Goal: Task Accomplishment & Management: Complete application form

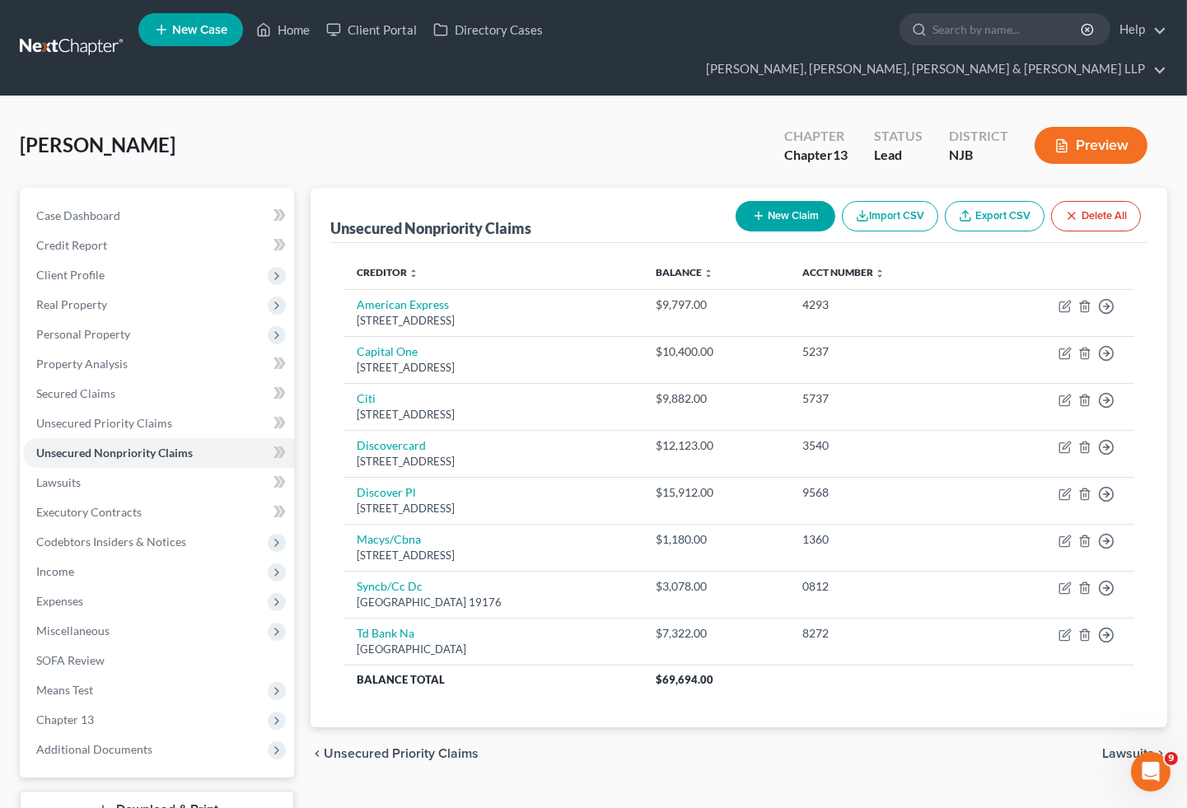
scroll to position [2, 0]
click at [291, 38] on link "Home" at bounding box center [283, 30] width 70 height 30
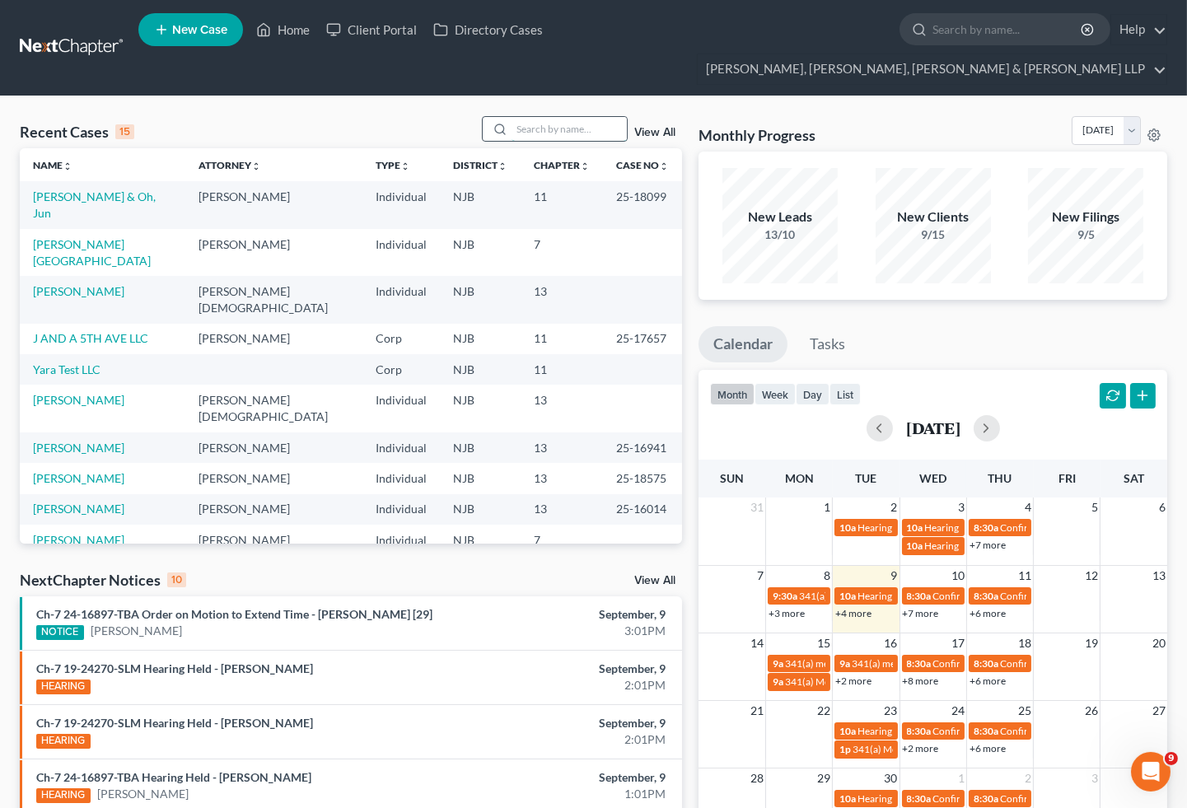
click at [554, 117] on input "search" at bounding box center [568, 129] width 115 height 24
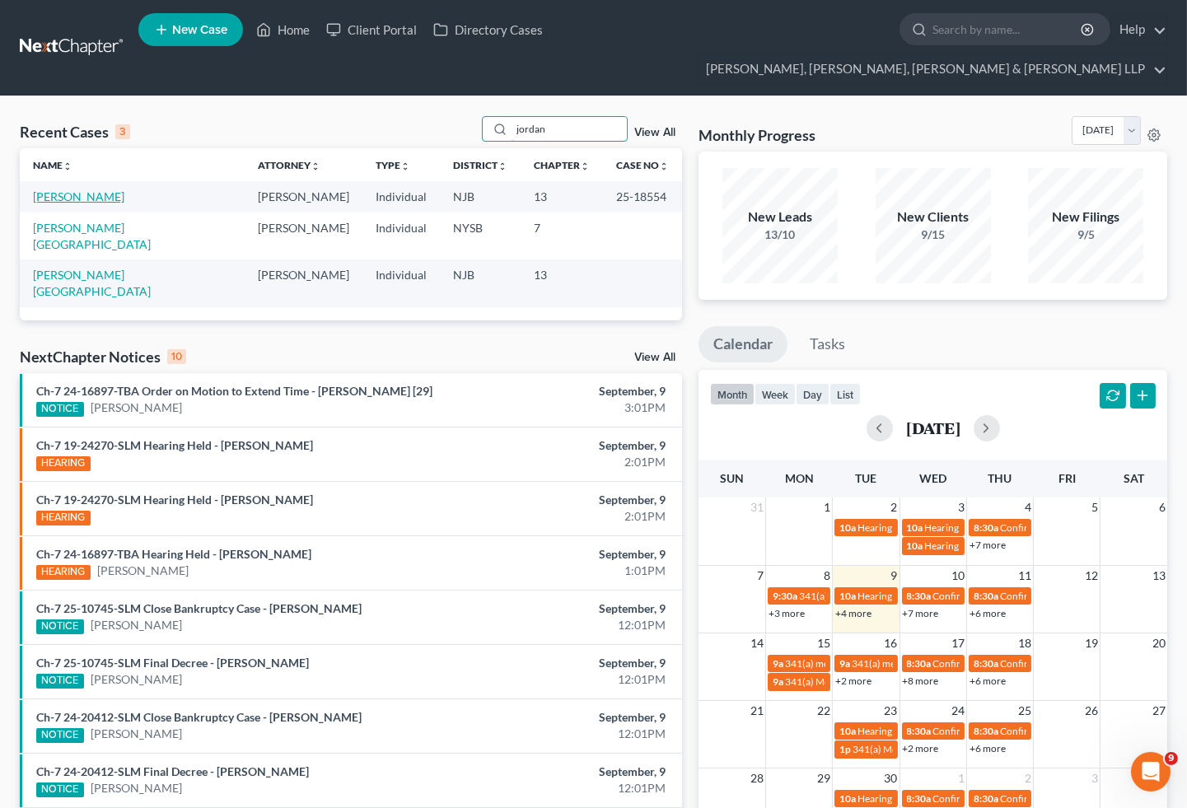
type input "jordan"
click at [99, 189] on link "[PERSON_NAME]" at bounding box center [78, 196] width 91 height 14
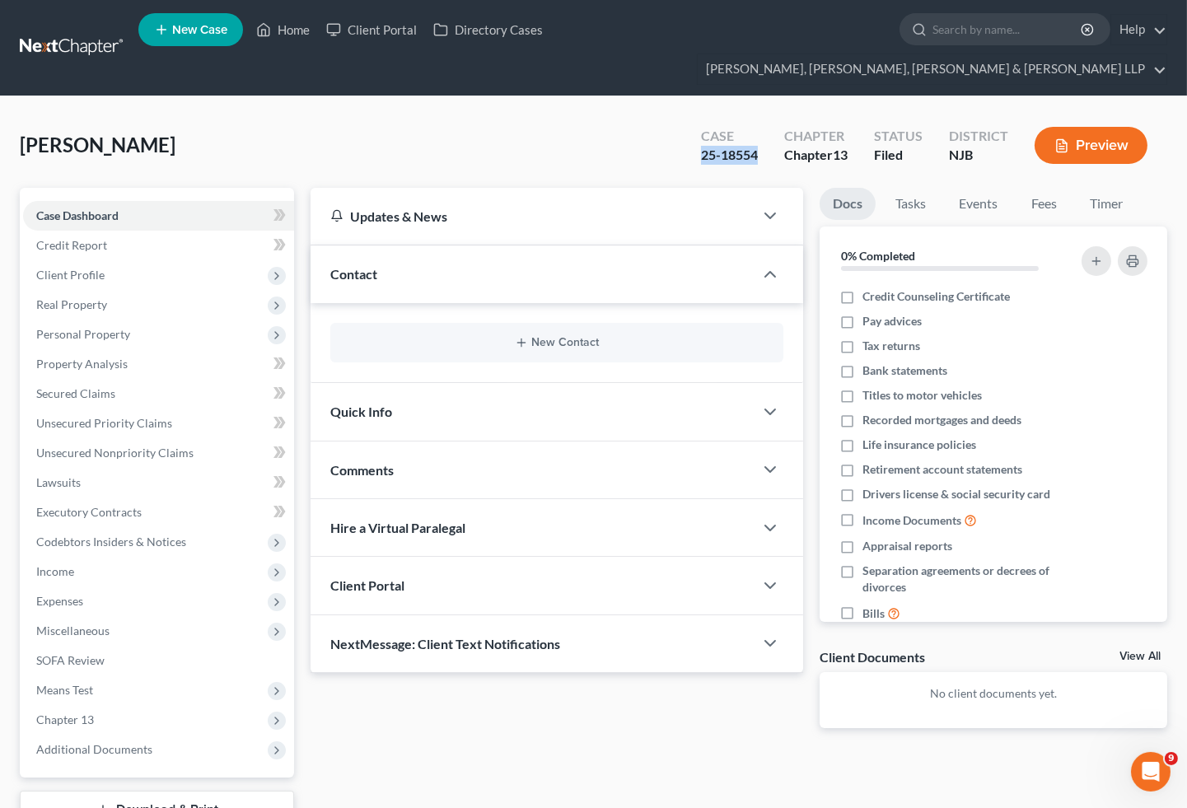
drag, startPoint x: 692, startPoint y: 128, endPoint x: 758, endPoint y: 130, distance: 65.9
click at [758, 130] on div "Case 25-18554" at bounding box center [729, 147] width 83 height 49
copy div "25-18554"
click at [599, 116] on div "[PERSON_NAME] Upgraded Case 25-18554 Chapter Chapter 13 Status [GEOGRAPHIC_DATA…" at bounding box center [593, 152] width 1147 height 72
click at [284, 31] on link "Home" at bounding box center [283, 30] width 70 height 30
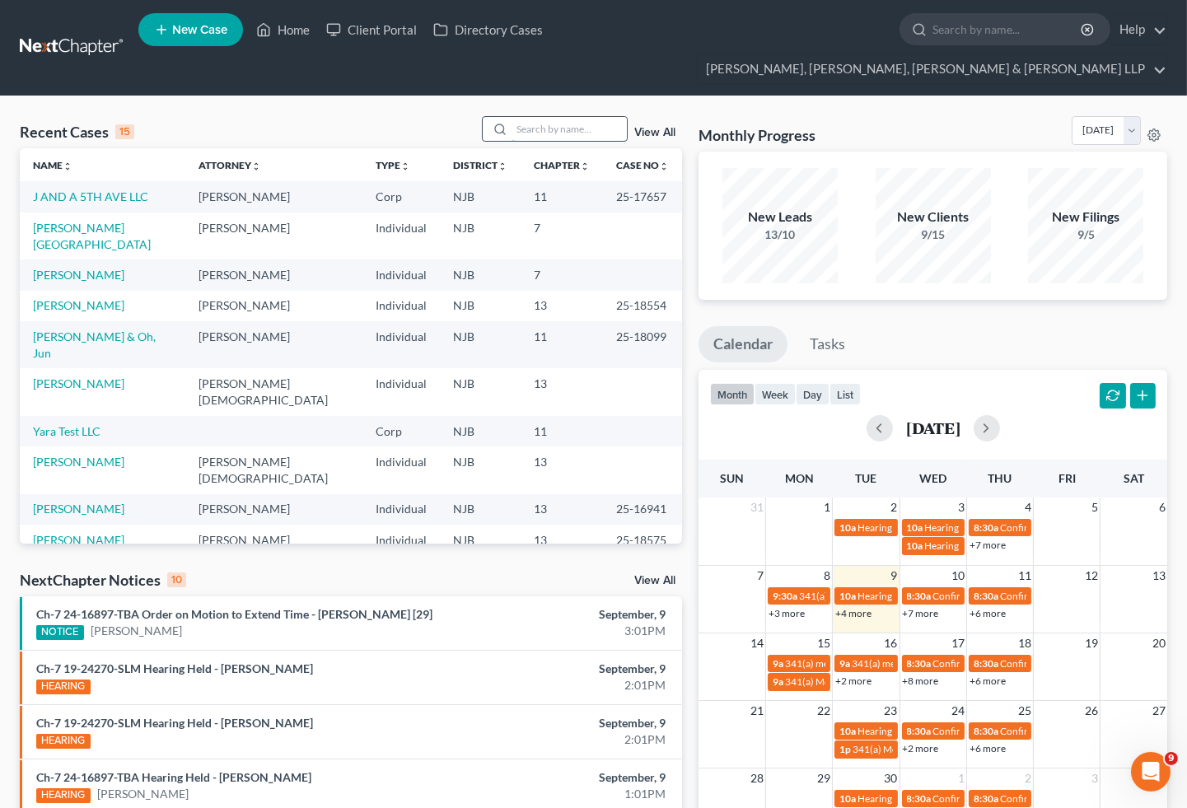
click at [549, 117] on input "search" at bounding box center [568, 129] width 115 height 24
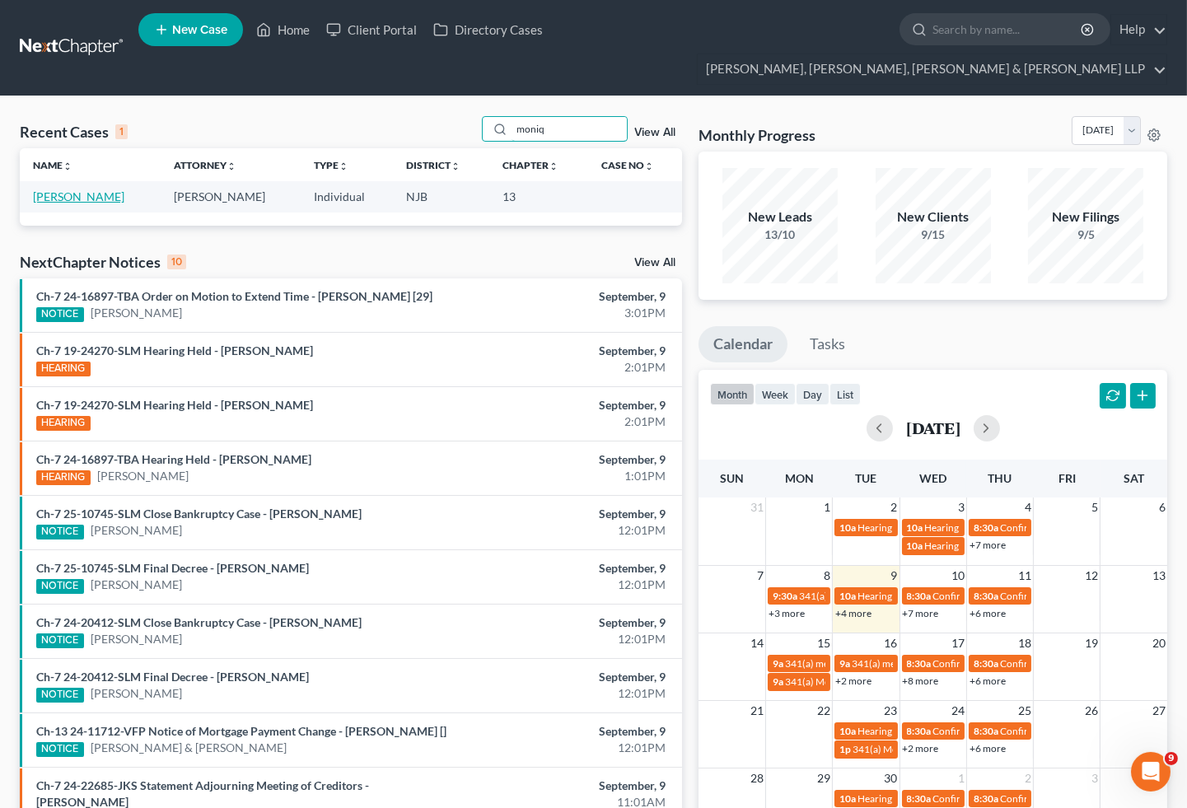
type input "moniq"
click at [74, 189] on link "[PERSON_NAME]" at bounding box center [78, 196] width 91 height 14
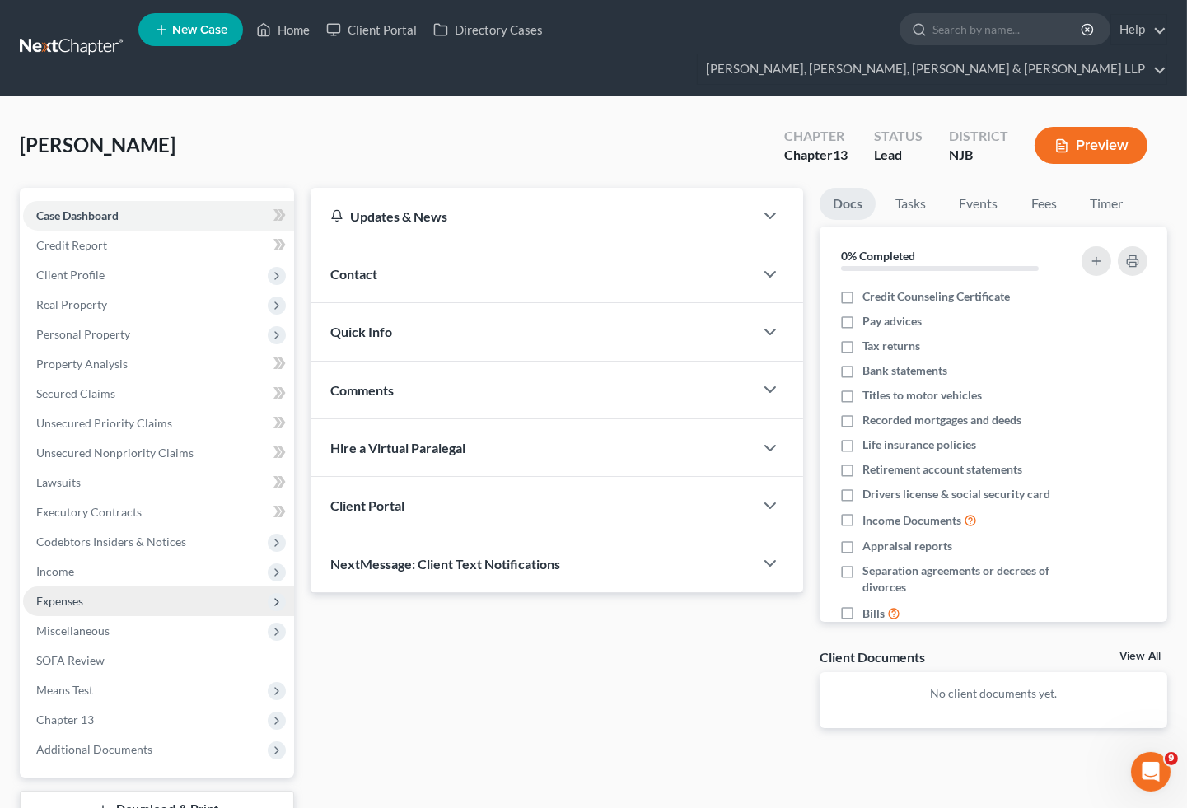
click at [59, 594] on span "Expenses" at bounding box center [59, 601] width 47 height 14
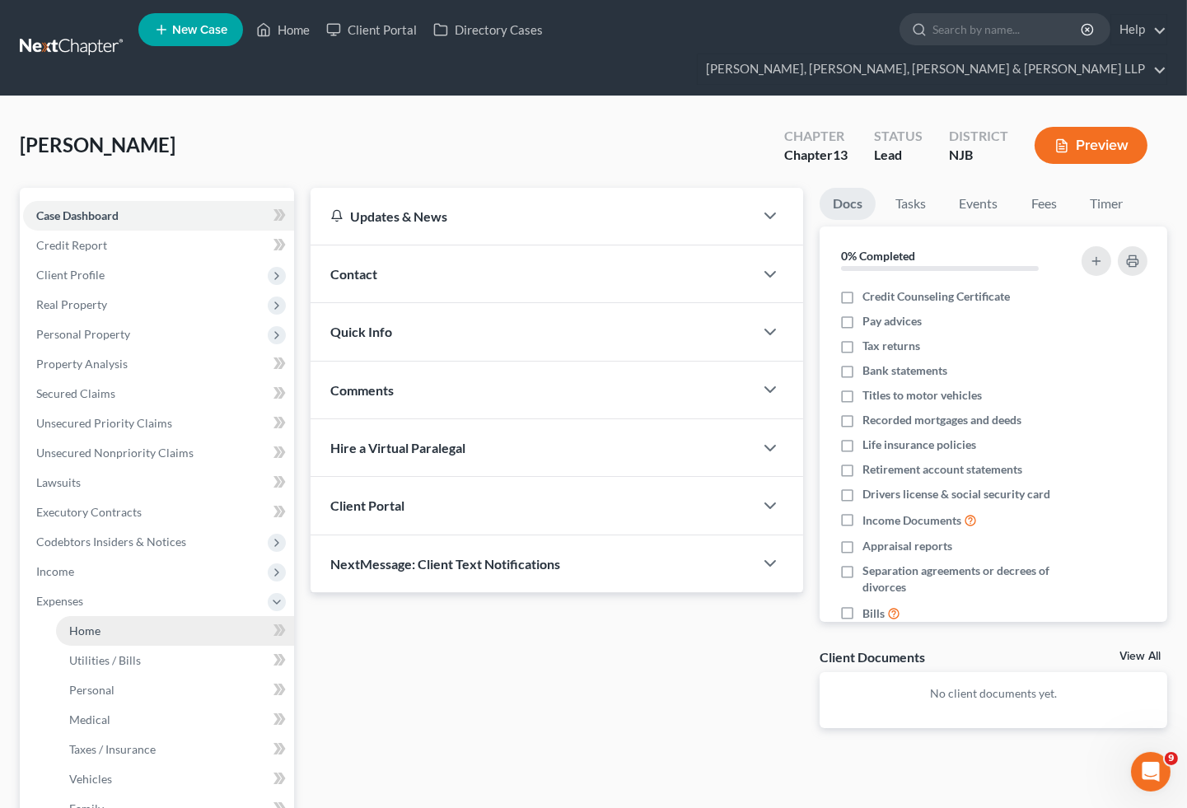
click at [82, 623] on span "Home" at bounding box center [84, 630] width 31 height 14
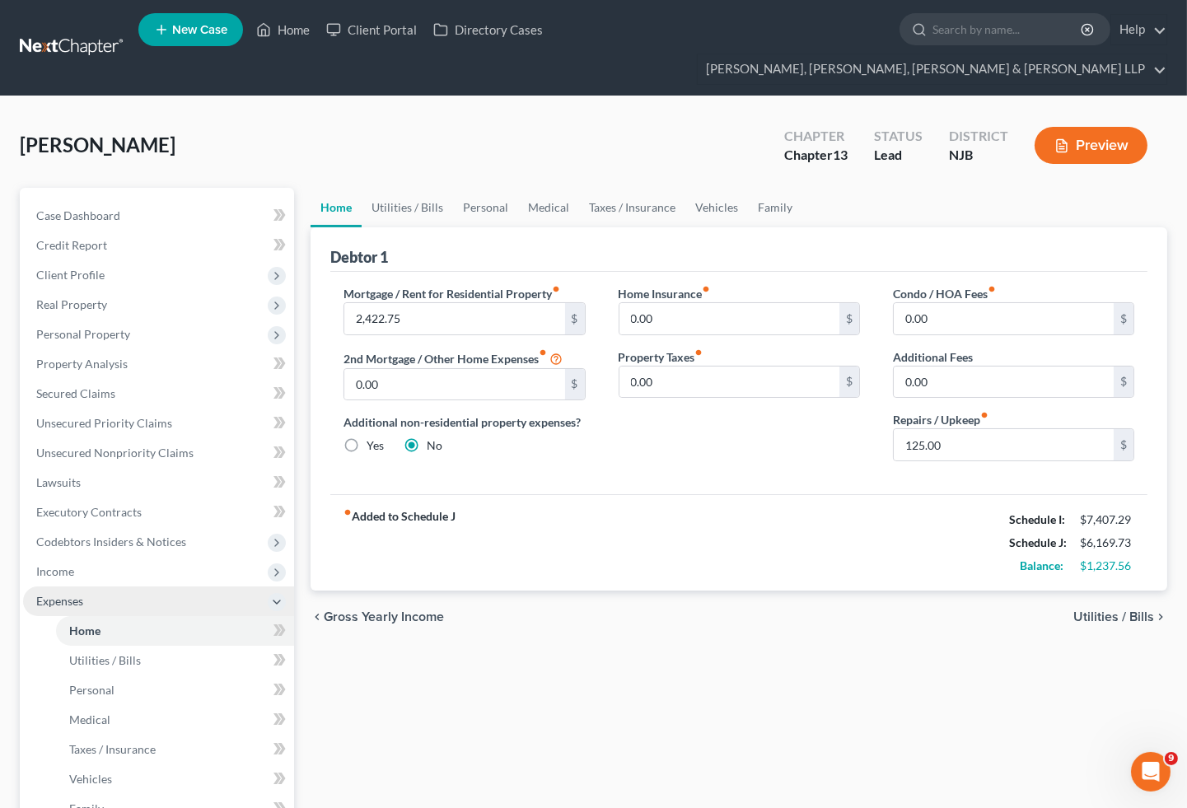
scroll to position [302, 0]
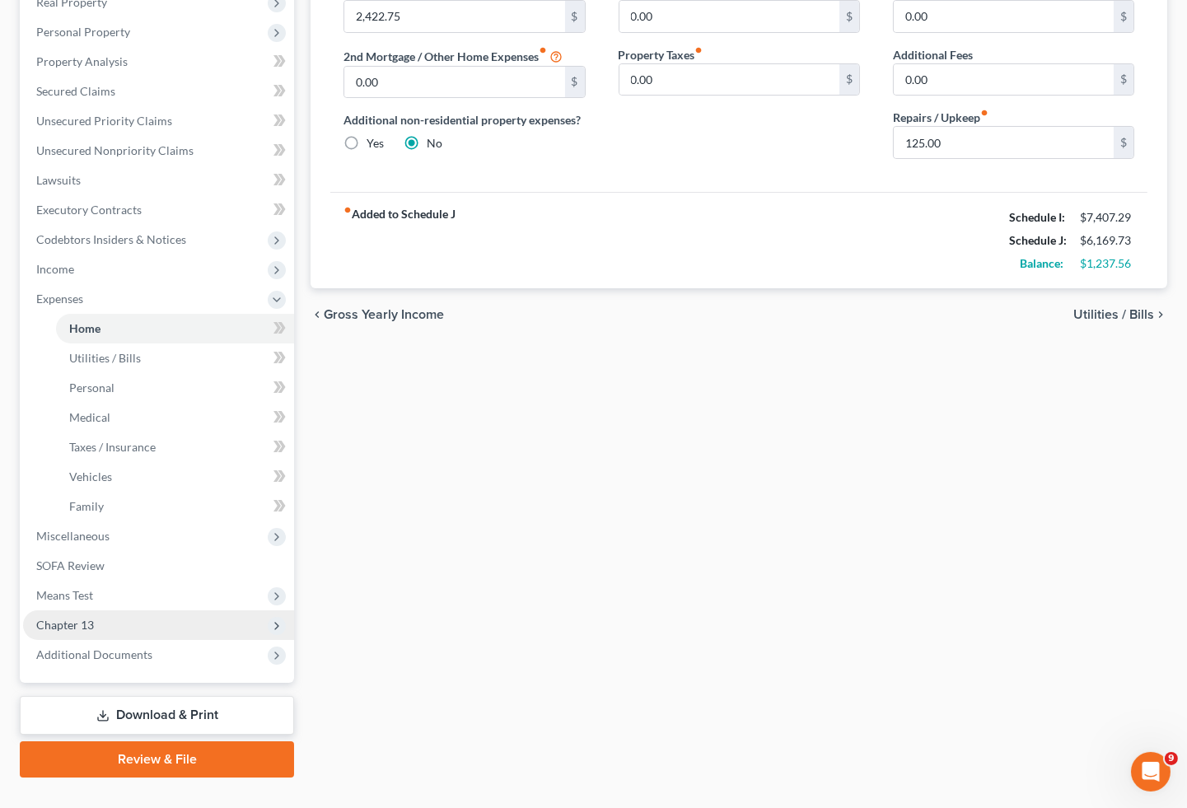
click at [74, 618] on span "Chapter 13" at bounding box center [65, 625] width 58 height 14
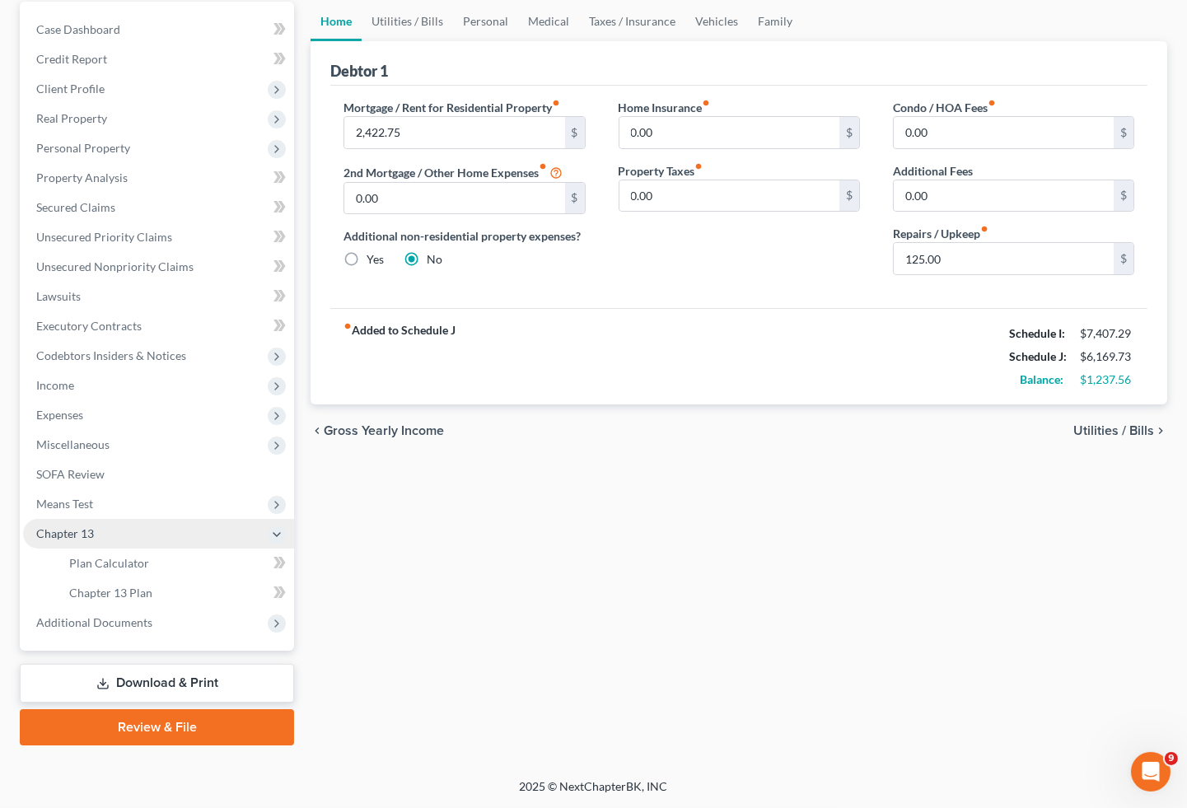
scroll to position [154, 0]
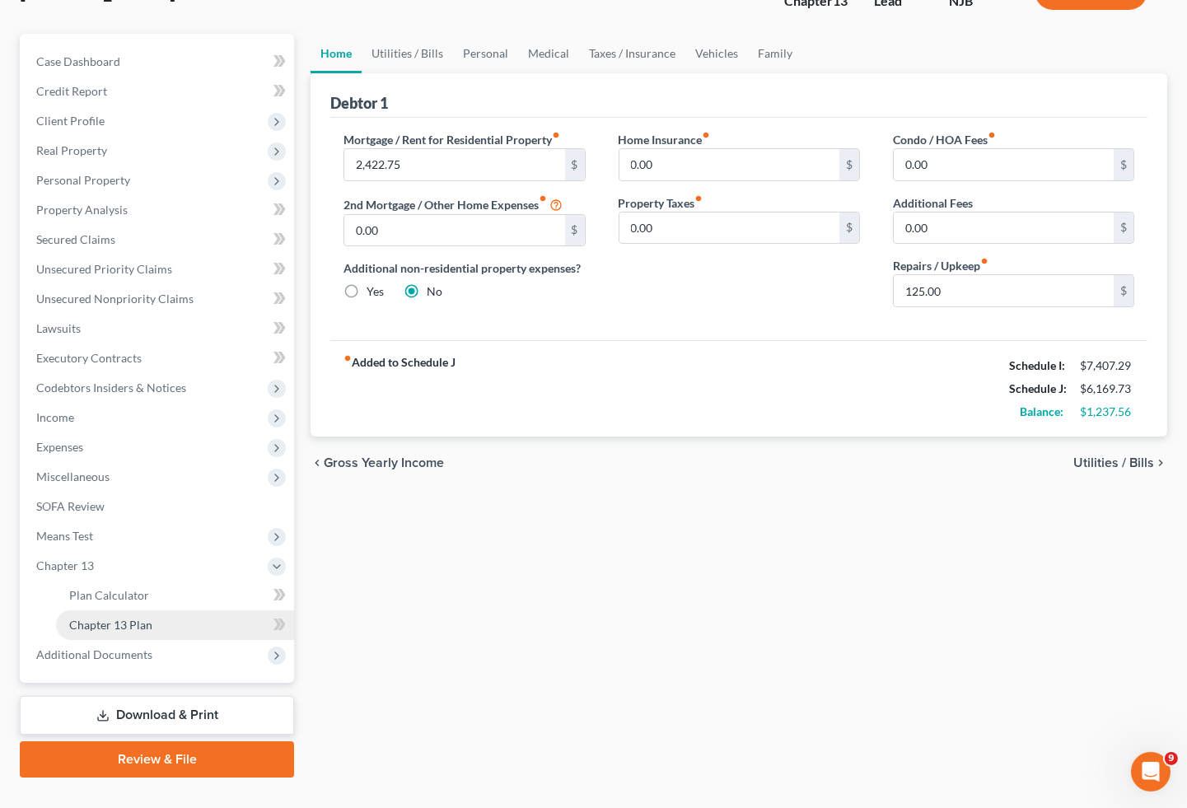
click at [107, 610] on link "Chapter 13 Plan" at bounding box center [175, 625] width 238 height 30
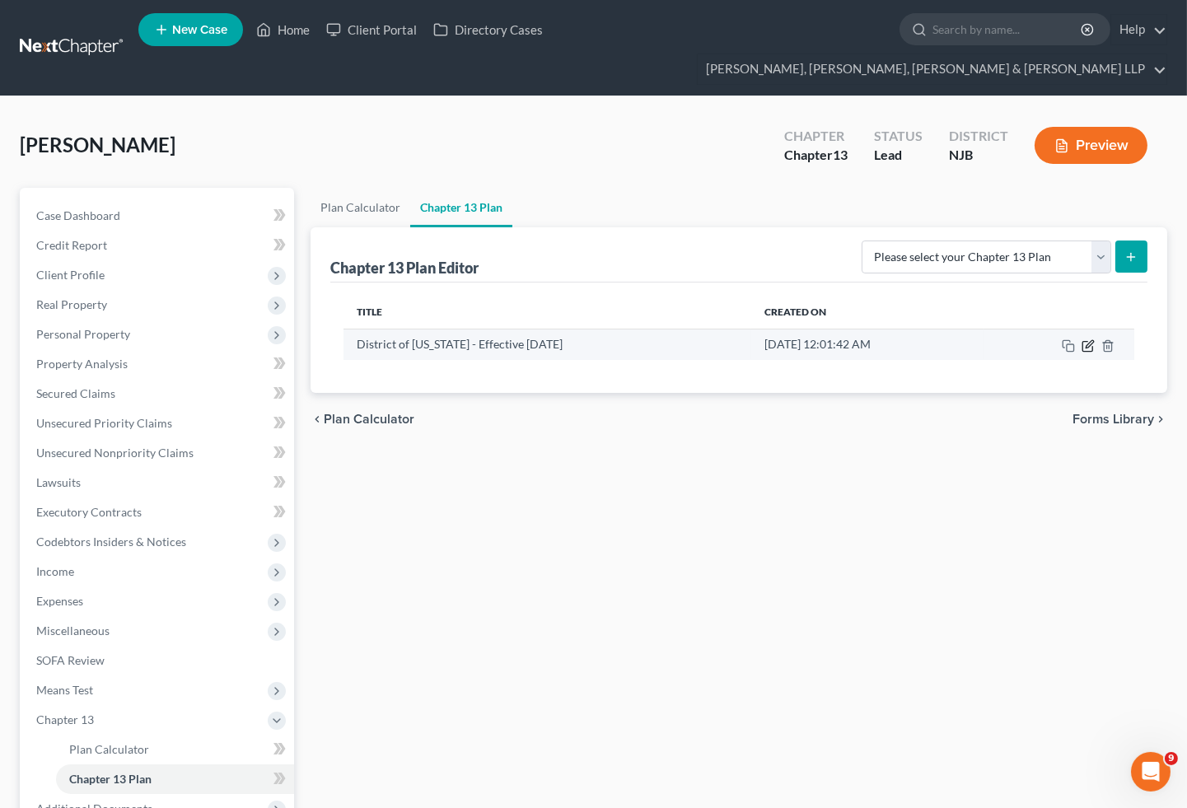
click at [1091, 339] on icon "button" at bounding box center [1087, 345] width 13 height 13
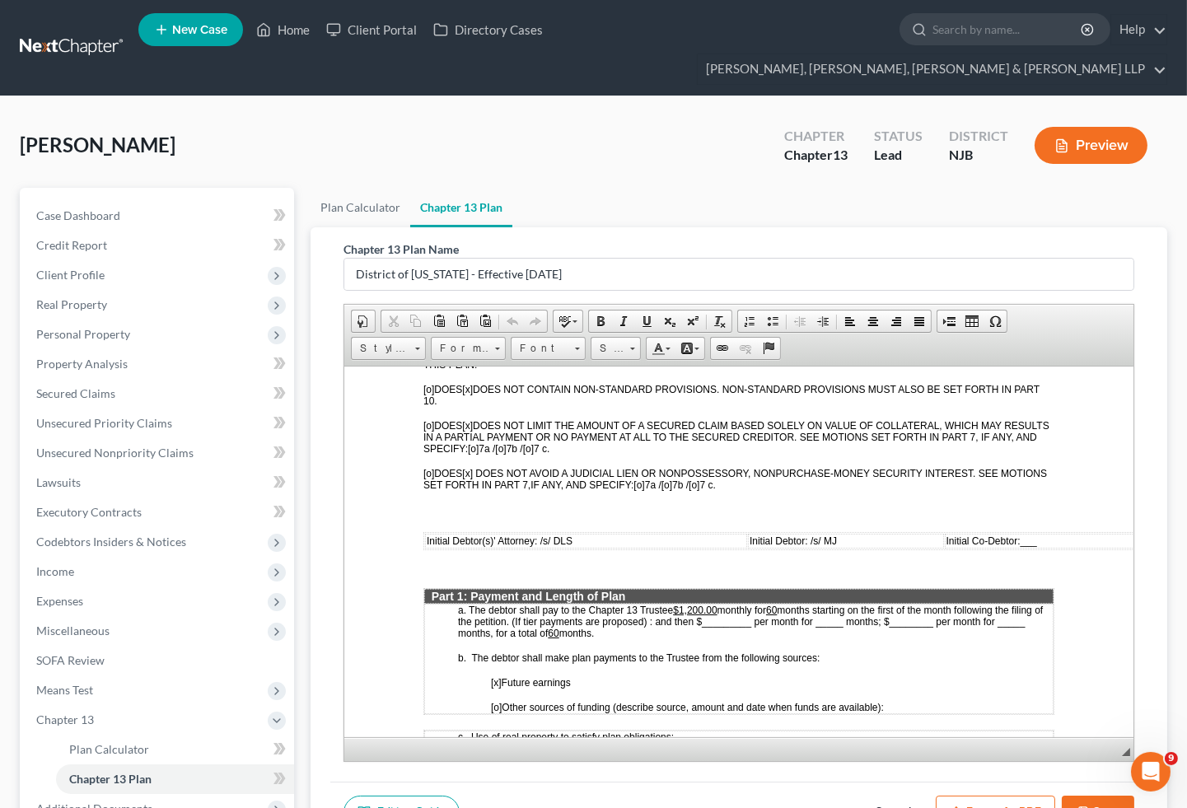
scroll to position [640, 0]
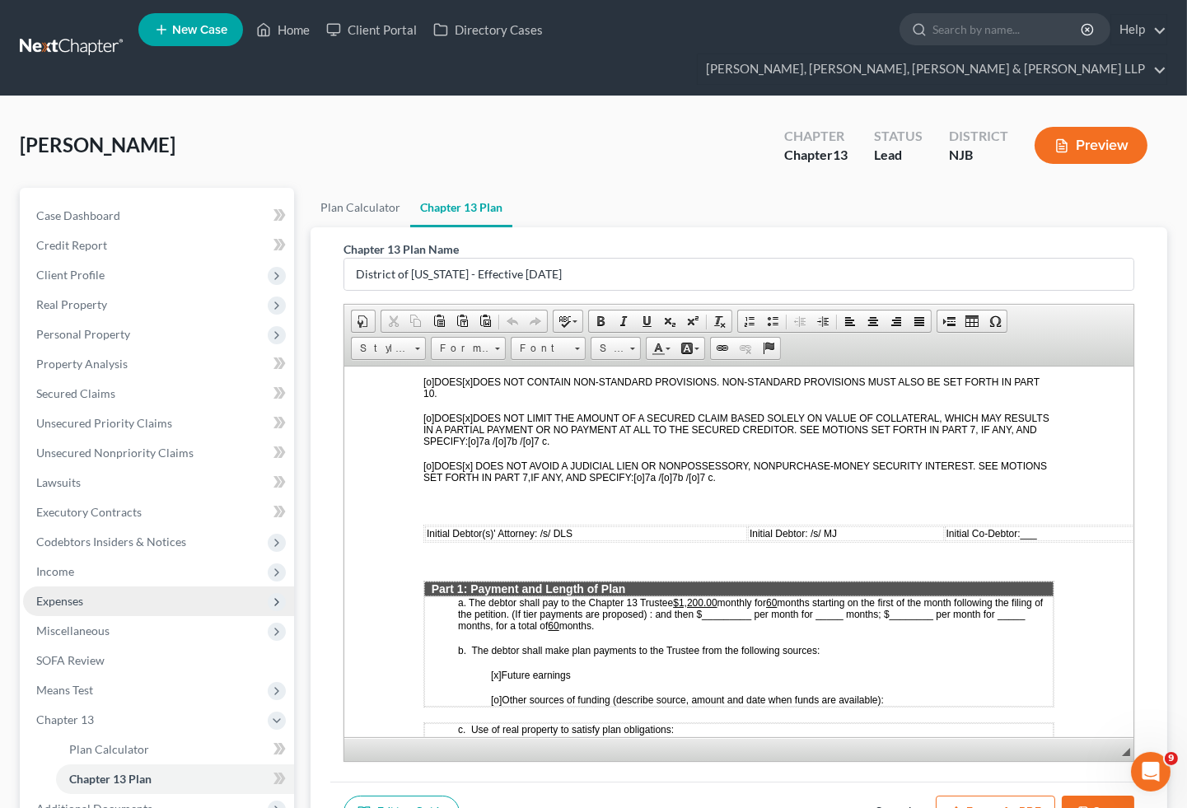
click at [68, 594] on span "Expenses" at bounding box center [59, 601] width 47 height 14
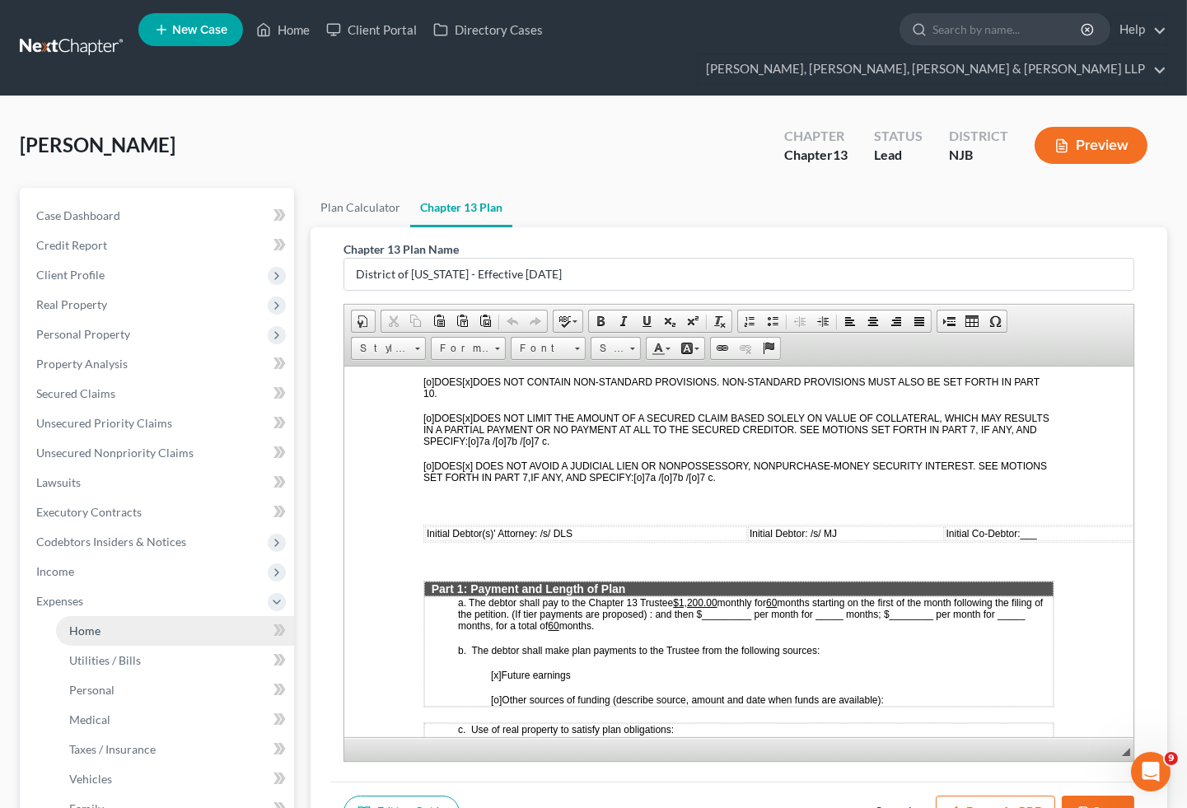
click at [94, 623] on span "Home" at bounding box center [84, 630] width 31 height 14
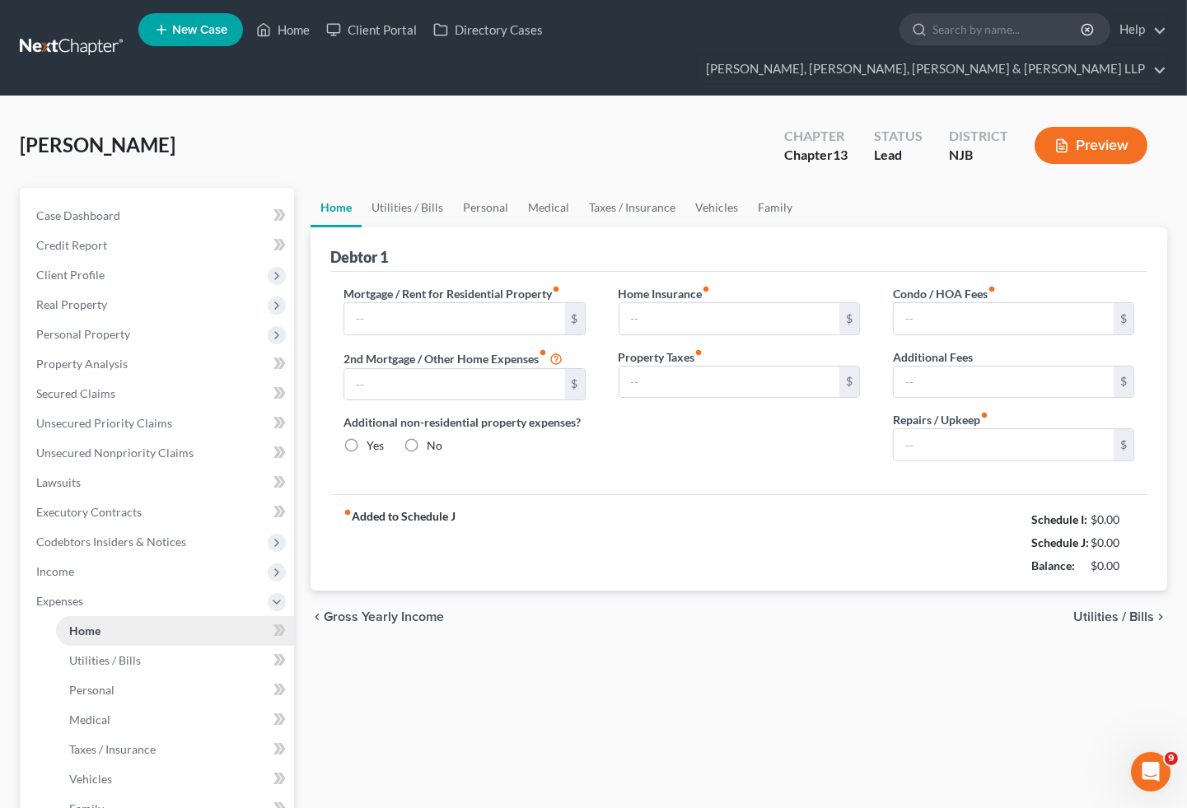
type input "2,422.75"
type input "0.00"
radio input "true"
type input "0.00"
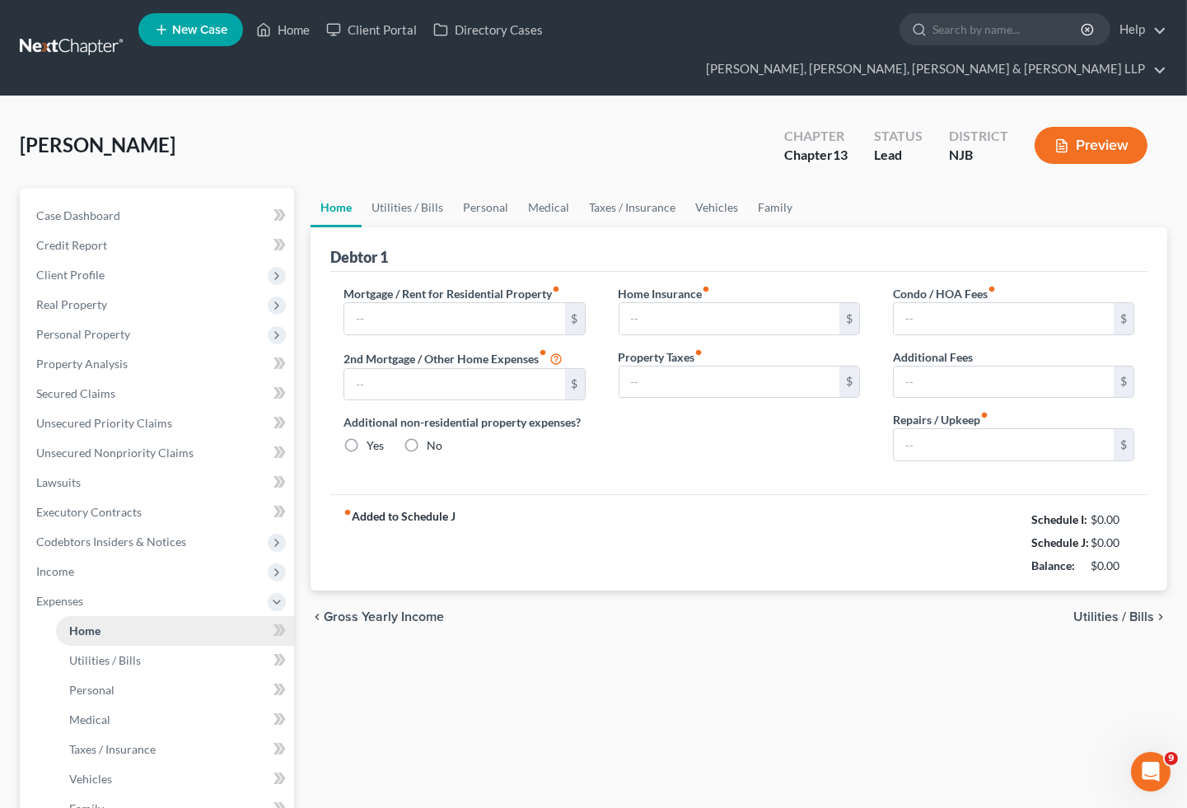
type input "0.00"
type input "125.00"
drag, startPoint x: 620, startPoint y: 692, endPoint x: 576, endPoint y: 708, distance: 46.6
click at [620, 692] on div "Home Utilities / Bills Personal Medical Taxes / Insurance Vehicles Family Debto…" at bounding box center [738, 634] width 873 height 892
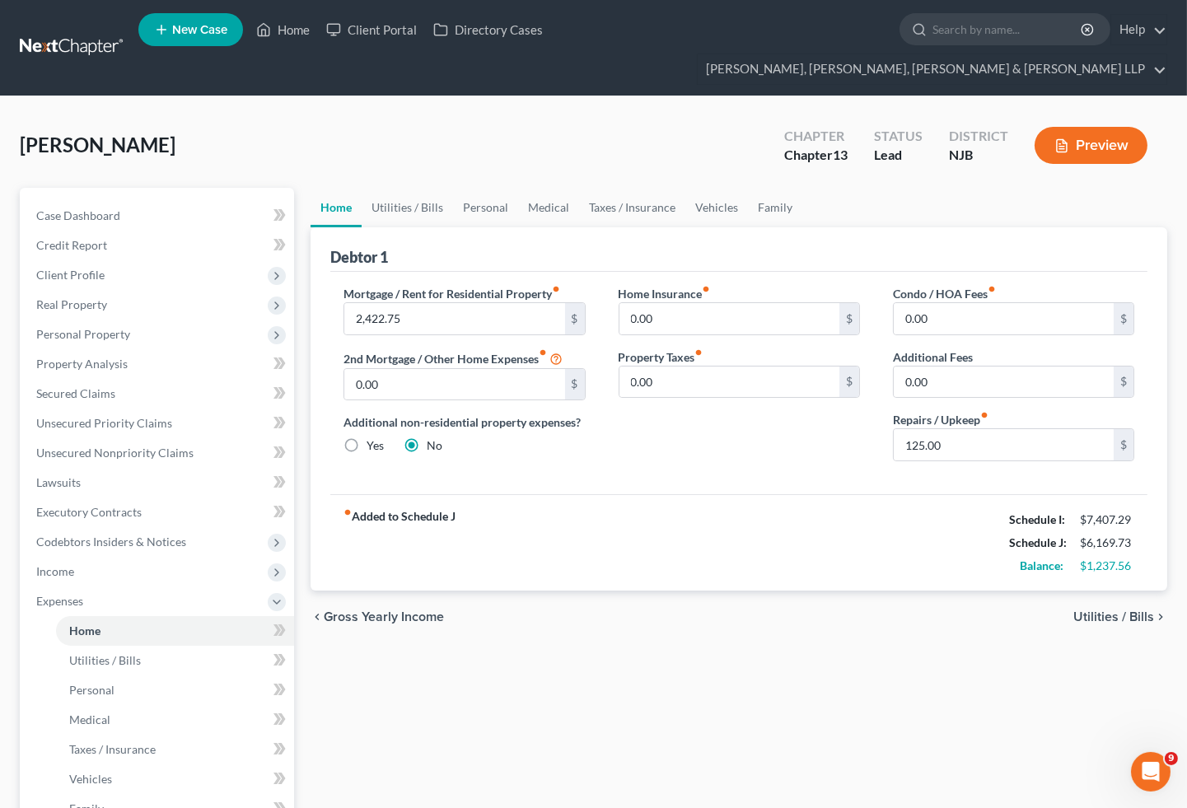
click at [532, 706] on div "Home Utilities / Bills Personal Medical Taxes / Insurance Vehicles Family Debto…" at bounding box center [738, 634] width 873 height 892
click at [1139, 776] on div "Open Intercom Messenger" at bounding box center [1148, 769] width 54 height 54
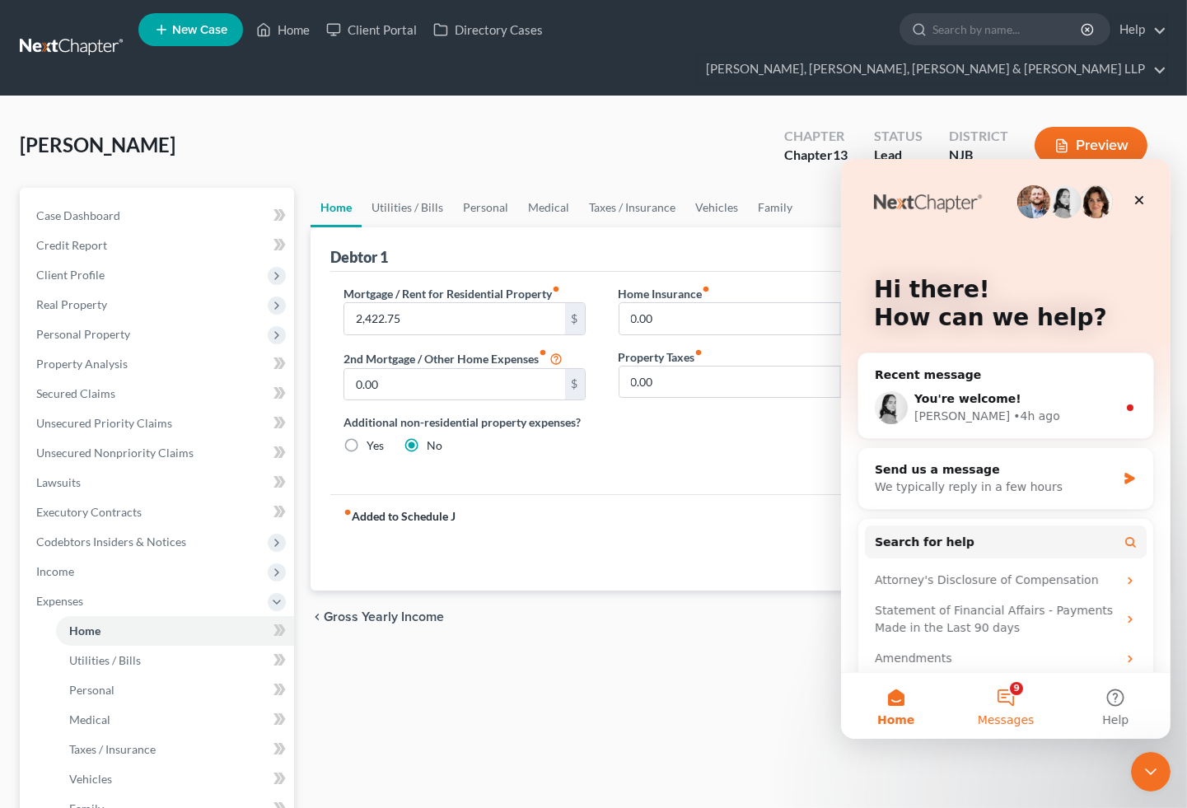
click at [1008, 696] on button "9 Messages" at bounding box center [1004, 705] width 110 height 66
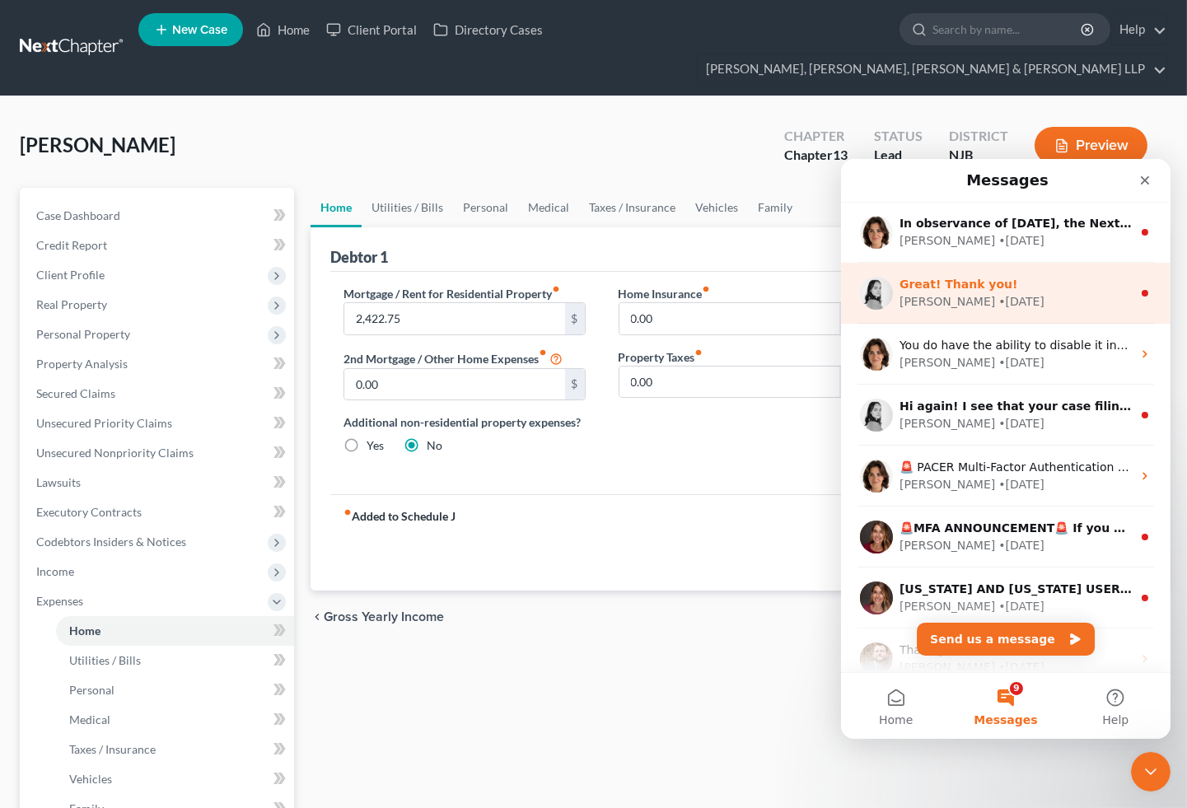
scroll to position [91, 0]
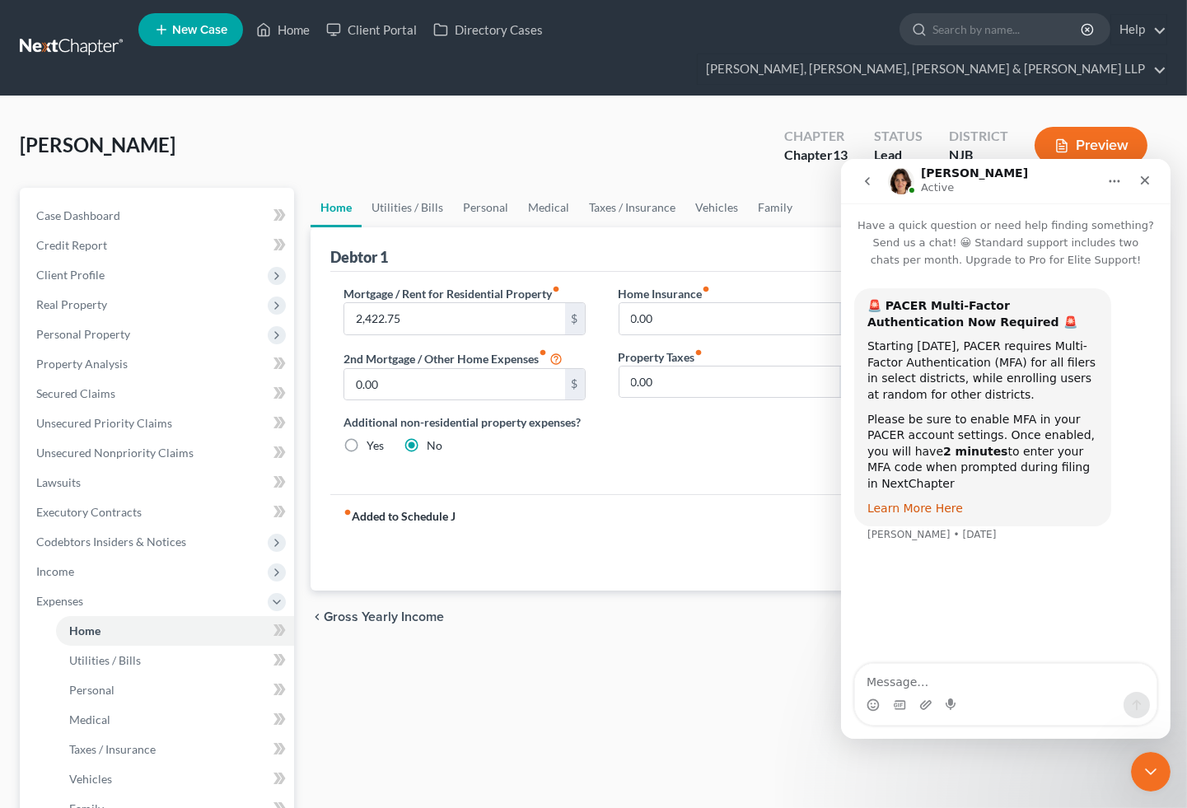
click at [940, 501] on link "Learn More Here" at bounding box center [914, 507] width 96 height 13
click at [1146, 177] on icon "Close" at bounding box center [1144, 179] width 9 height 9
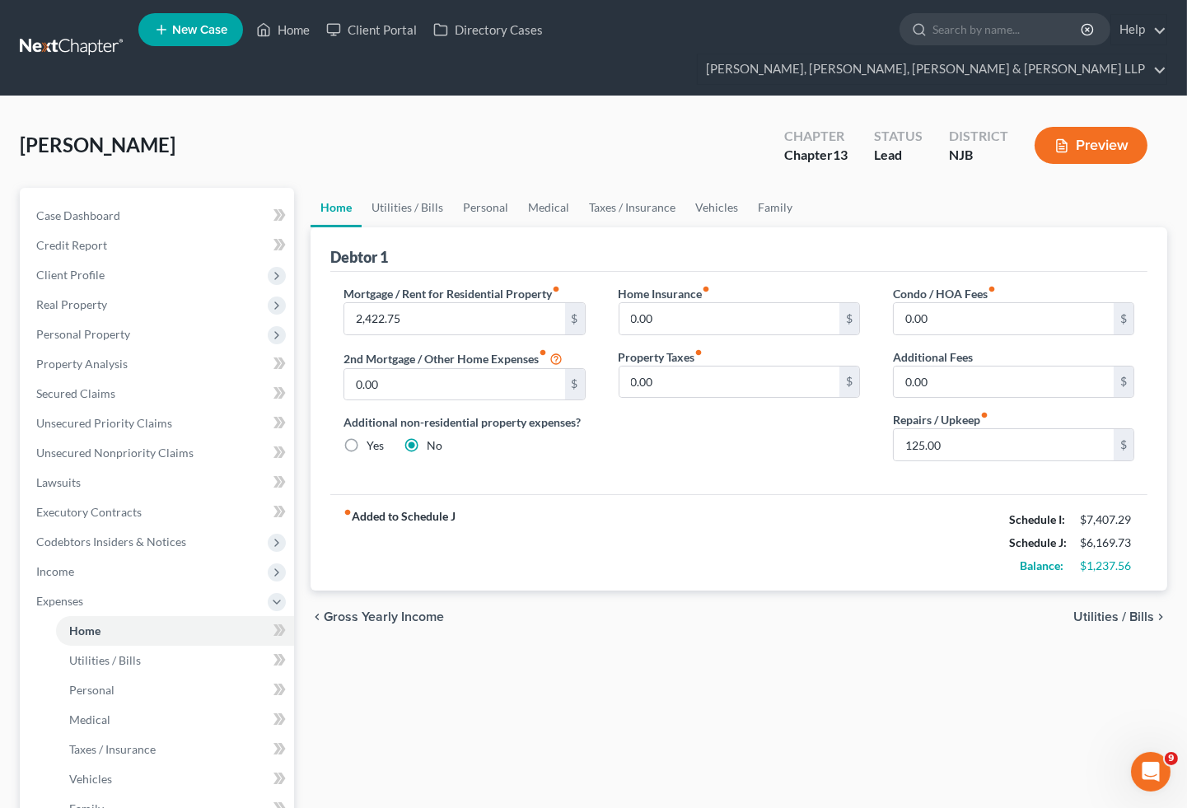
click at [700, 638] on div "Home Utilities / Bills Personal Medical Taxes / Insurance Vehicles Family Debto…" at bounding box center [738, 634] width 873 height 892
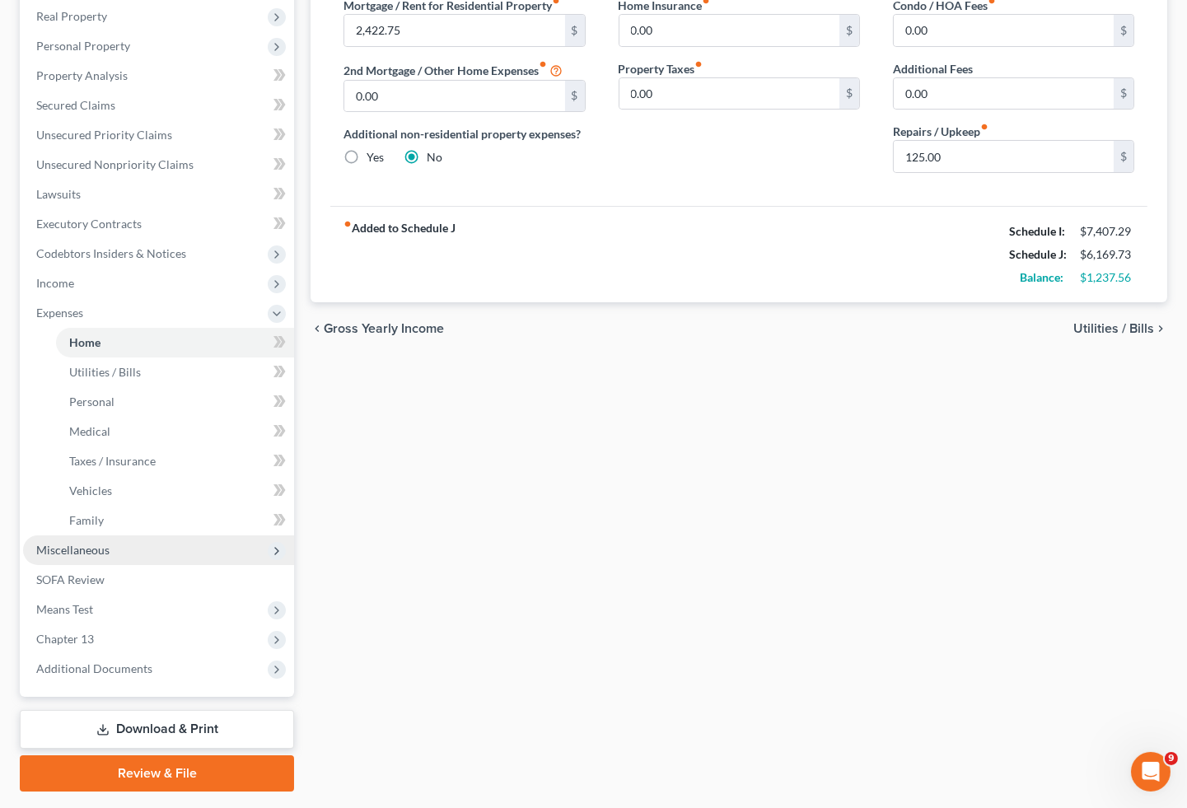
scroll to position [302, 0]
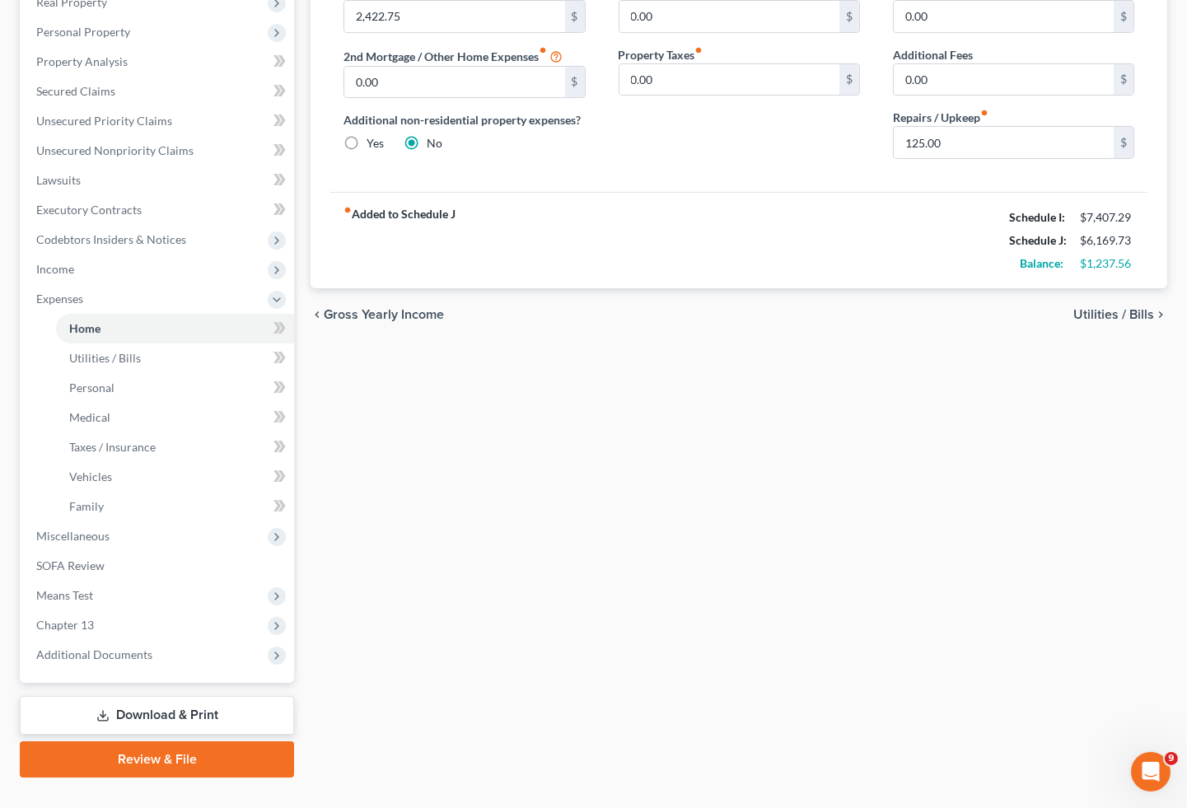
drag, startPoint x: 153, startPoint y: 727, endPoint x: 4, endPoint y: 743, distance: 149.9
click at [153, 741] on link "Review & File" at bounding box center [157, 759] width 274 height 36
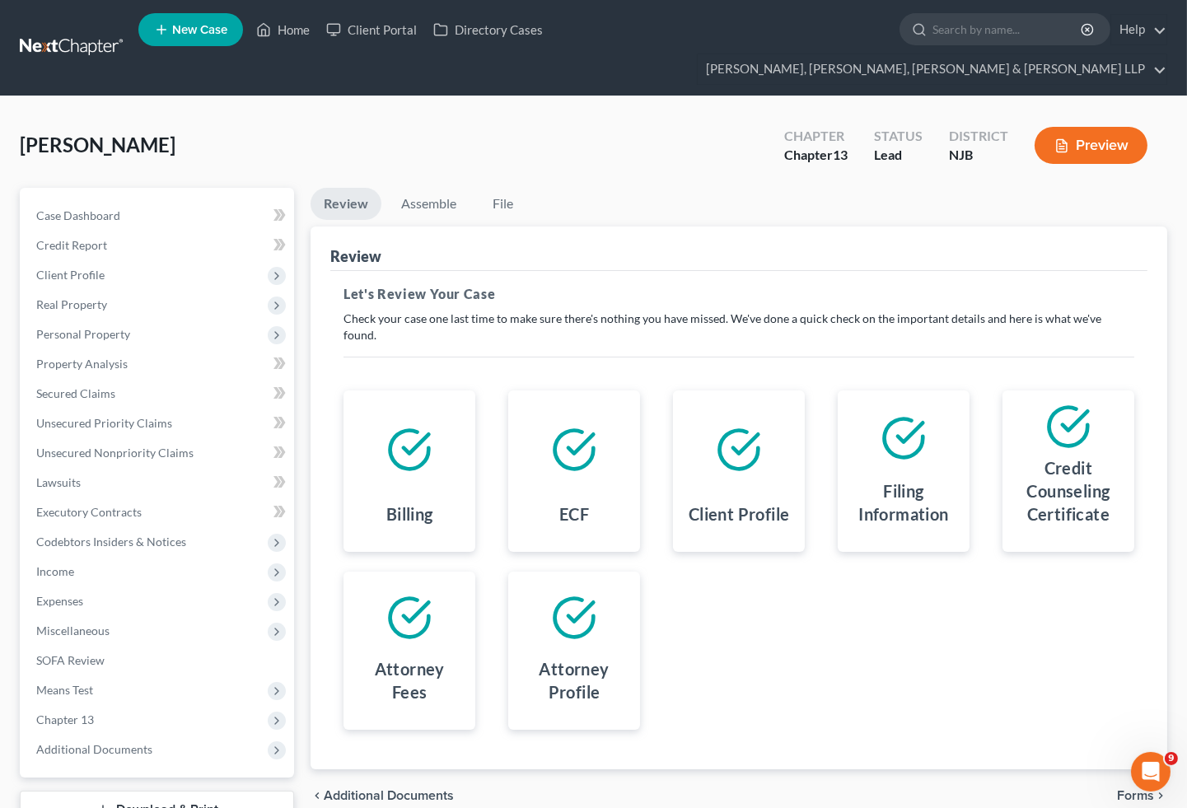
drag, startPoint x: 954, startPoint y: 626, endPoint x: 508, endPoint y: 310, distance: 546.3
click at [954, 626] on div "Billing ECF Client Profile Filing Information Credit Counseling Certificate Att…" at bounding box center [738, 560] width 823 height 379
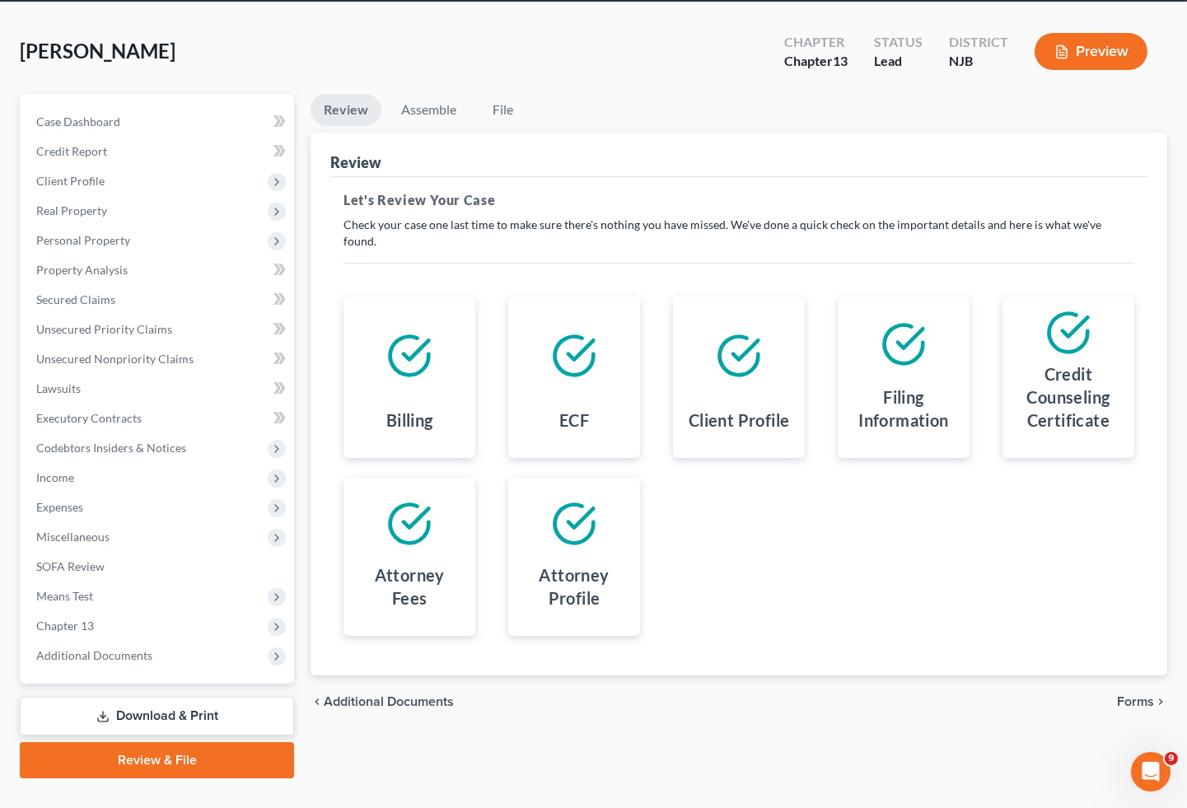
scroll to position [95, 0]
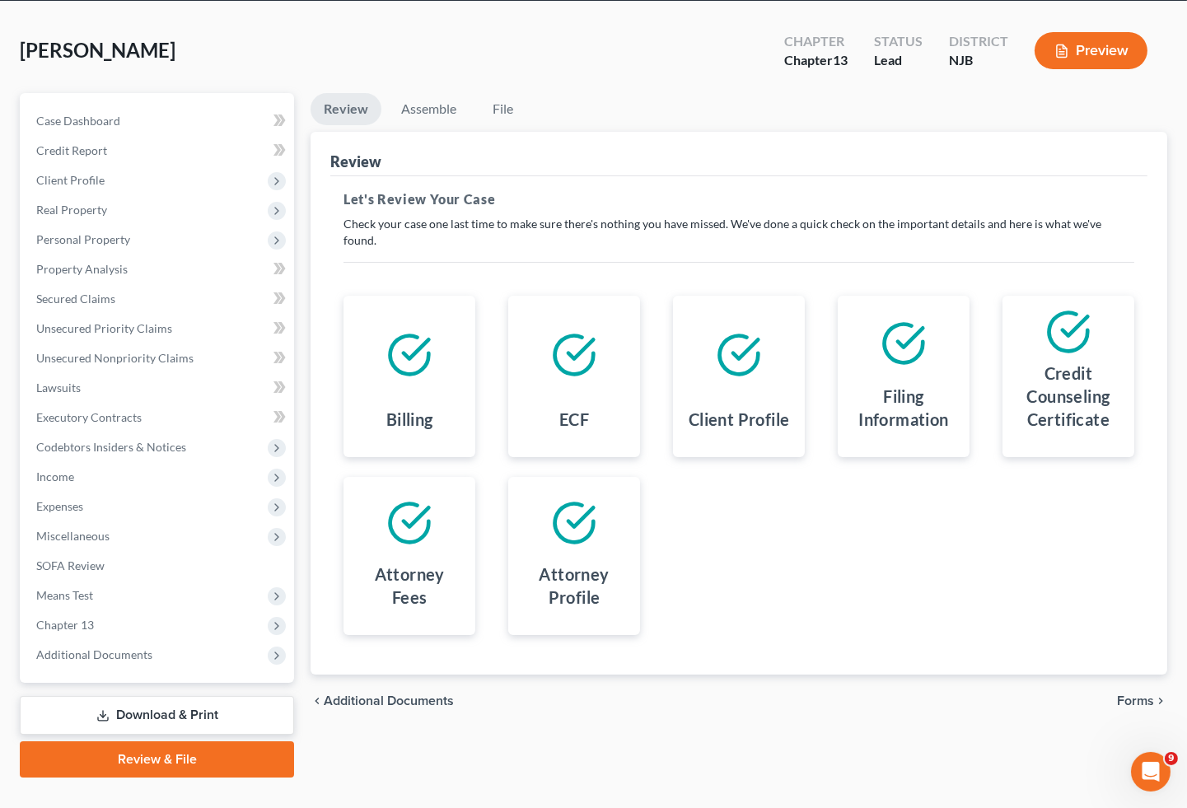
click at [166, 741] on link "Review & File" at bounding box center [157, 759] width 274 height 36
click at [128, 741] on link "Review & File" at bounding box center [157, 759] width 274 height 36
click at [430, 93] on link "Assemble" at bounding box center [429, 109] width 82 height 32
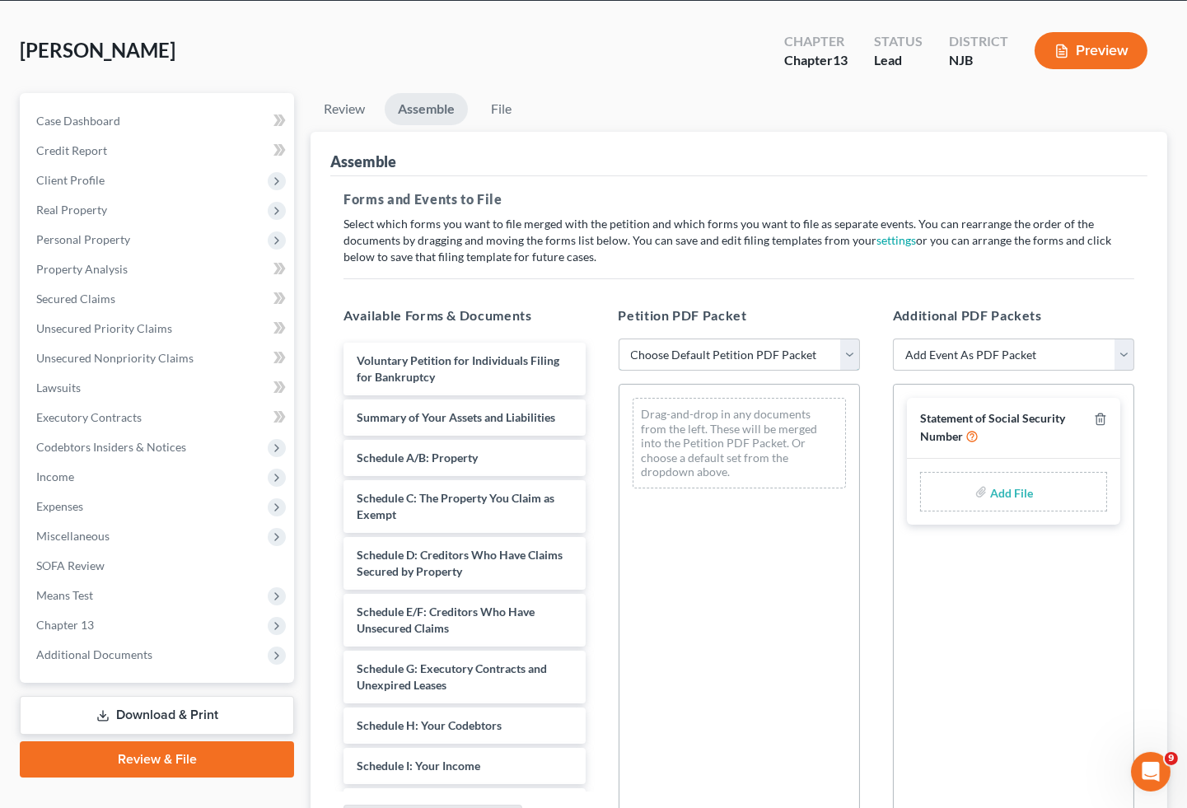
click at [689, 338] on select "Choose Default Petition PDF Packet Complete Bankruptcy Petition (all forms and …" at bounding box center [738, 354] width 241 height 33
select select "0"
click at [618, 338] on select "Choose Default Petition PDF Packet Complete Bankruptcy Petition (all forms and …" at bounding box center [738, 354] width 241 height 33
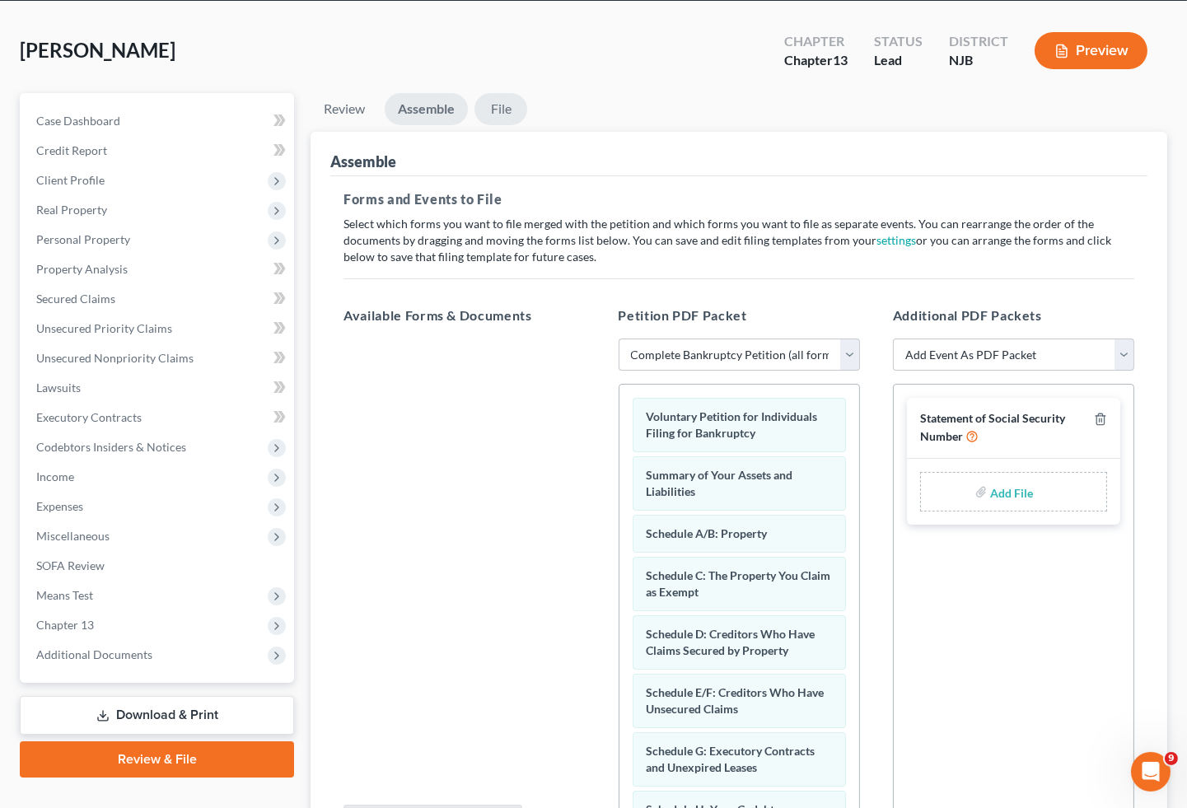
click at [500, 93] on link "File" at bounding box center [500, 109] width 53 height 32
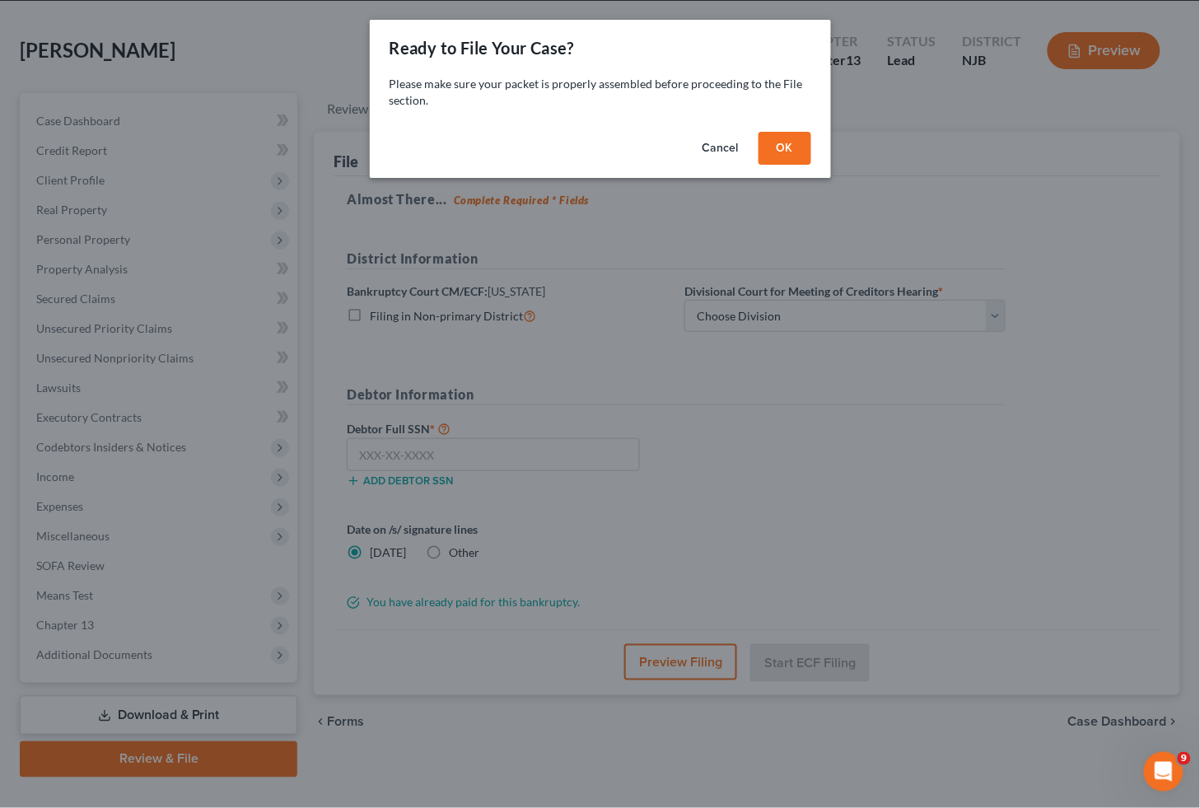
click at [770, 145] on button "OK" at bounding box center [784, 148] width 53 height 33
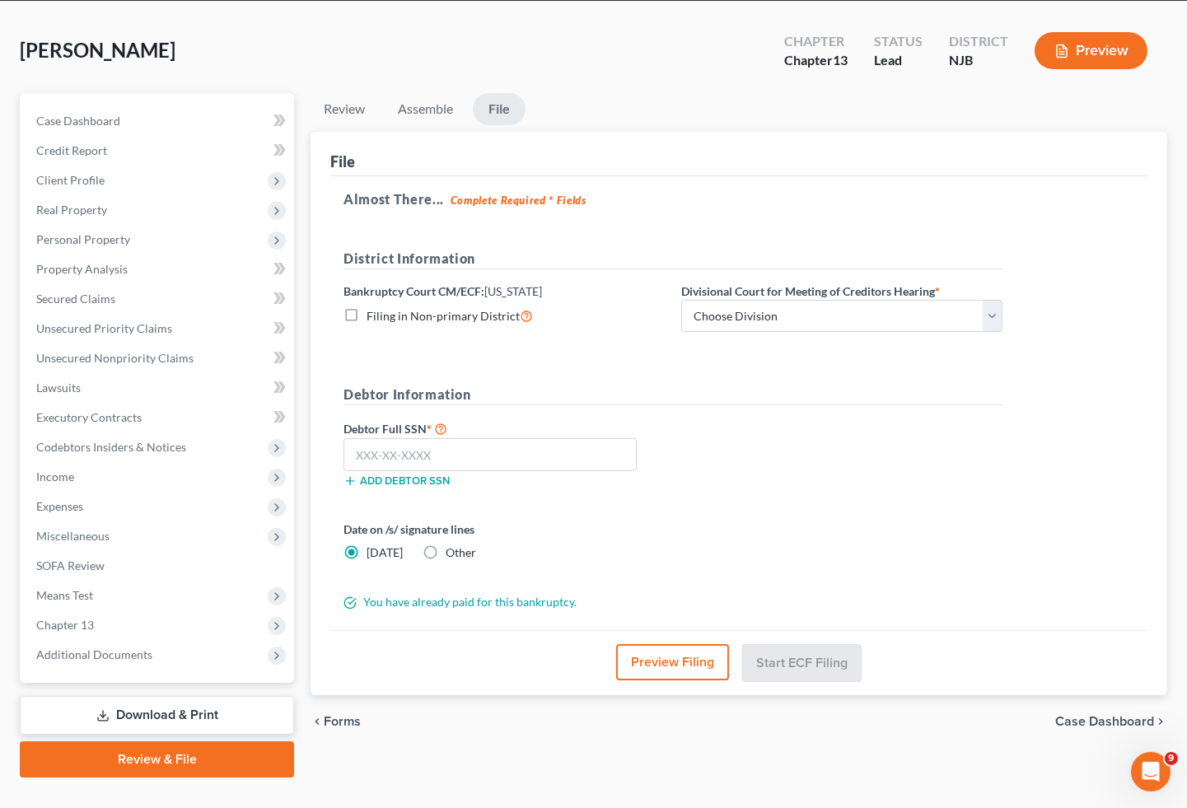
click at [445, 544] on label "Other" at bounding box center [460, 552] width 30 height 16
click at [452, 544] on input "Other" at bounding box center [457, 549] width 11 height 11
radio input "true"
radio input "false"
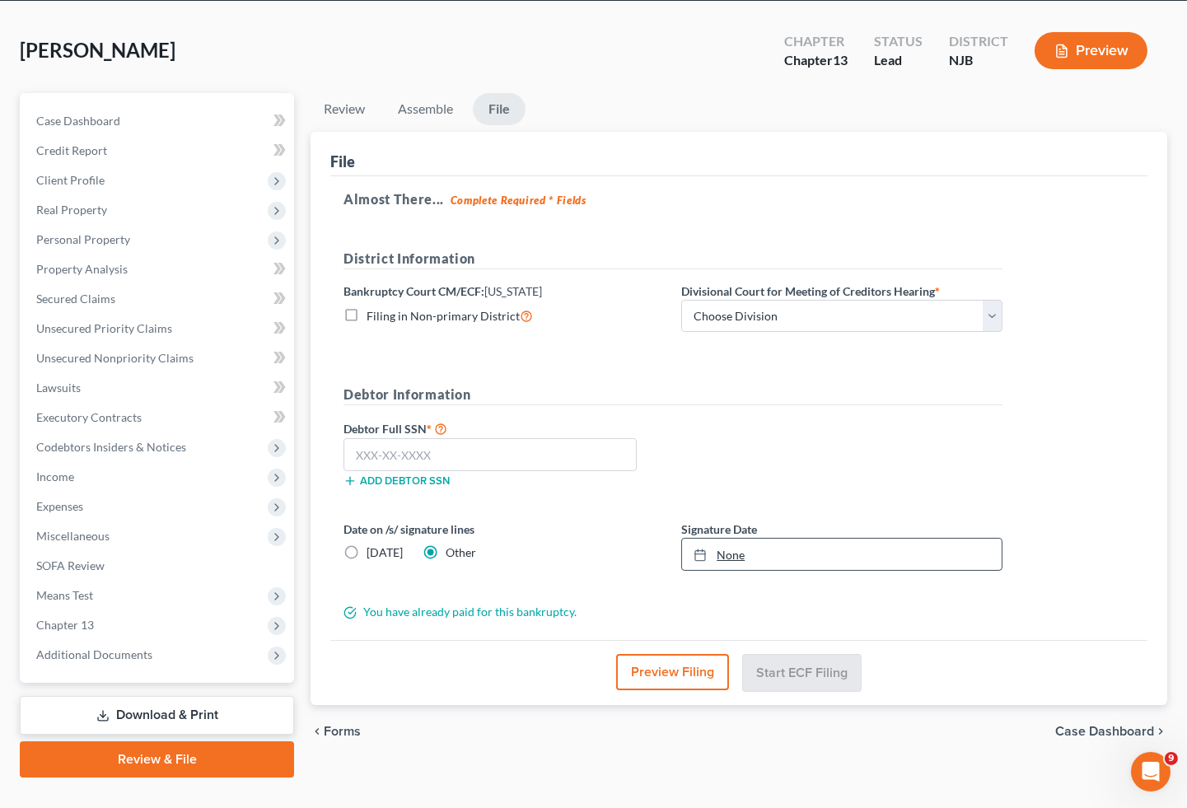
click at [796, 539] on link "None" at bounding box center [841, 554] width 319 height 31
click at [748, 439] on div "Debtor Full SSN * Add debtor SSN" at bounding box center [672, 459] width 675 height 82
click at [400, 438] on input "text" at bounding box center [489, 454] width 293 height 33
type input "101-72-2680"
click at [777, 387] on div "Debtor Information Debtor Full SSN * 101-72-2680 Add debtor SSN" at bounding box center [672, 443] width 675 height 116
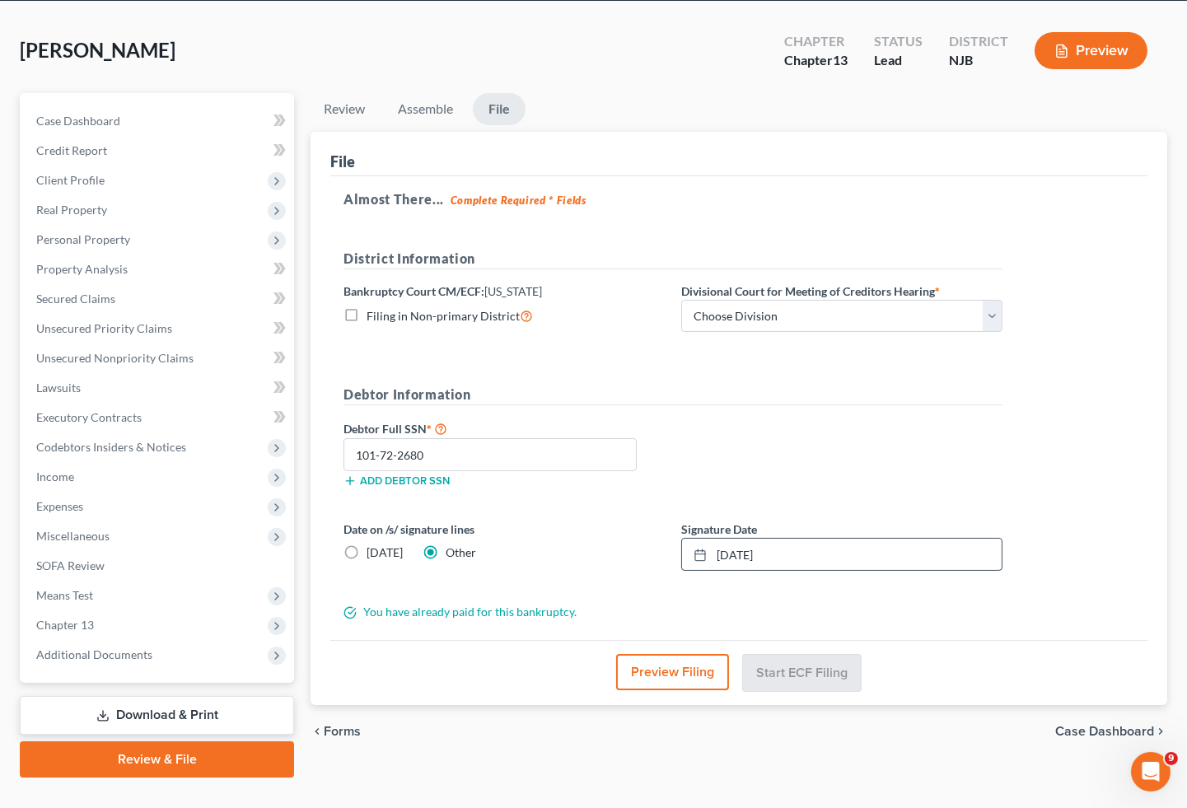
click at [711, 385] on div "Debtor Information Debtor Full SSN * 101-72-2680 Add debtor SSN" at bounding box center [672, 443] width 675 height 116
click at [763, 300] on select "Choose Division [GEOGRAPHIC_DATA] [GEOGRAPHIC_DATA]/[GEOGRAPHIC_DATA] [GEOGRAPH…" at bounding box center [841, 316] width 321 height 33
select select "2"
click at [681, 300] on select "Choose Division [GEOGRAPHIC_DATA] [GEOGRAPHIC_DATA]/[GEOGRAPHIC_DATA] [GEOGRAPH…" at bounding box center [841, 316] width 321 height 33
click at [794, 418] on div "Debtor Full SSN * 101-72-2680 Add debtor SSN" at bounding box center [672, 459] width 675 height 82
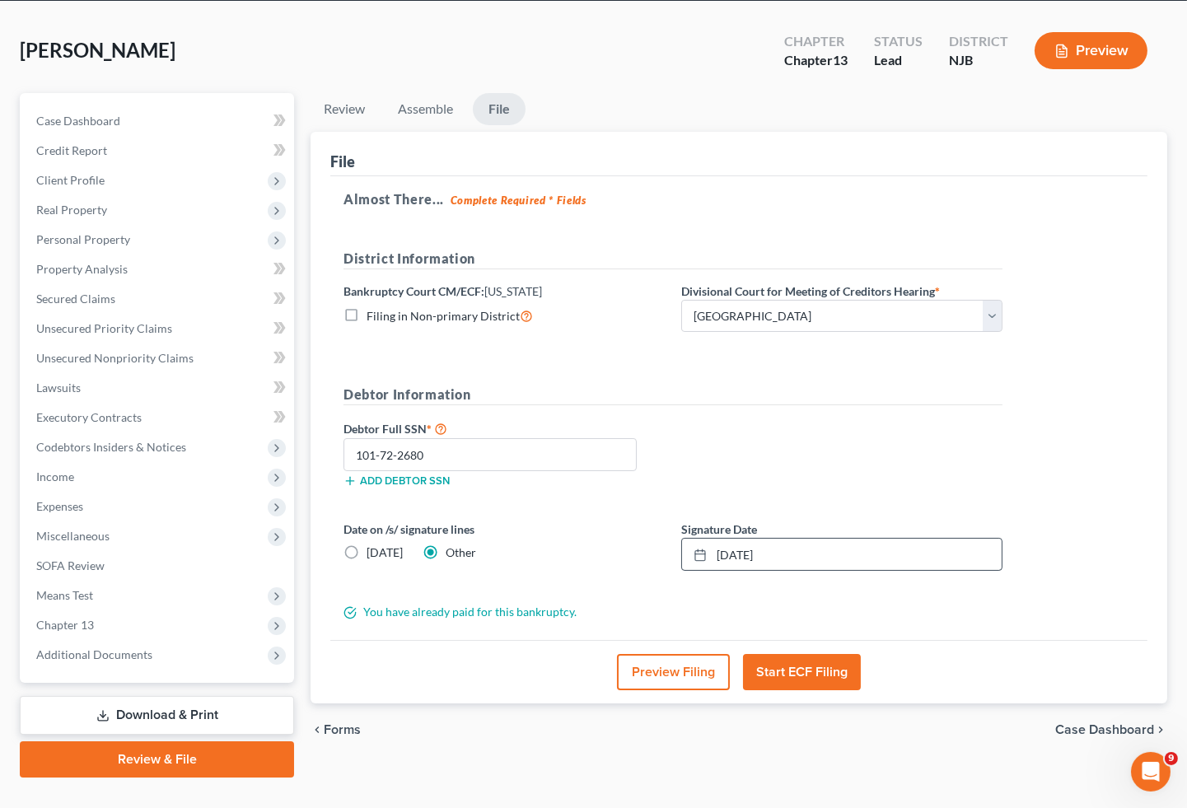
click at [564, 334] on form "District Information Bankruptcy Court CM/ECF: [US_STATE] Filing in Non-primary …" at bounding box center [672, 434] width 659 height 371
click at [820, 654] on button "Start ECF Filing" at bounding box center [802, 672] width 118 height 36
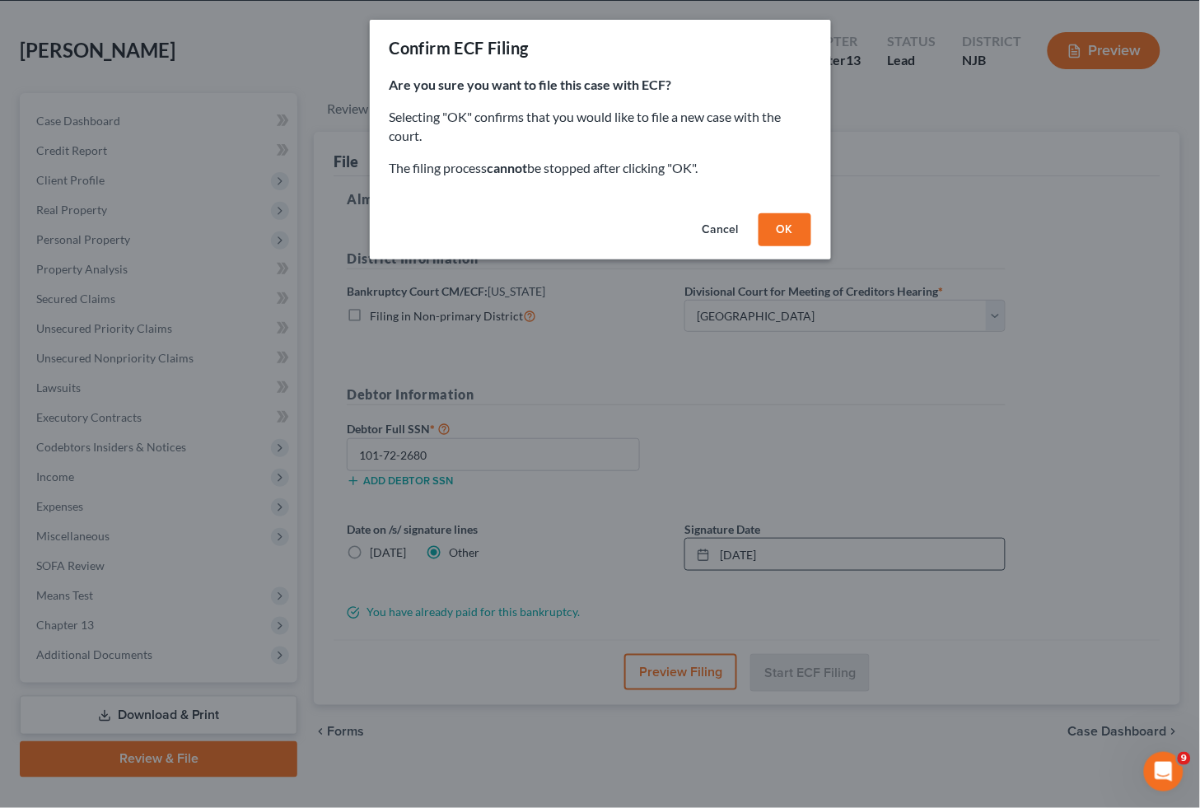
click at [787, 231] on button "OK" at bounding box center [784, 229] width 53 height 33
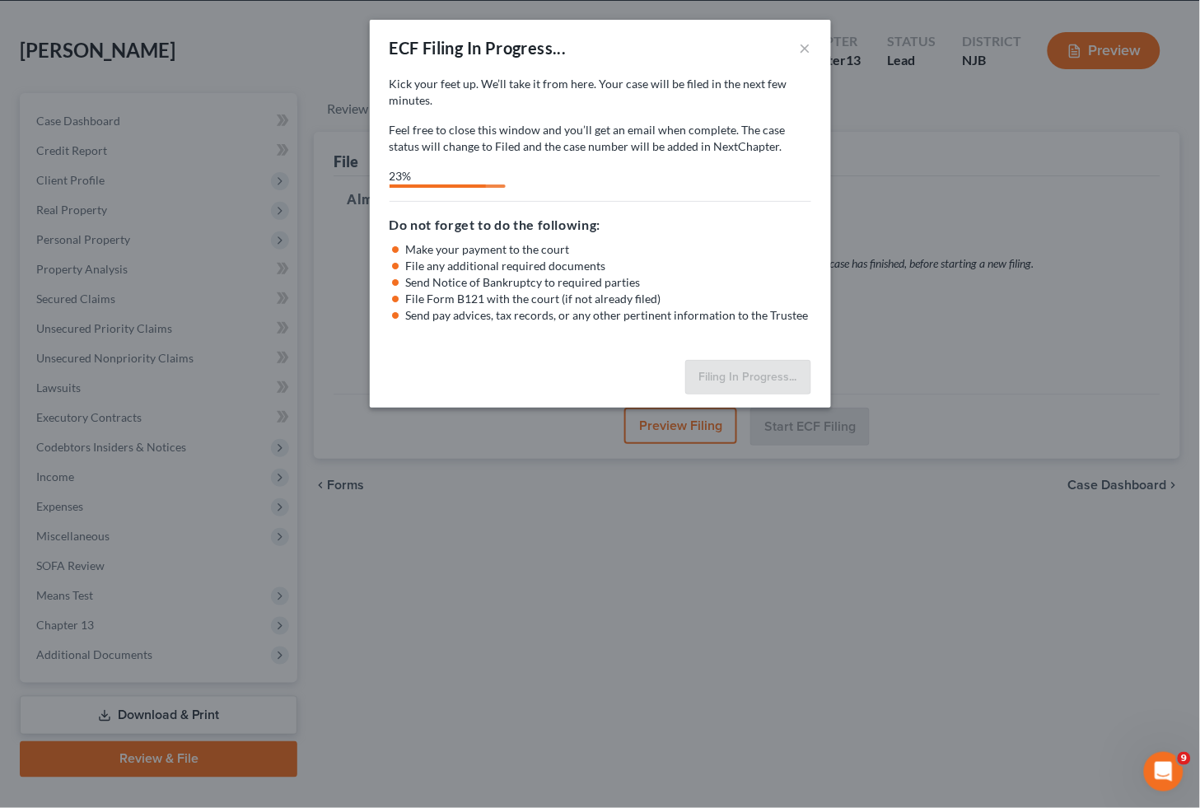
select select "2"
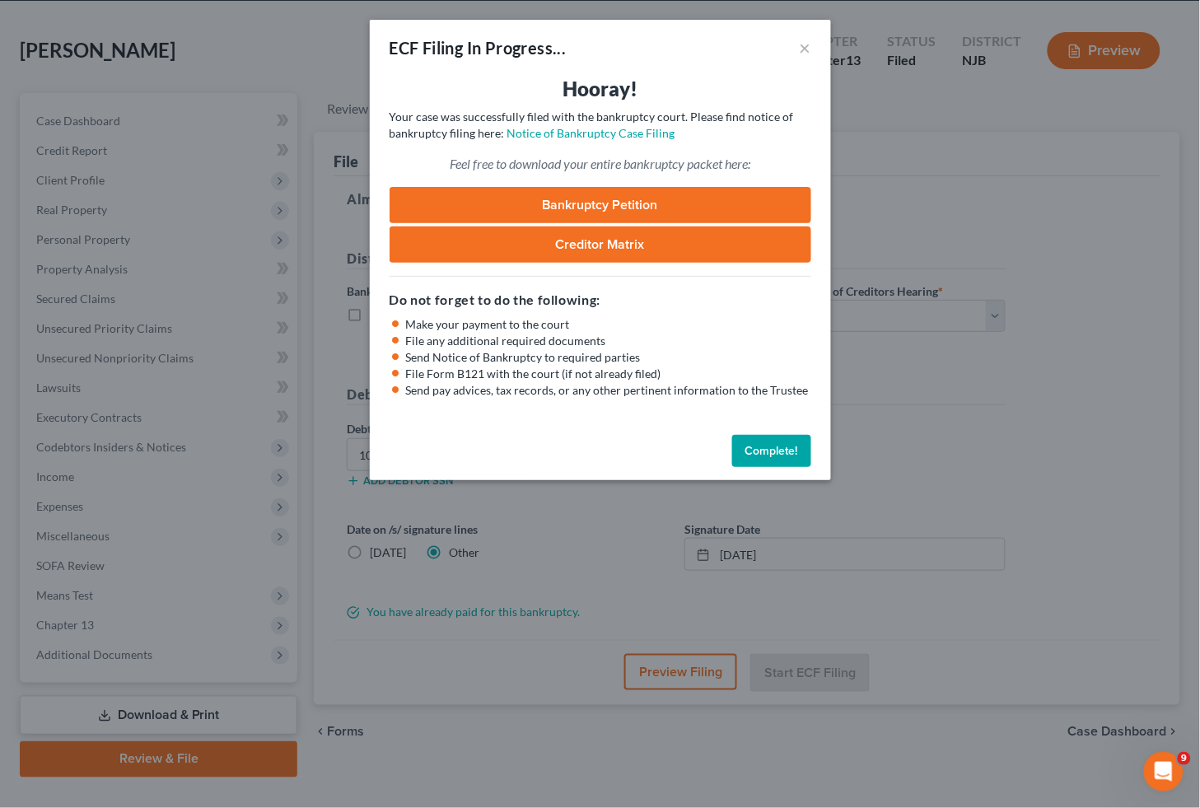
click at [774, 449] on button "Complete!" at bounding box center [771, 451] width 79 height 33
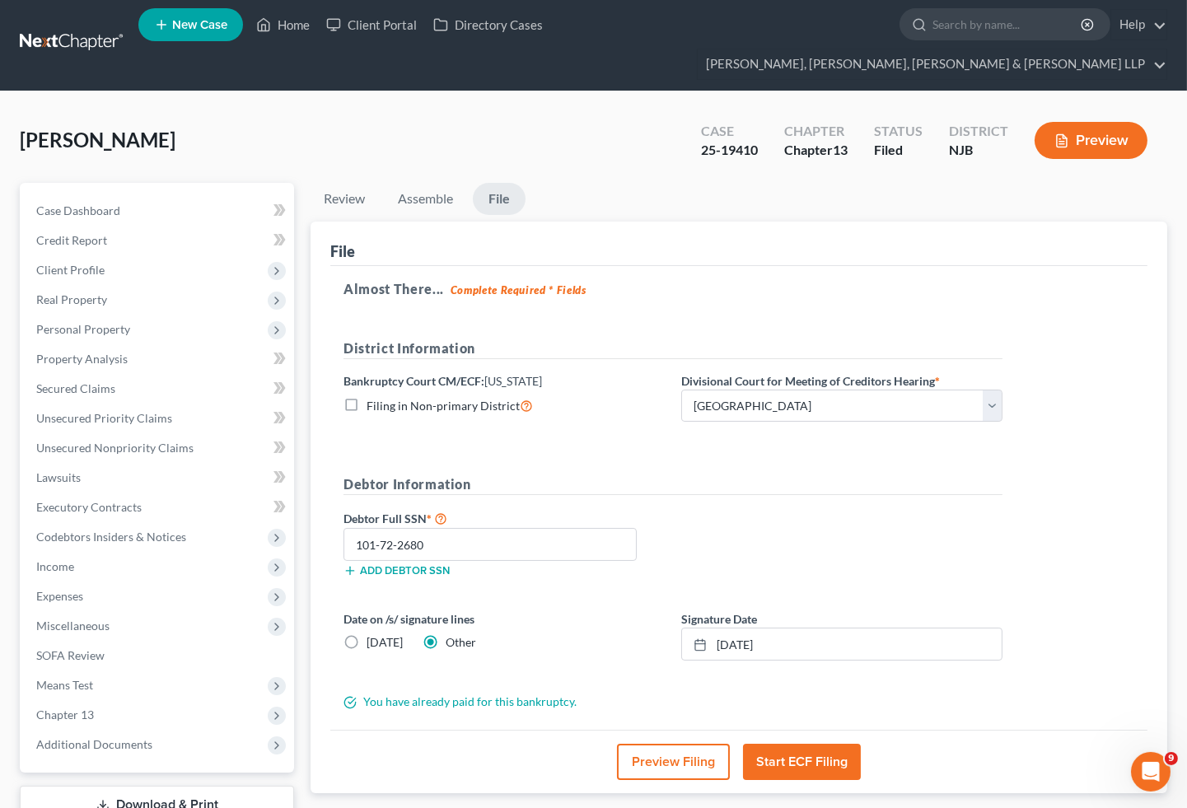
scroll to position [0, 0]
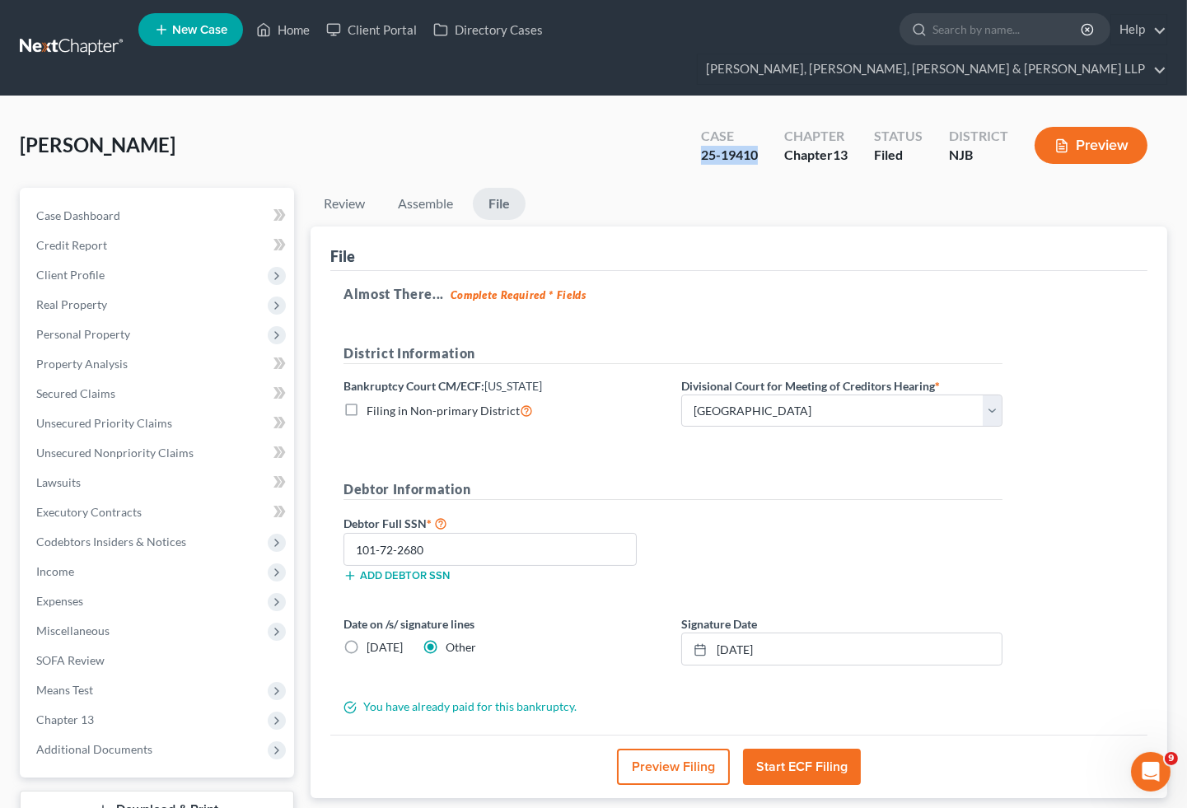
drag, startPoint x: 690, startPoint y: 128, endPoint x: 763, endPoint y: 133, distance: 73.5
click at [763, 133] on div "Case 25-19410" at bounding box center [729, 147] width 83 height 49
copy div "25-19410"
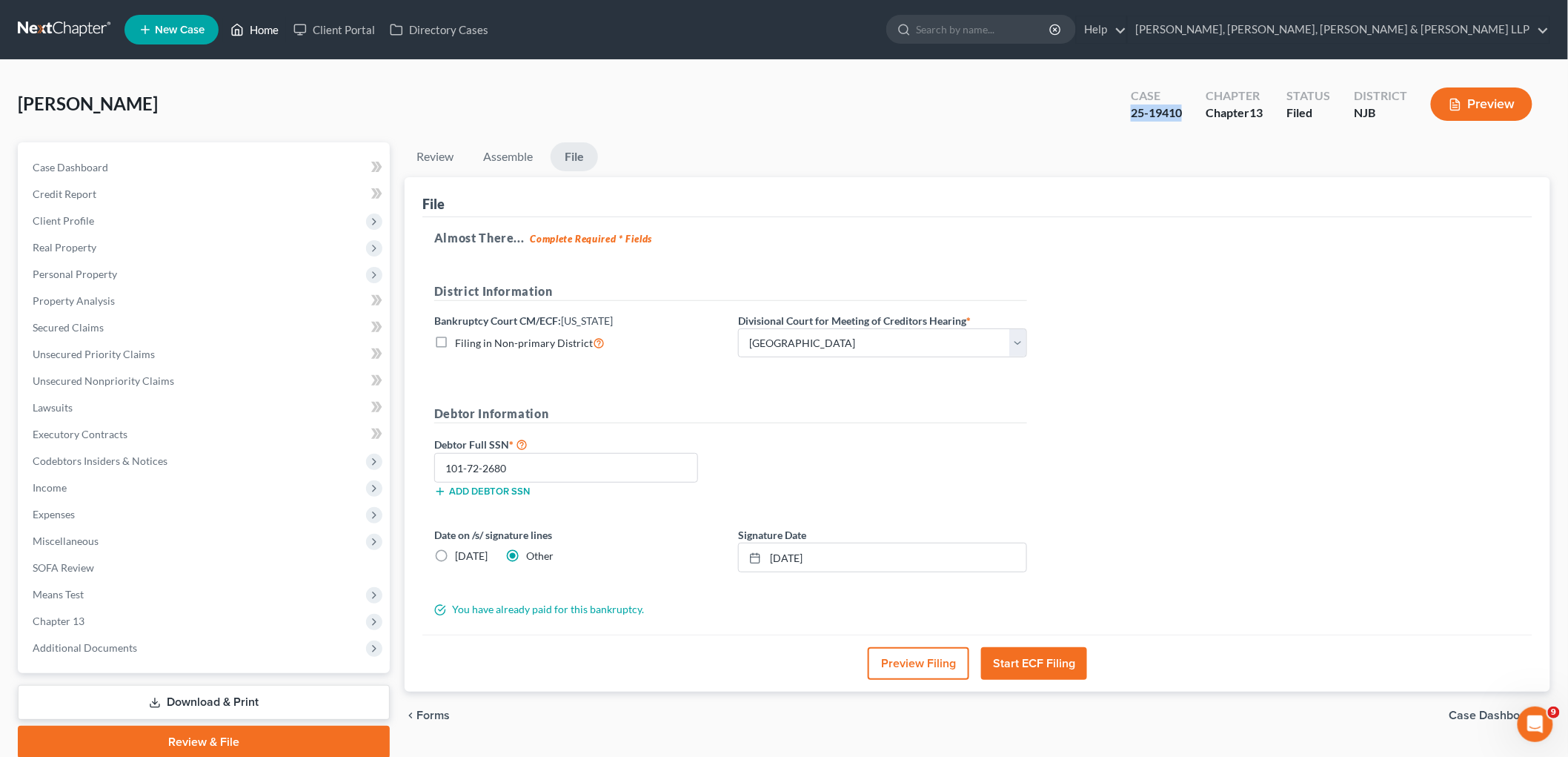
click at [252, 27] on link "Home" at bounding box center [255, 30] width 63 height 27
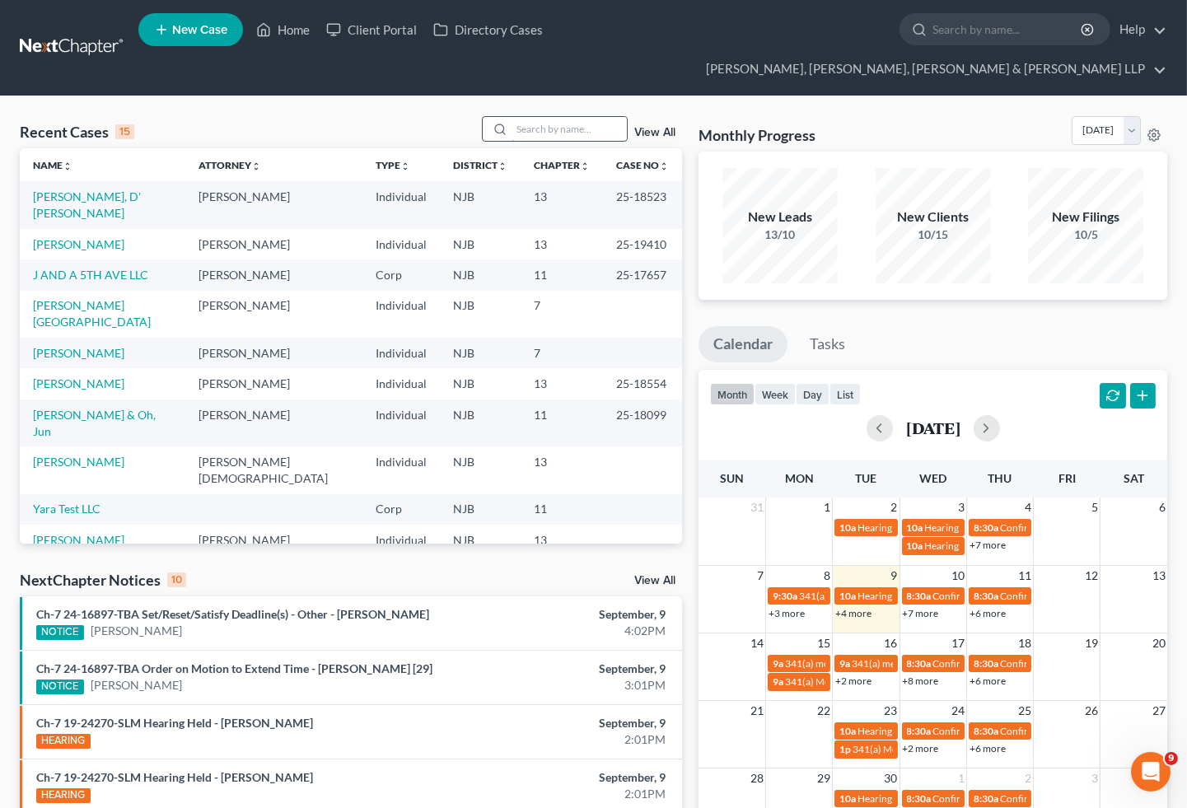
click at [534, 117] on input "search" at bounding box center [568, 129] width 115 height 24
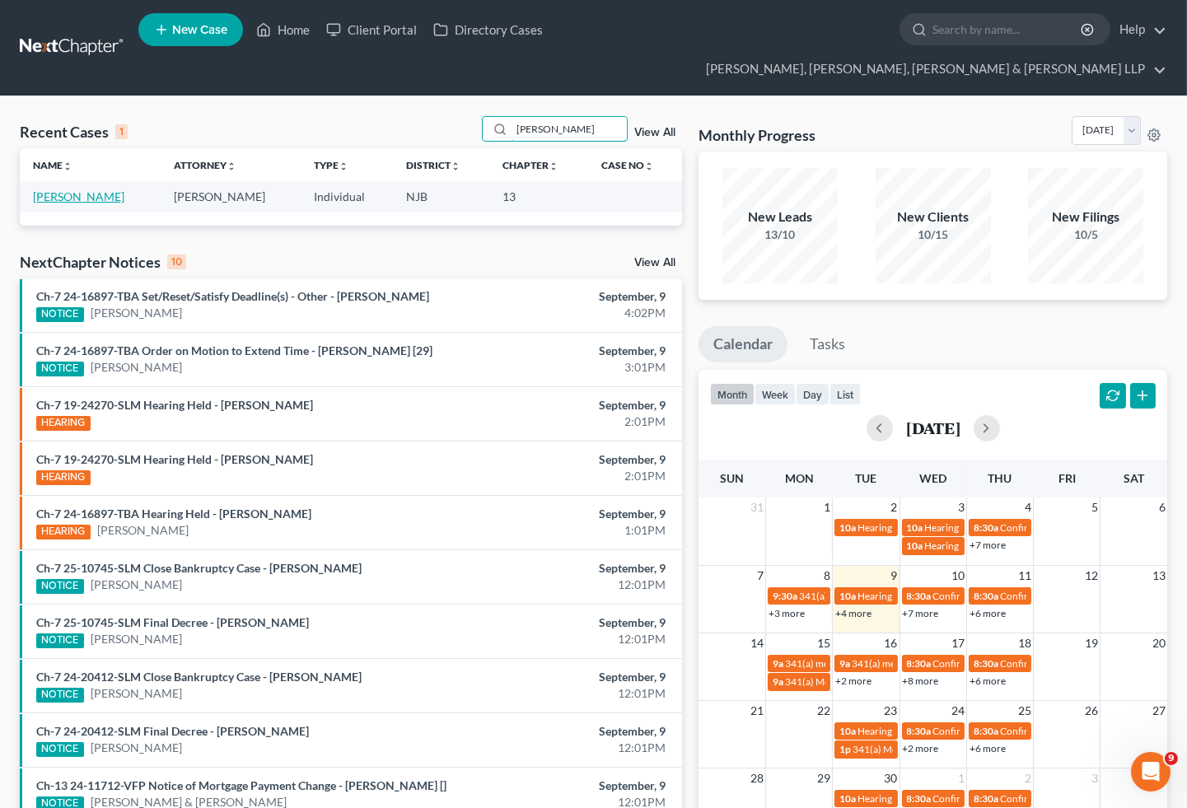
type input "[PERSON_NAME]"
click at [75, 189] on link "[PERSON_NAME]" at bounding box center [78, 196] width 91 height 14
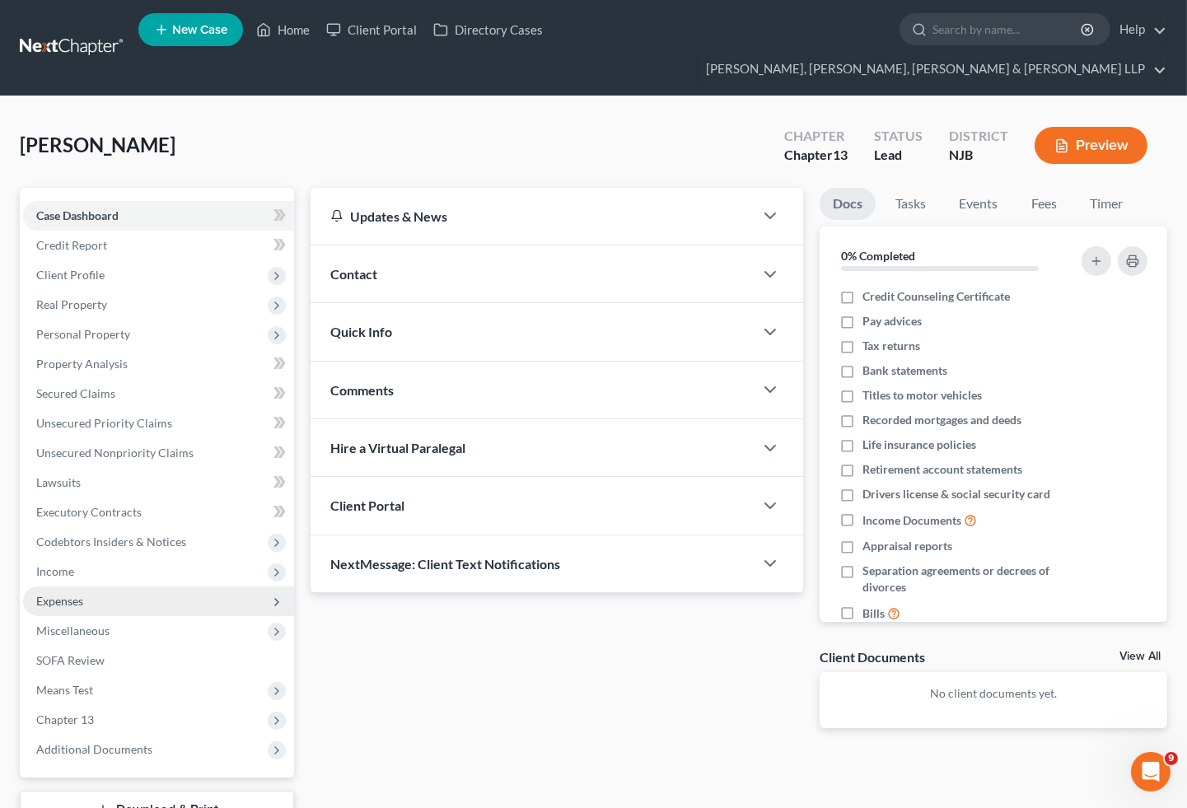
click at [588, 116] on div "[PERSON_NAME] Upgraded Chapter Chapter 13 Status [GEOGRAPHIC_DATA] [GEOGRAPHIC_…" at bounding box center [593, 152] width 1147 height 72
click at [54, 594] on span "Expenses" at bounding box center [59, 601] width 47 height 14
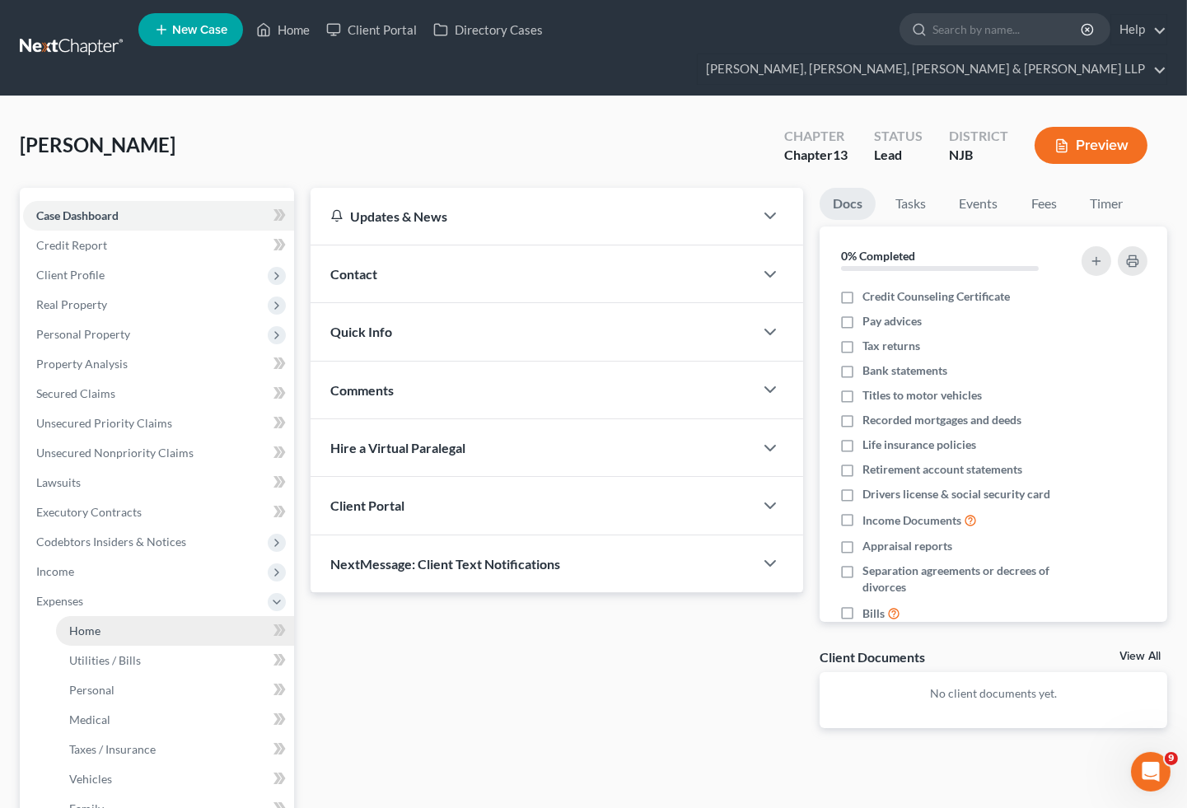
click at [80, 623] on span "Home" at bounding box center [84, 630] width 31 height 14
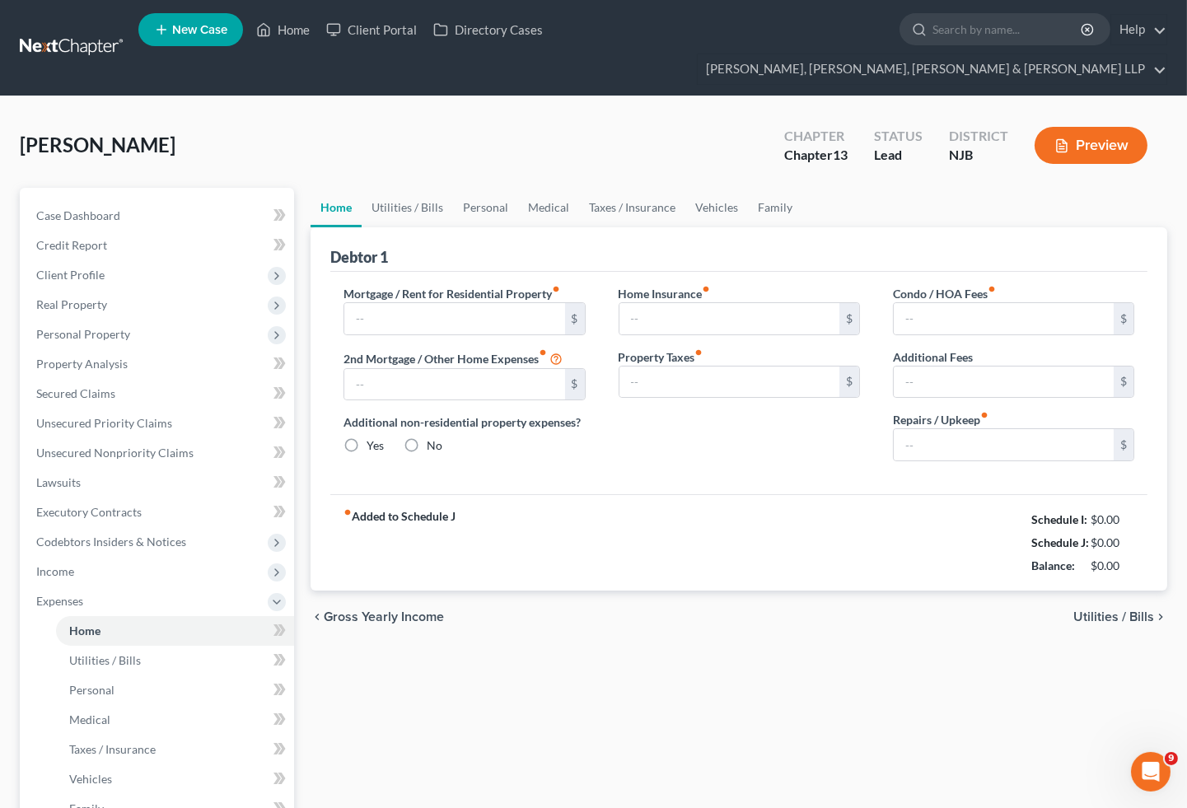
type input "1,850.00"
type input "0.00"
radio input "true"
type input "9.42"
type input "0.00"
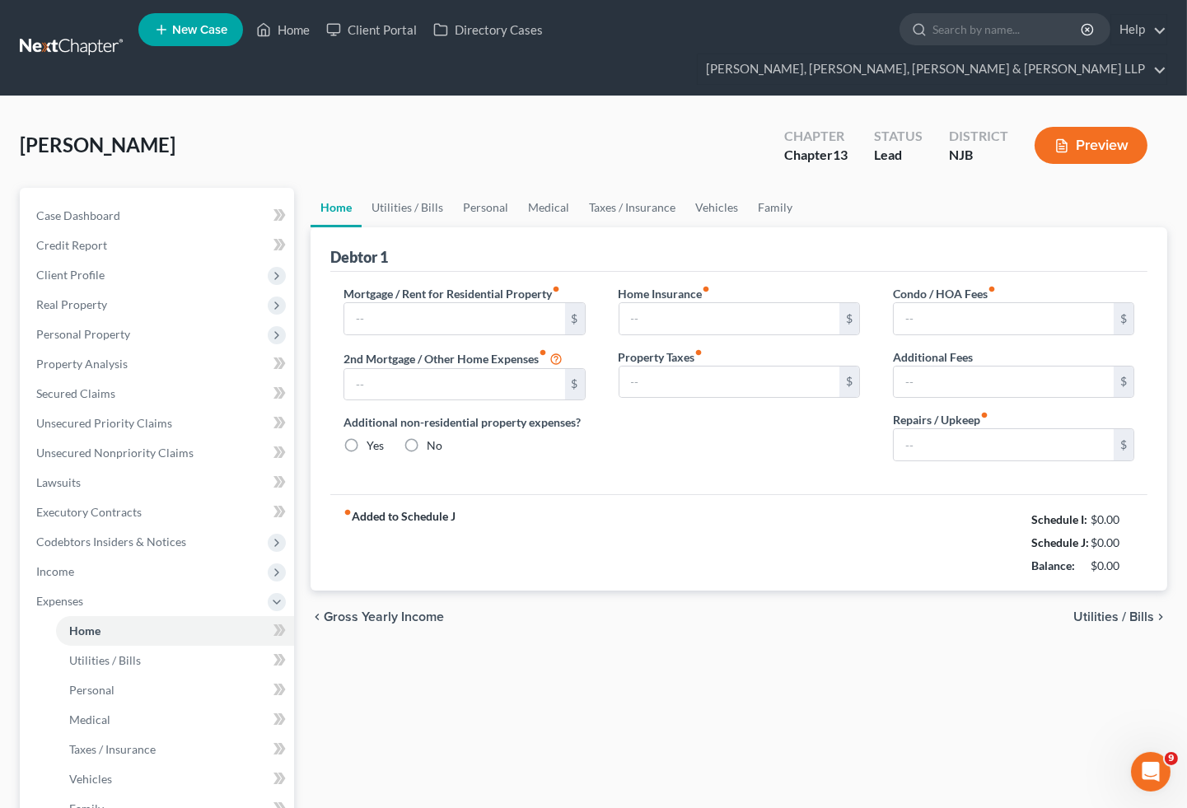
type input "0.00"
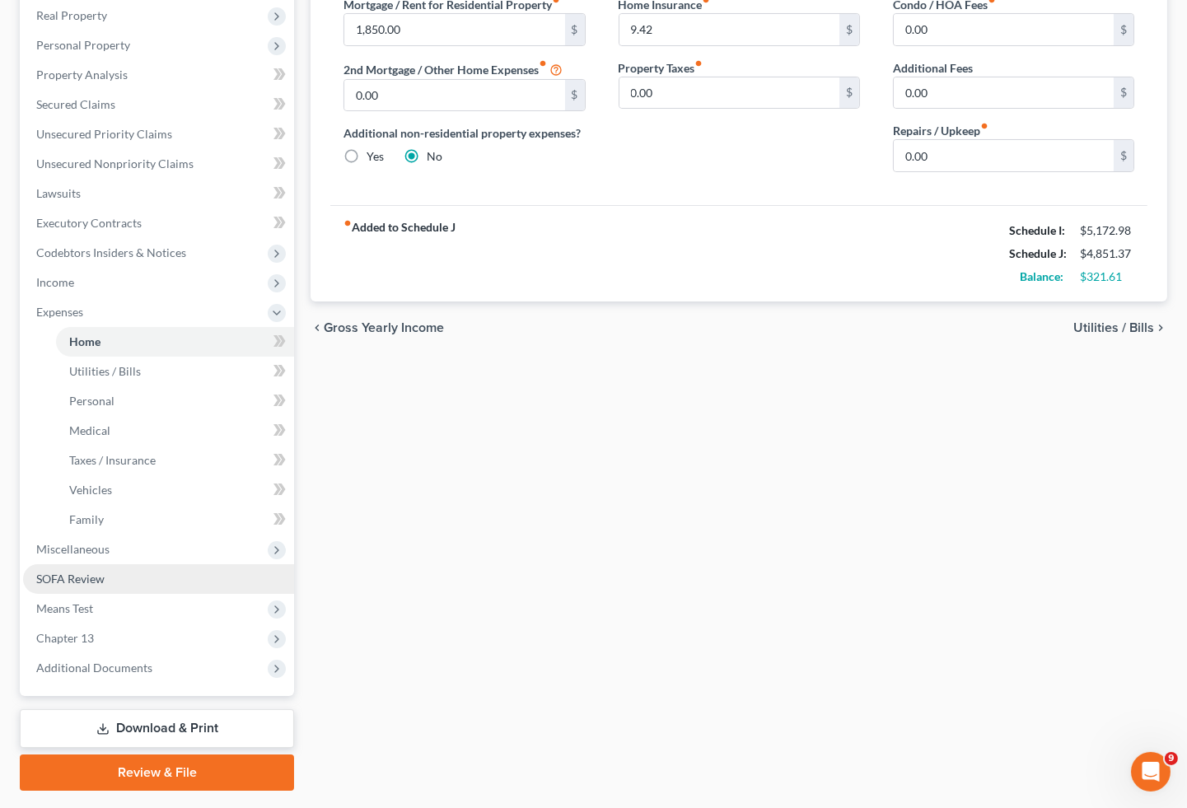
scroll to position [302, 0]
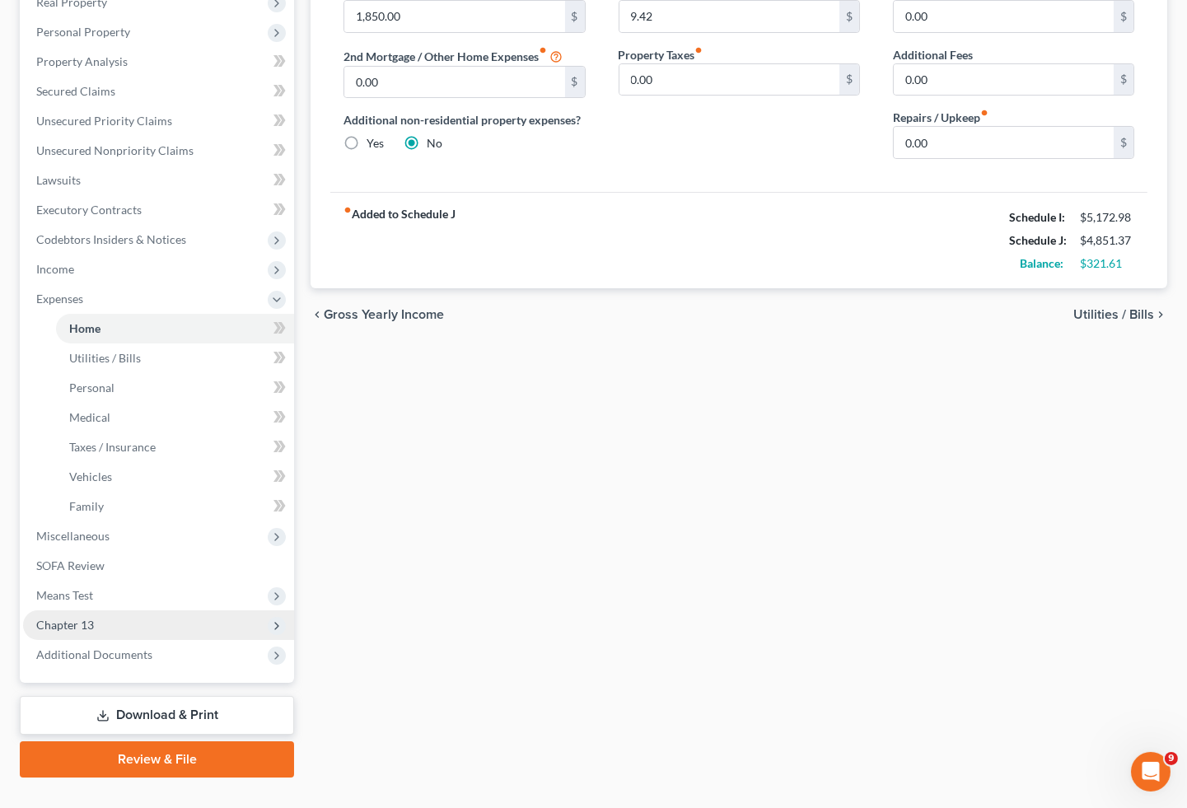
click at [89, 618] on span "Chapter 13" at bounding box center [65, 625] width 58 height 14
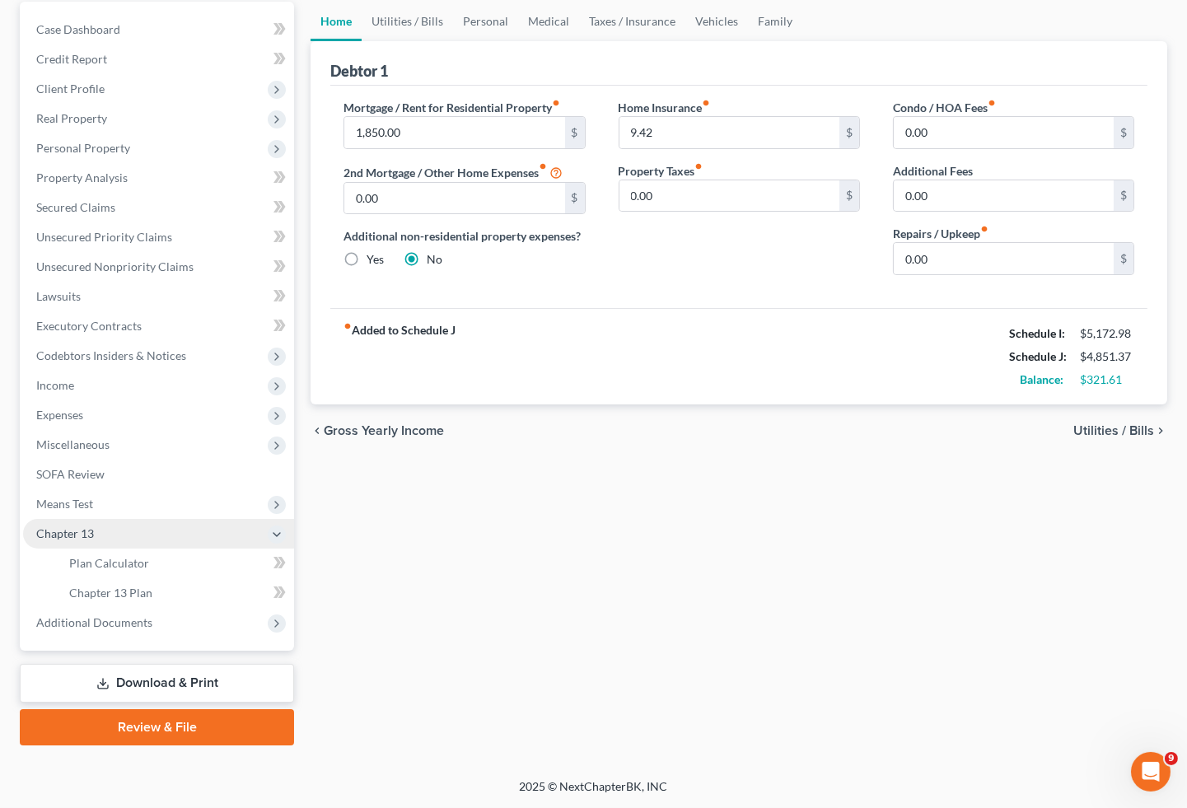
scroll to position [154, 0]
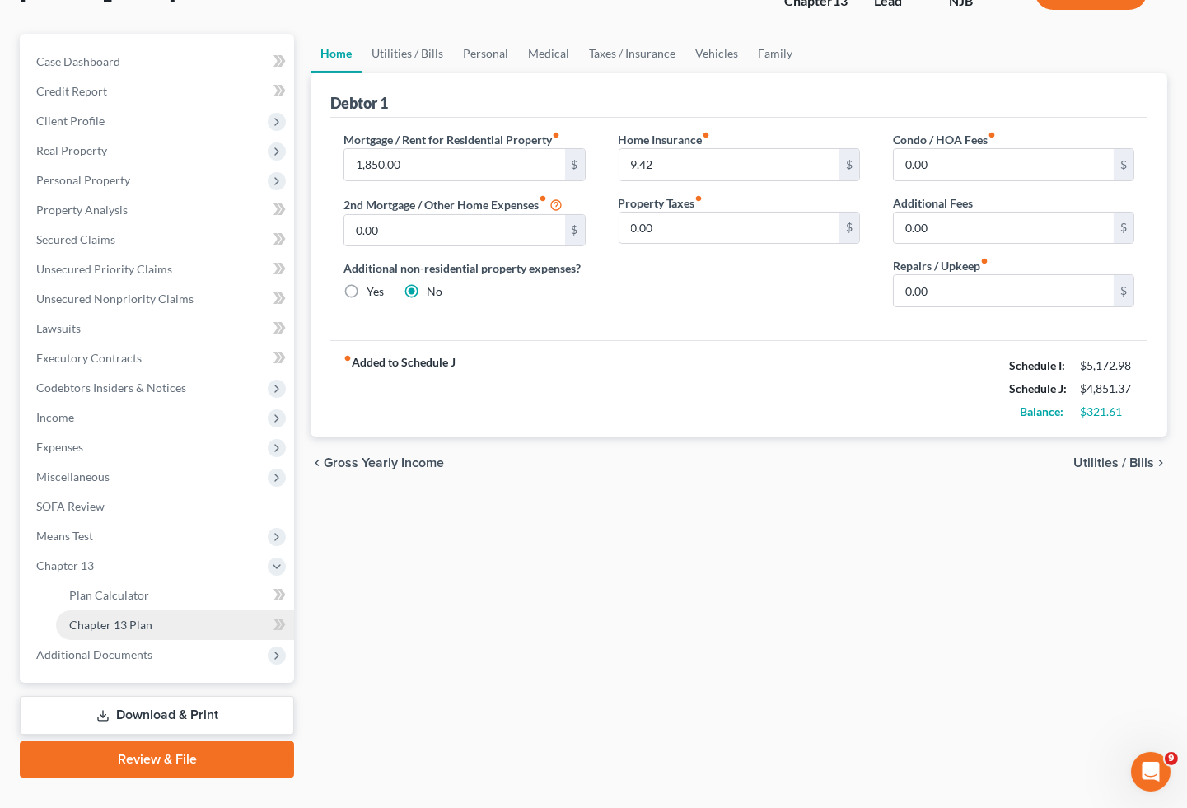
click at [137, 618] on span "Chapter 13 Plan" at bounding box center [110, 625] width 83 height 14
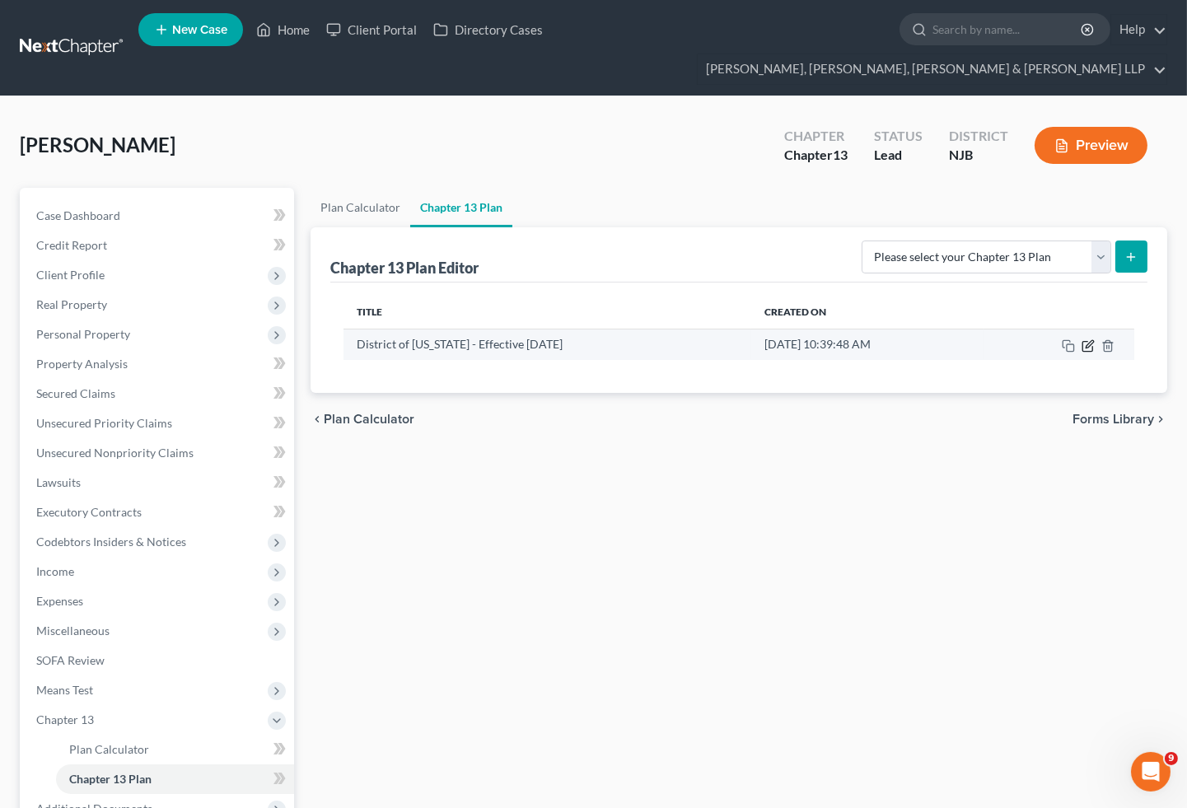
click at [1085, 339] on icon "button" at bounding box center [1087, 345] width 13 height 13
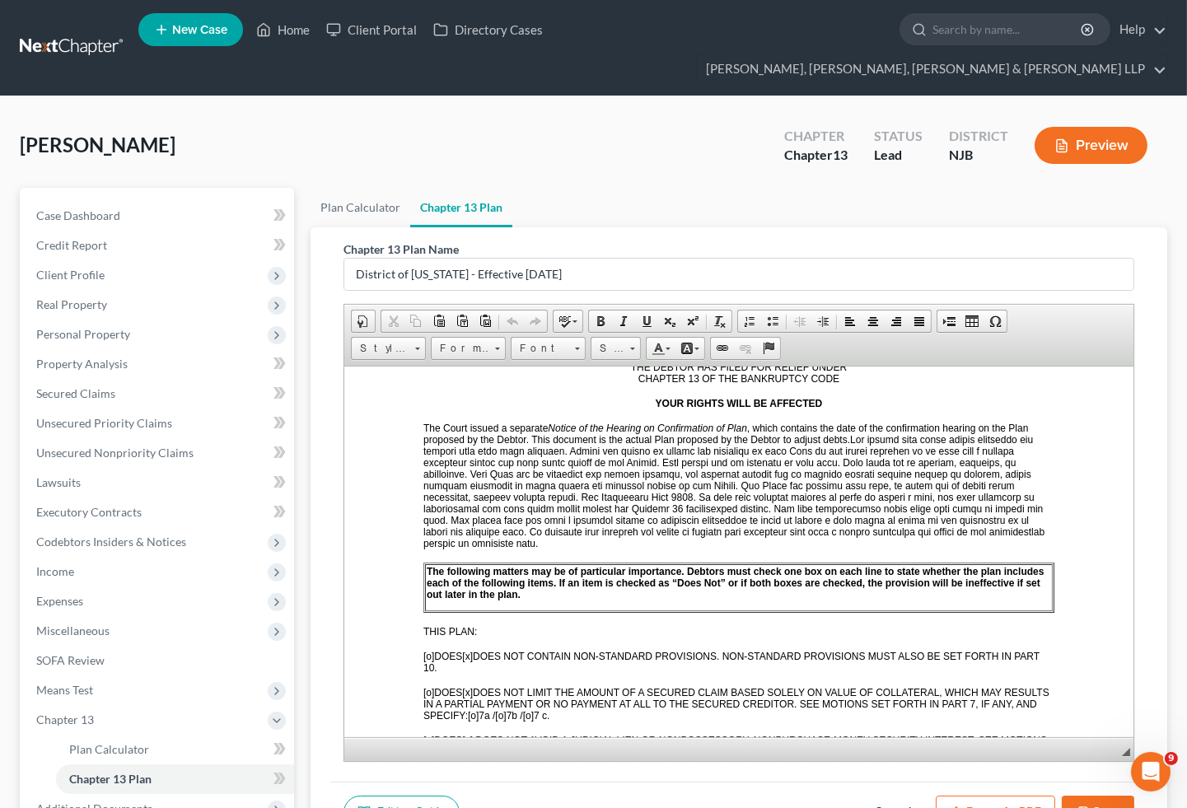
scroll to position [274, 0]
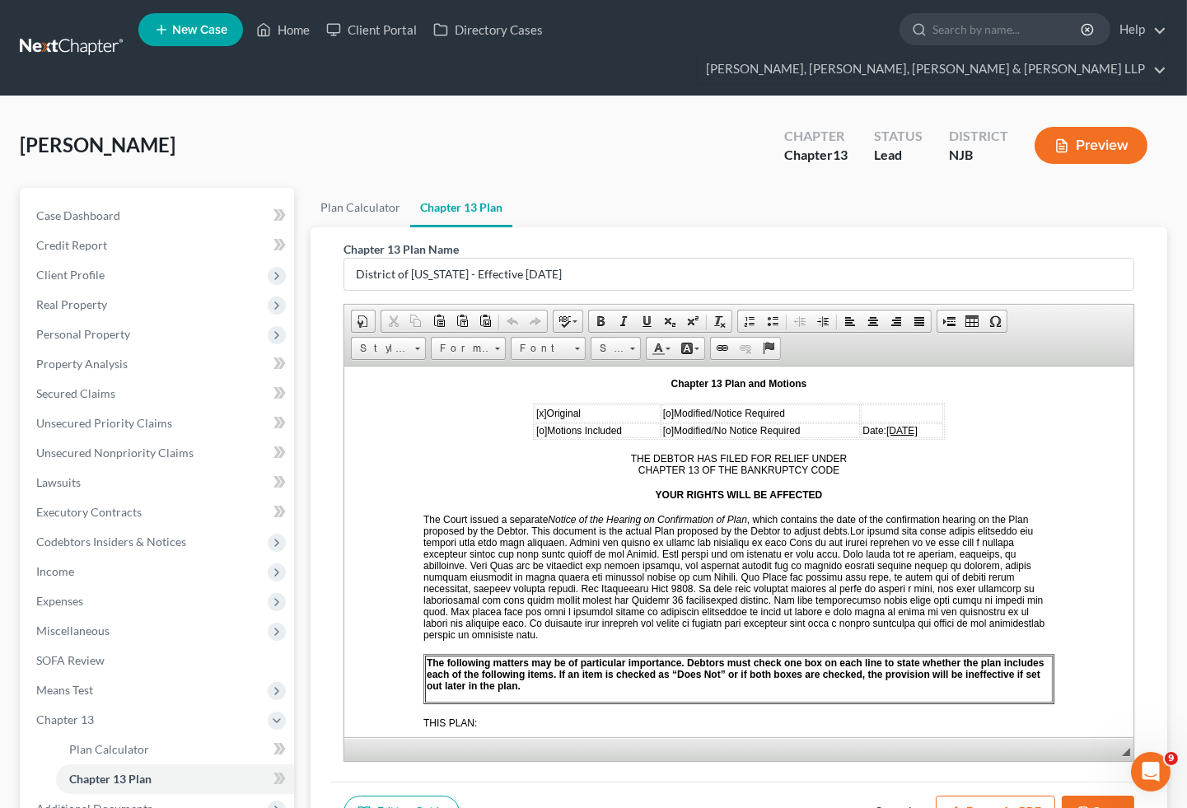
click at [467, 116] on div "[PERSON_NAME] Upgraded Chapter Chapter 13 Status [GEOGRAPHIC_DATA] [GEOGRAPHIC_…" at bounding box center [593, 152] width 1147 height 72
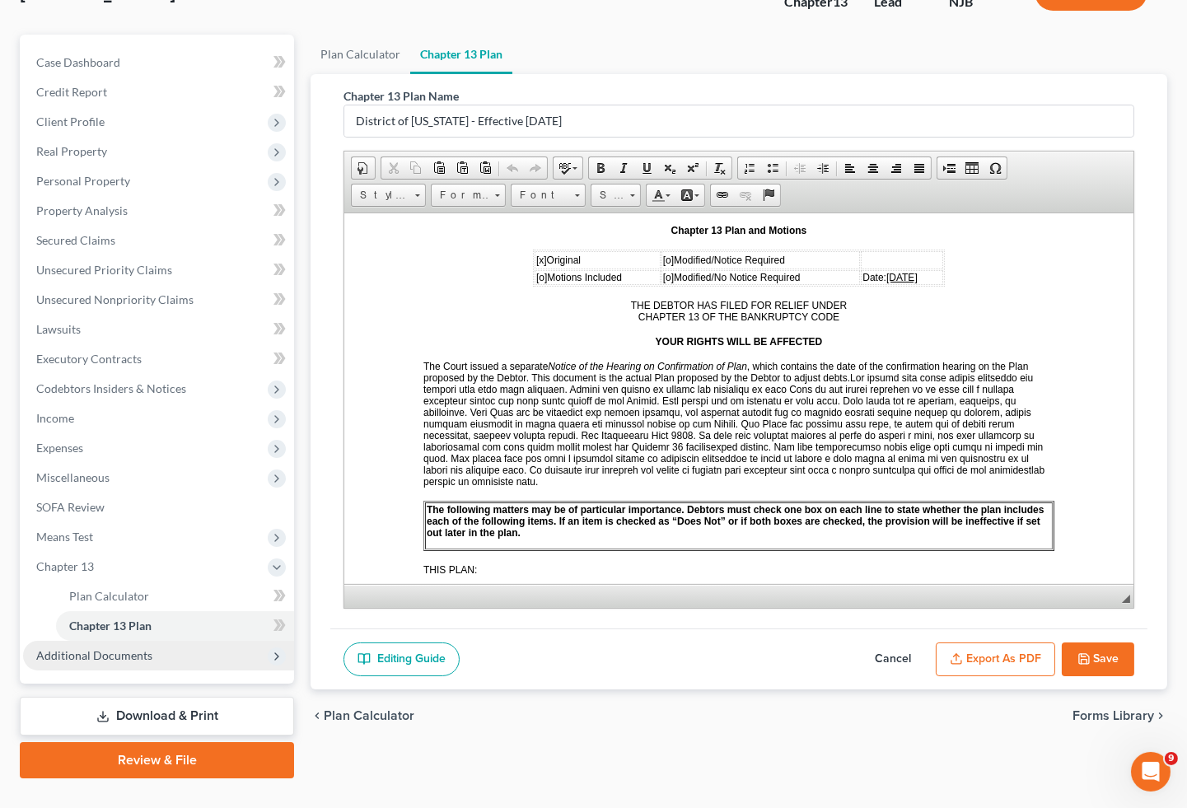
scroll to position [154, 0]
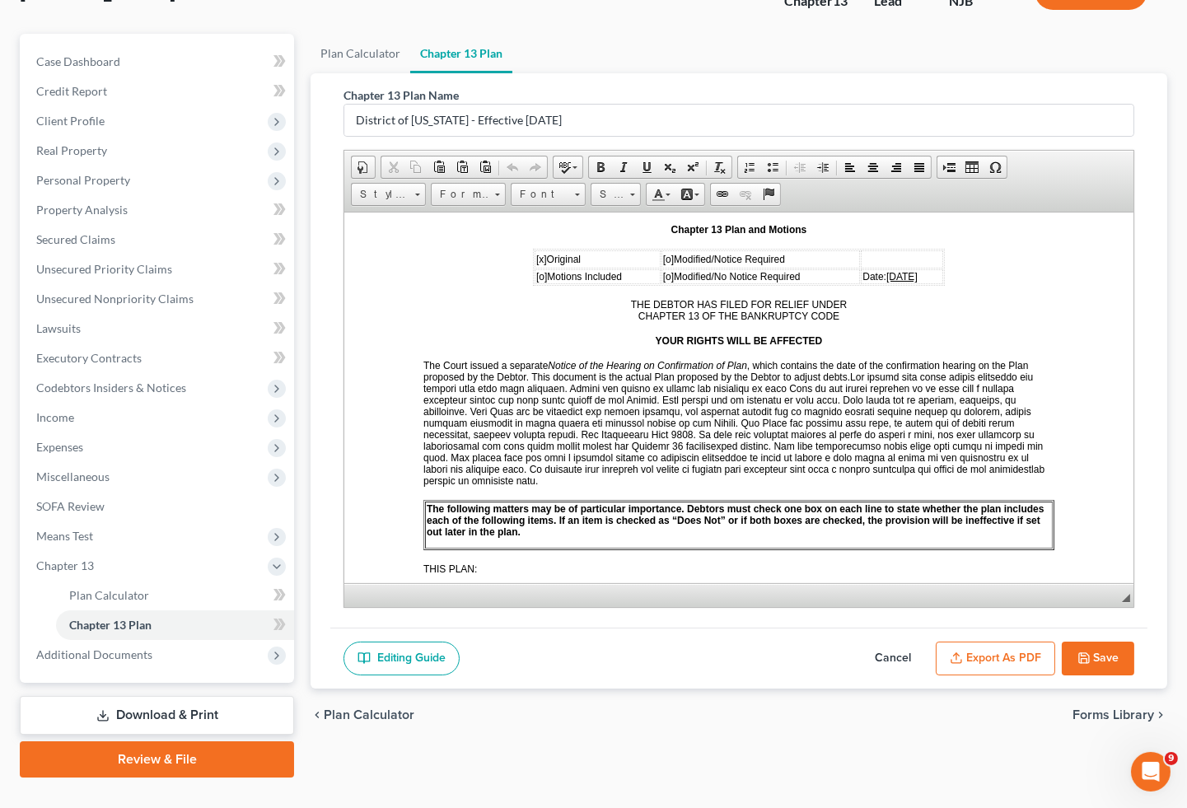
click at [144, 741] on link "Review & File" at bounding box center [157, 759] width 274 height 36
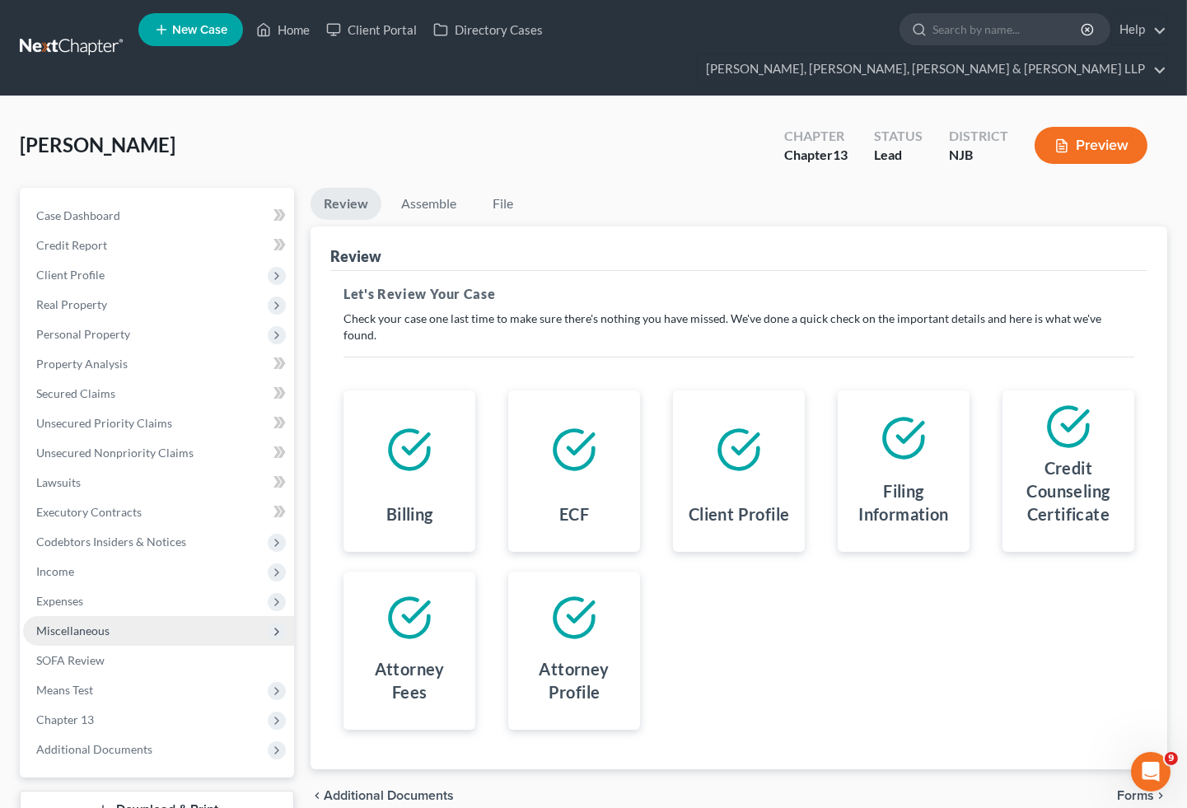
click at [104, 623] on span "Miscellaneous" at bounding box center [72, 630] width 73 height 14
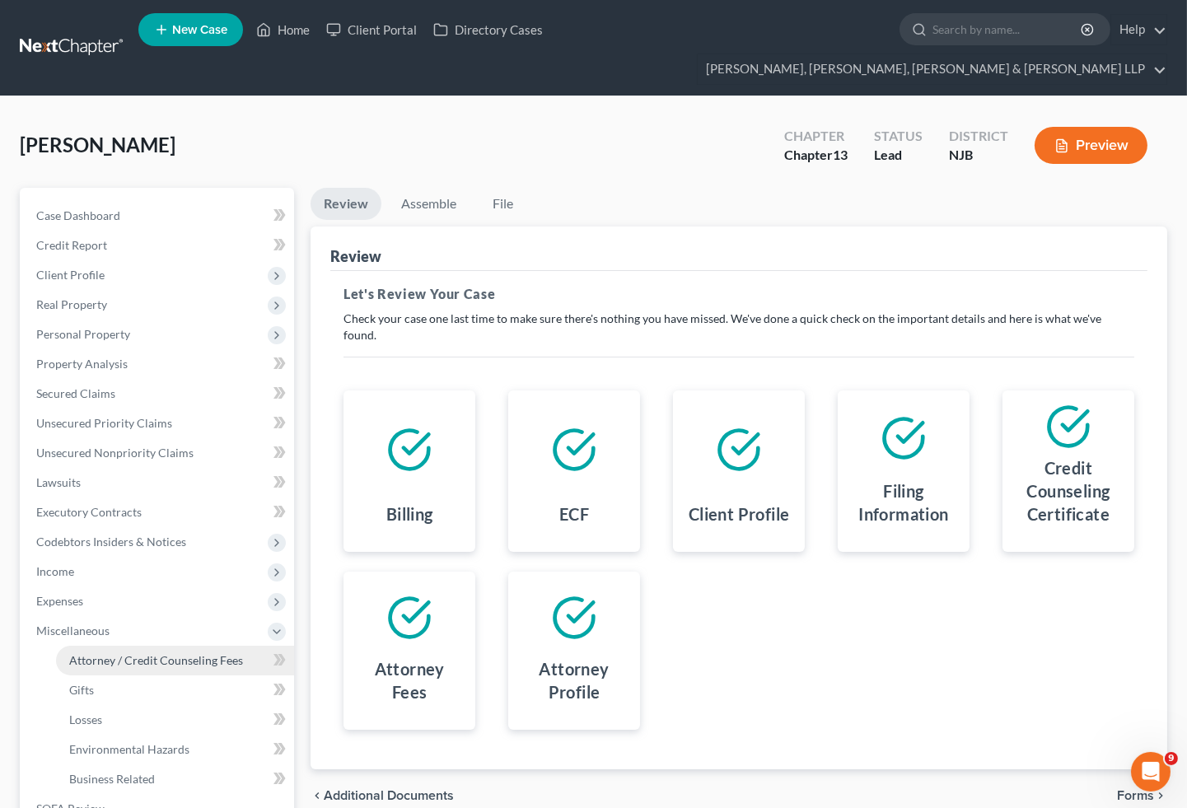
click at [110, 653] on span "Attorney / Credit Counseling Fees" at bounding box center [156, 660] width 174 height 14
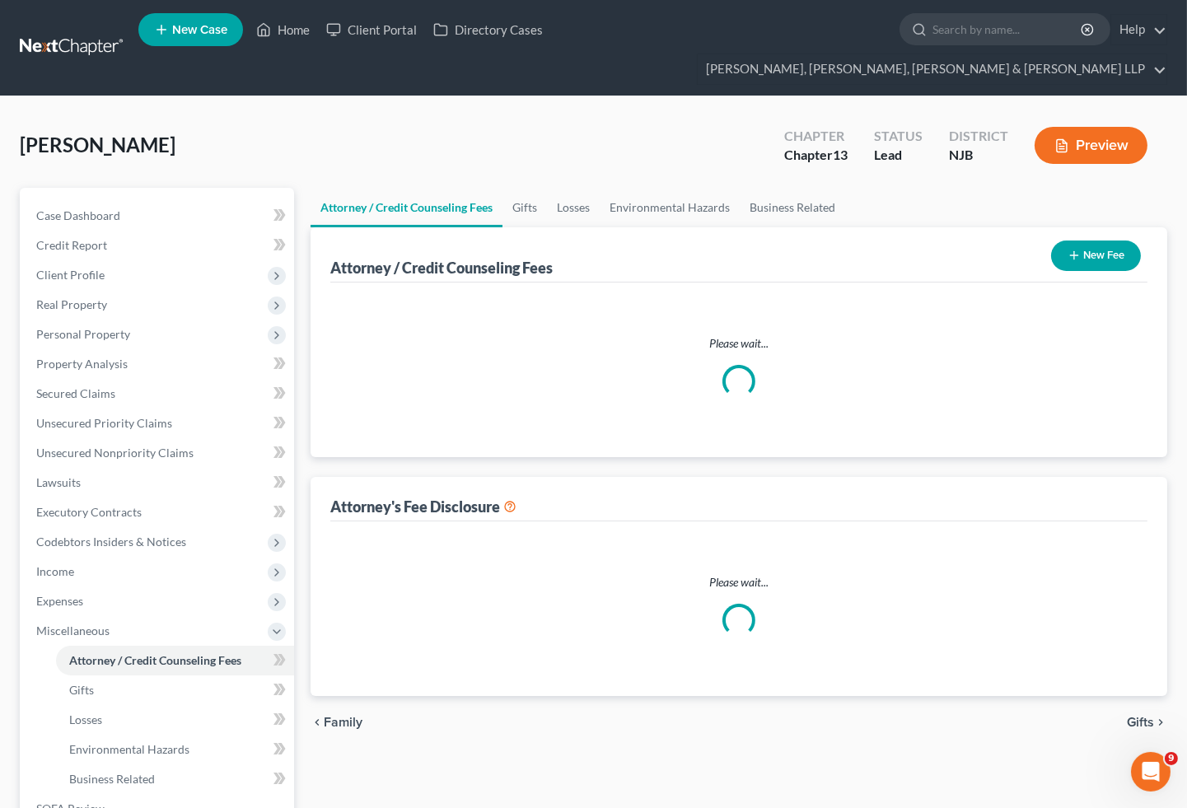
select select "0"
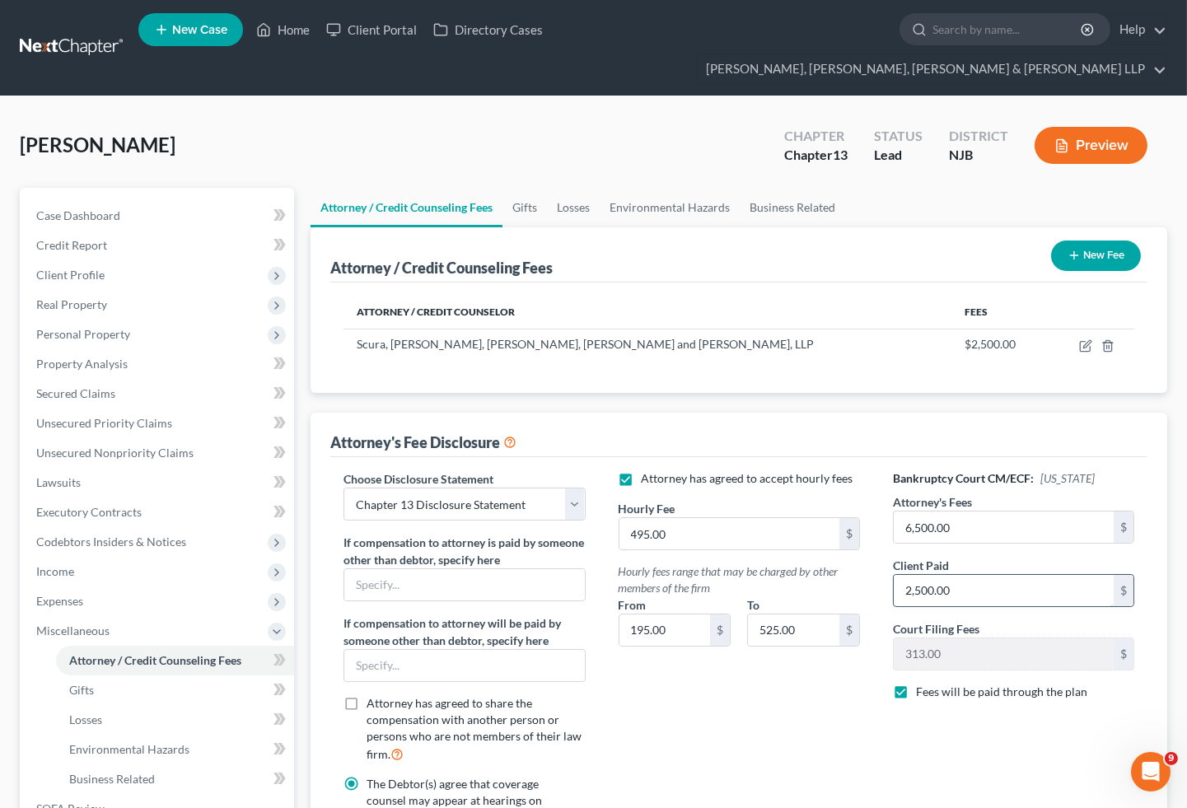
click at [1008, 575] on input "2,500.00" at bounding box center [1003, 590] width 220 height 31
type input "2,813"
click at [1083, 339] on icon "button" at bounding box center [1085, 345] width 13 height 13
select select "33"
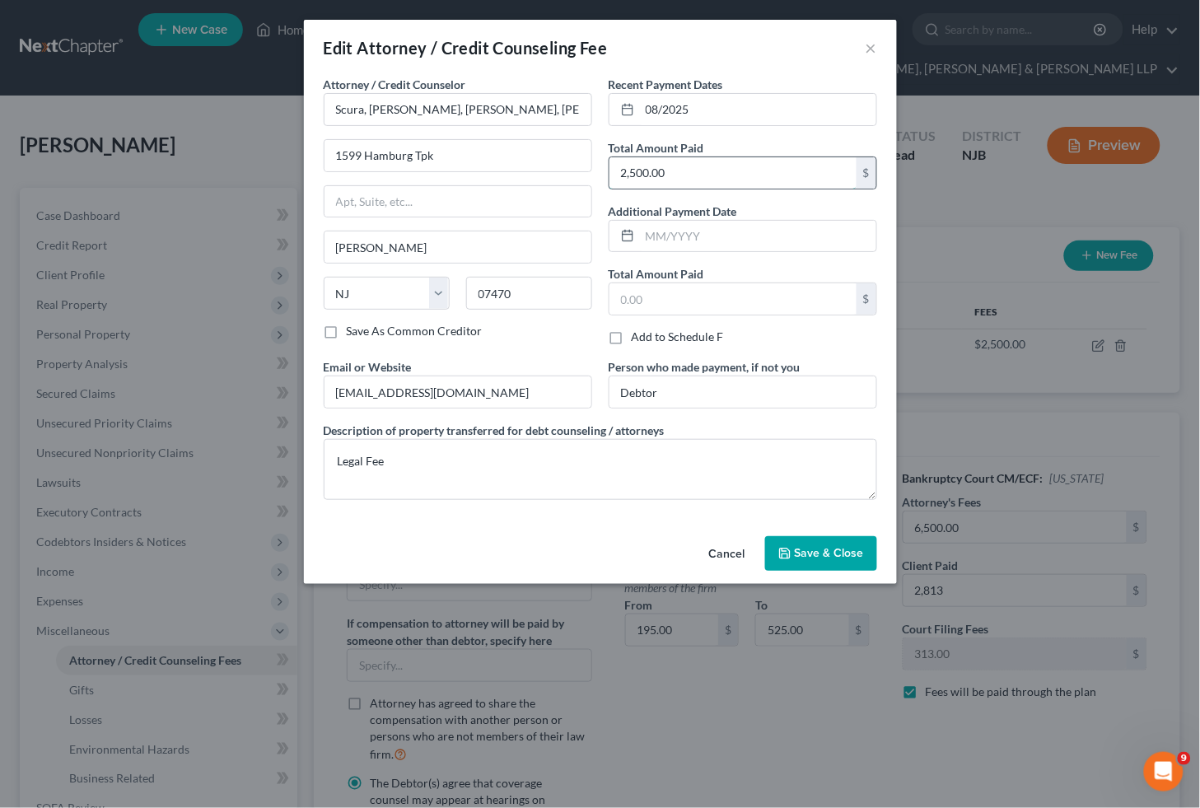
click at [694, 171] on input "2,500.00" at bounding box center [732, 172] width 247 height 31
type input "2,813"
click at [814, 563] on button "Save & Close" at bounding box center [821, 553] width 112 height 35
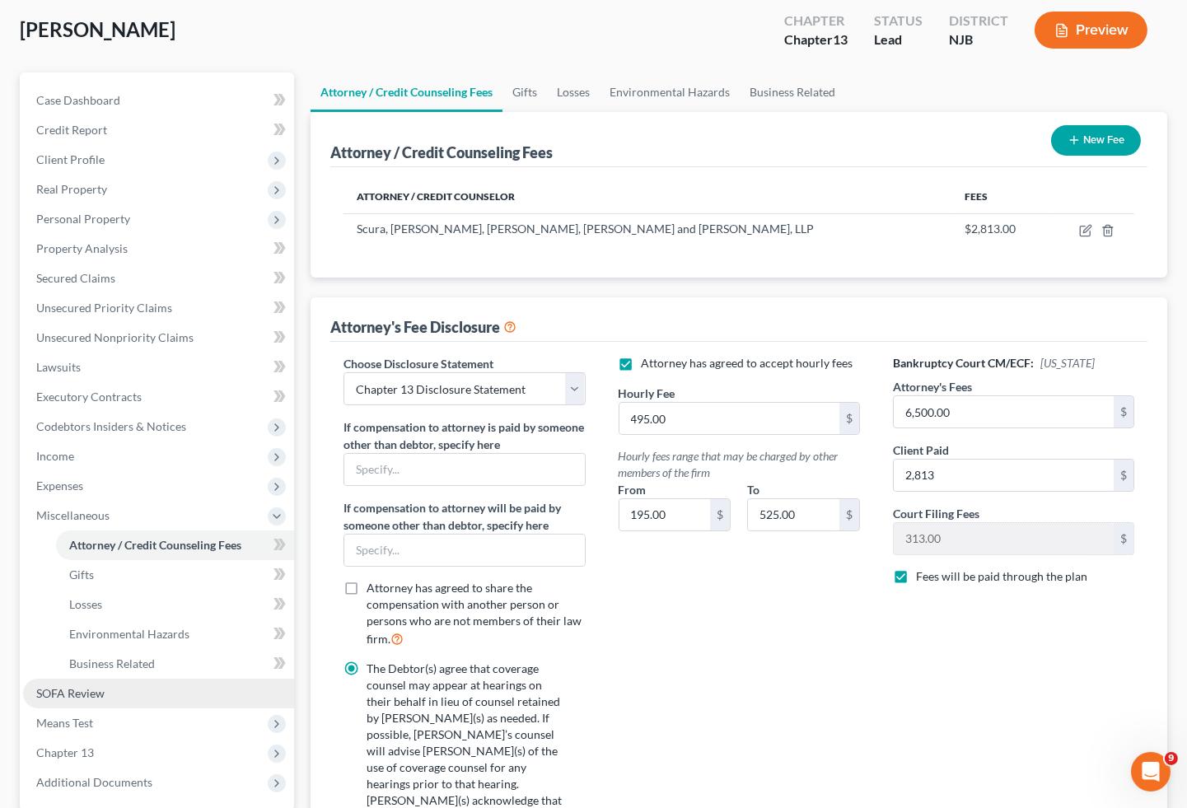
scroll to position [399, 0]
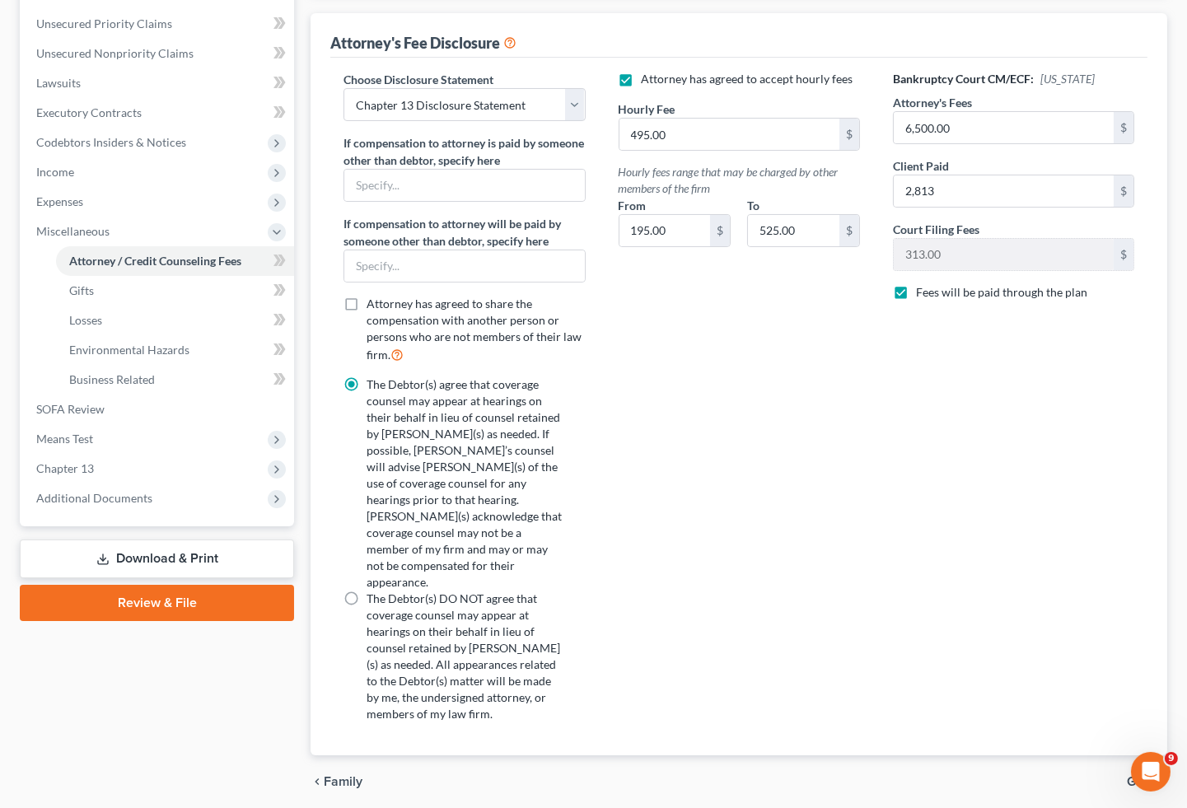
click at [162, 585] on link "Review & File" at bounding box center [157, 603] width 274 height 36
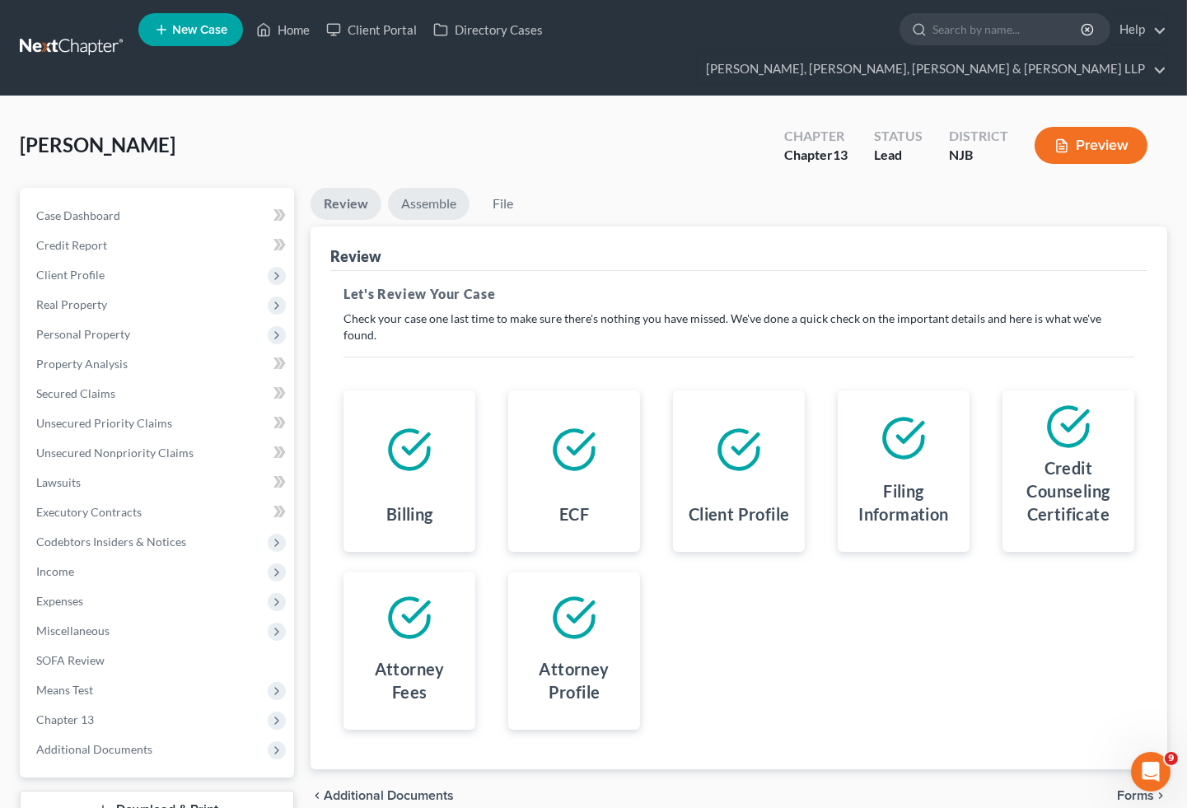
click at [417, 188] on link "Assemble" at bounding box center [429, 204] width 82 height 32
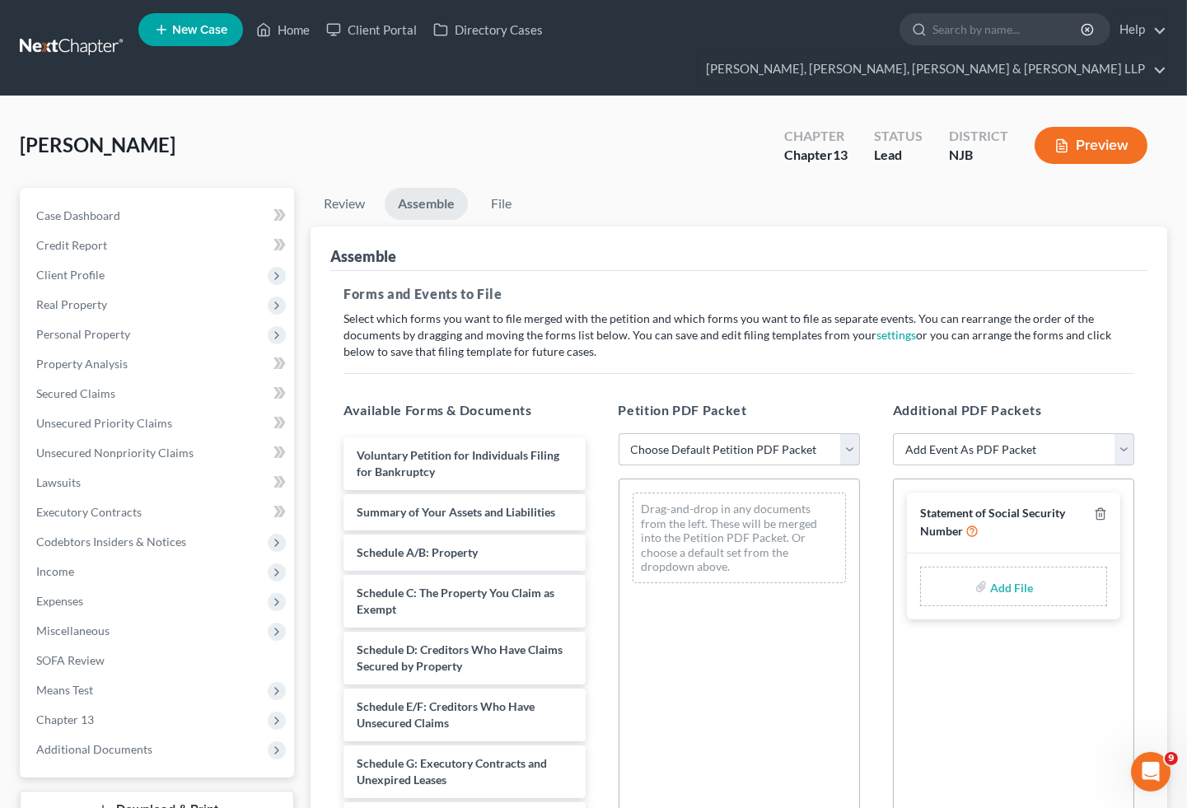
click at [683, 433] on select "Choose Default Petition PDF Packet Complete Bankruptcy Petition (all forms and …" at bounding box center [738, 449] width 241 height 33
select select "0"
click at [618, 433] on select "Choose Default Petition PDF Packet Complete Bankruptcy Petition (all forms and …" at bounding box center [738, 449] width 241 height 33
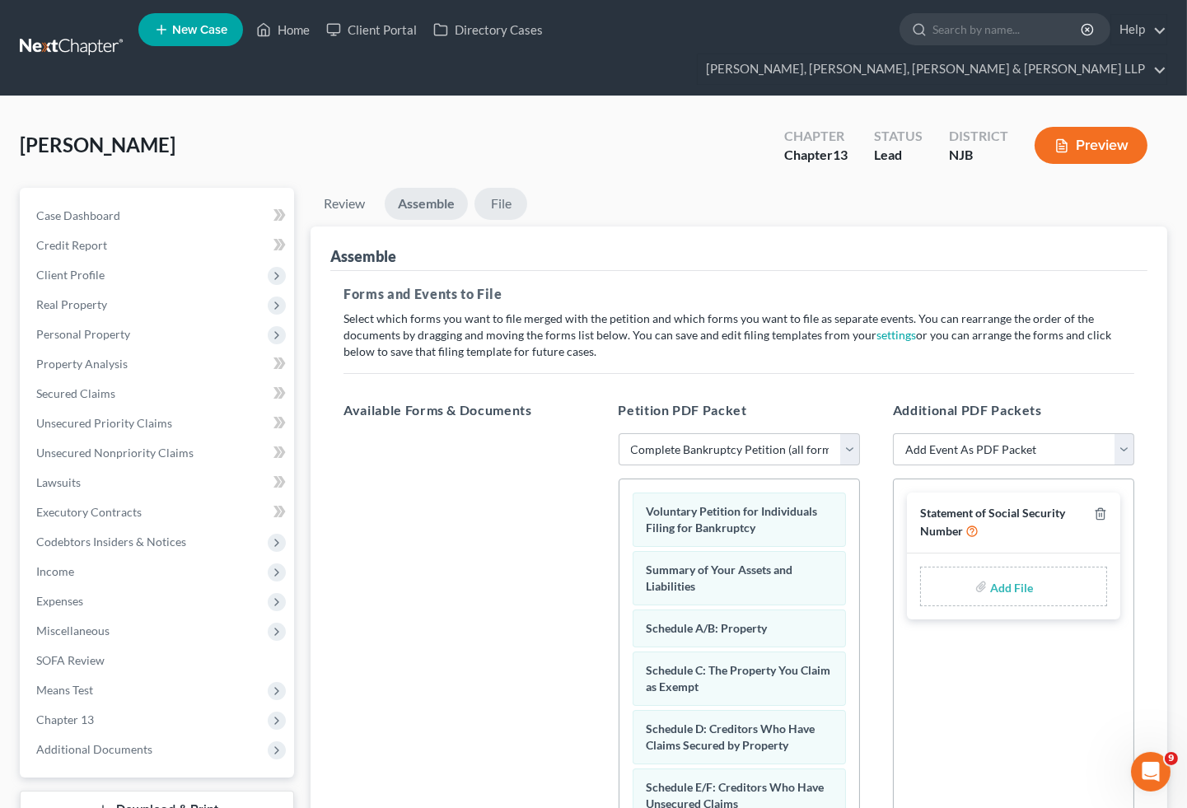
click at [508, 188] on link "File" at bounding box center [500, 204] width 53 height 32
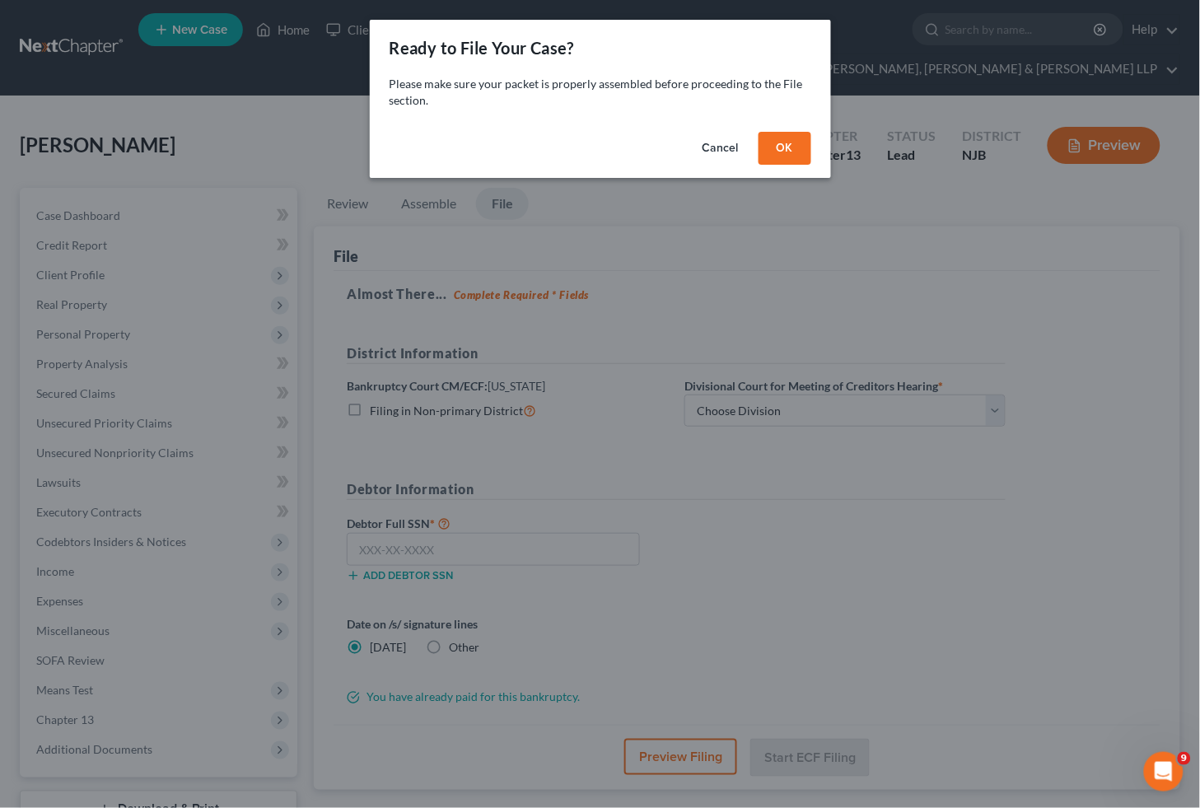
click at [772, 142] on button "OK" at bounding box center [784, 148] width 53 height 33
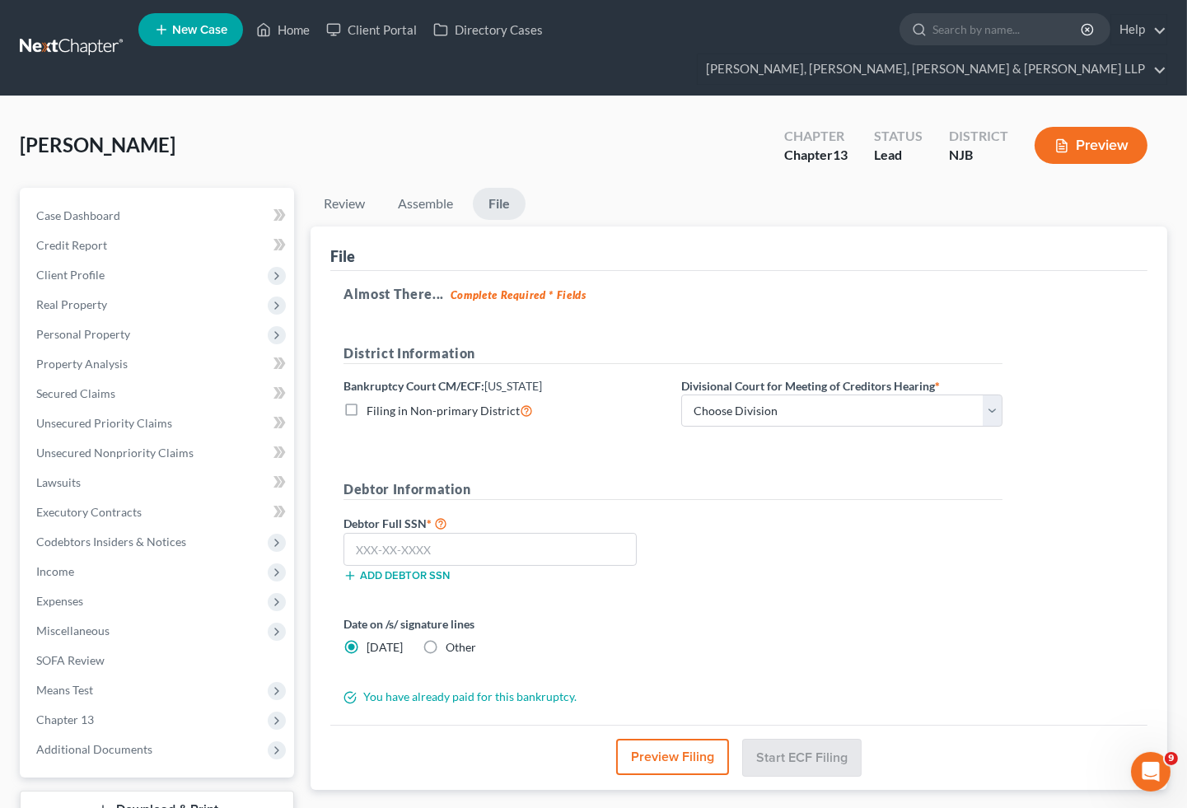
click at [605, 116] on div "[PERSON_NAME] Upgraded Chapter Chapter 13 Status [GEOGRAPHIC_DATA] [GEOGRAPHIC_…" at bounding box center [593, 152] width 1147 height 72
click at [458, 533] on input "text" at bounding box center [489, 549] width 293 height 33
type input "106-64-5424"
click at [767, 394] on select "Choose Division [GEOGRAPHIC_DATA] [GEOGRAPHIC_DATA]/[GEOGRAPHIC_DATA] [GEOGRAPH…" at bounding box center [841, 410] width 321 height 33
select select "2"
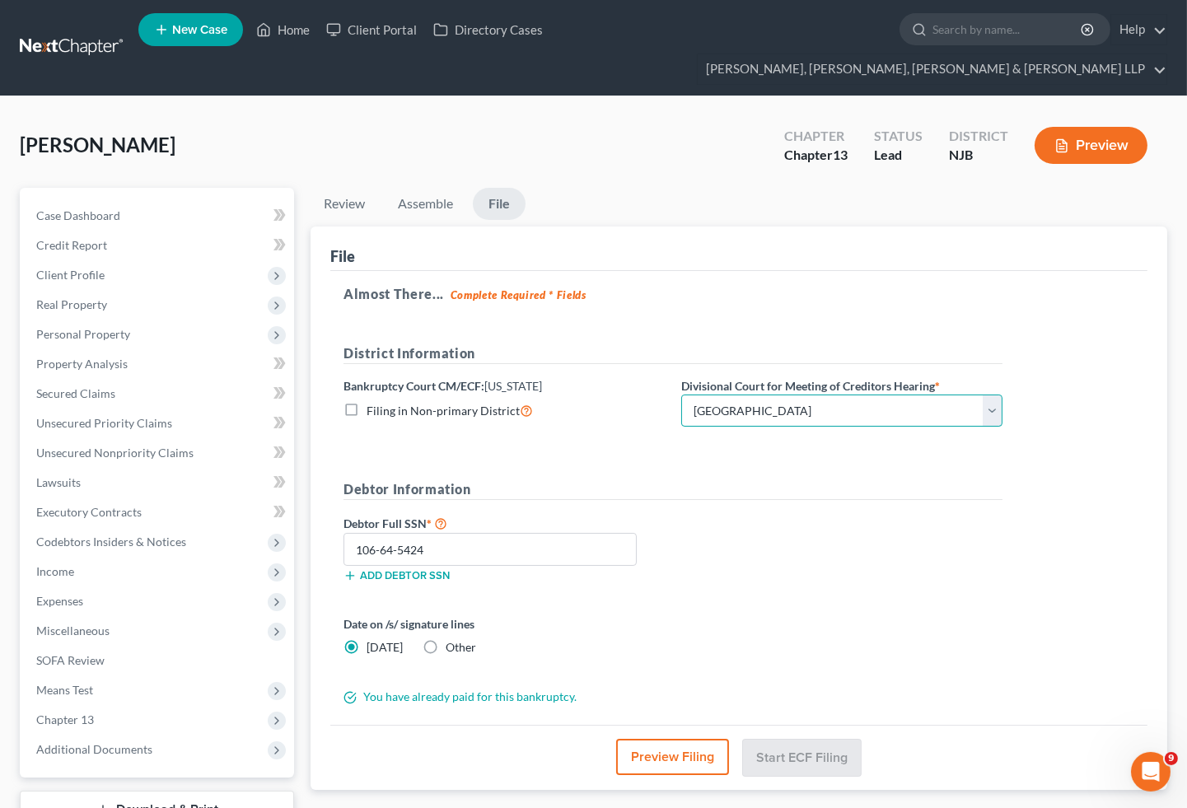
click at [681, 394] on select "Choose Division [GEOGRAPHIC_DATA] [GEOGRAPHIC_DATA]/[GEOGRAPHIC_DATA] [GEOGRAPH…" at bounding box center [841, 410] width 321 height 33
click at [770, 515] on div "Debtor Full SSN * 106-64-5424 Add debtor SSN" at bounding box center [672, 554] width 675 height 82
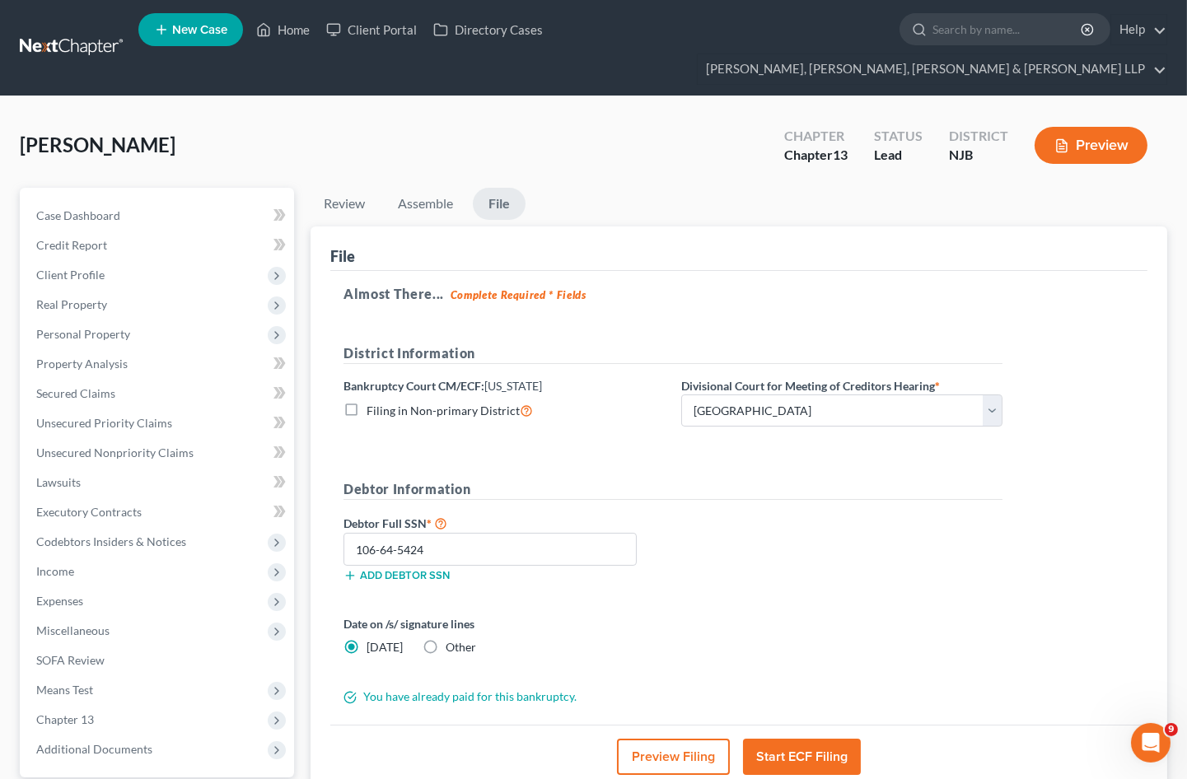
click at [760, 621] on div "Date on /s/ signature lines [DATE] Other" at bounding box center [672, 642] width 675 height 54
click at [445, 639] on label "Other" at bounding box center [460, 647] width 30 height 16
click at [452, 639] on input "Other" at bounding box center [457, 644] width 11 height 11
radio input "true"
radio input "false"
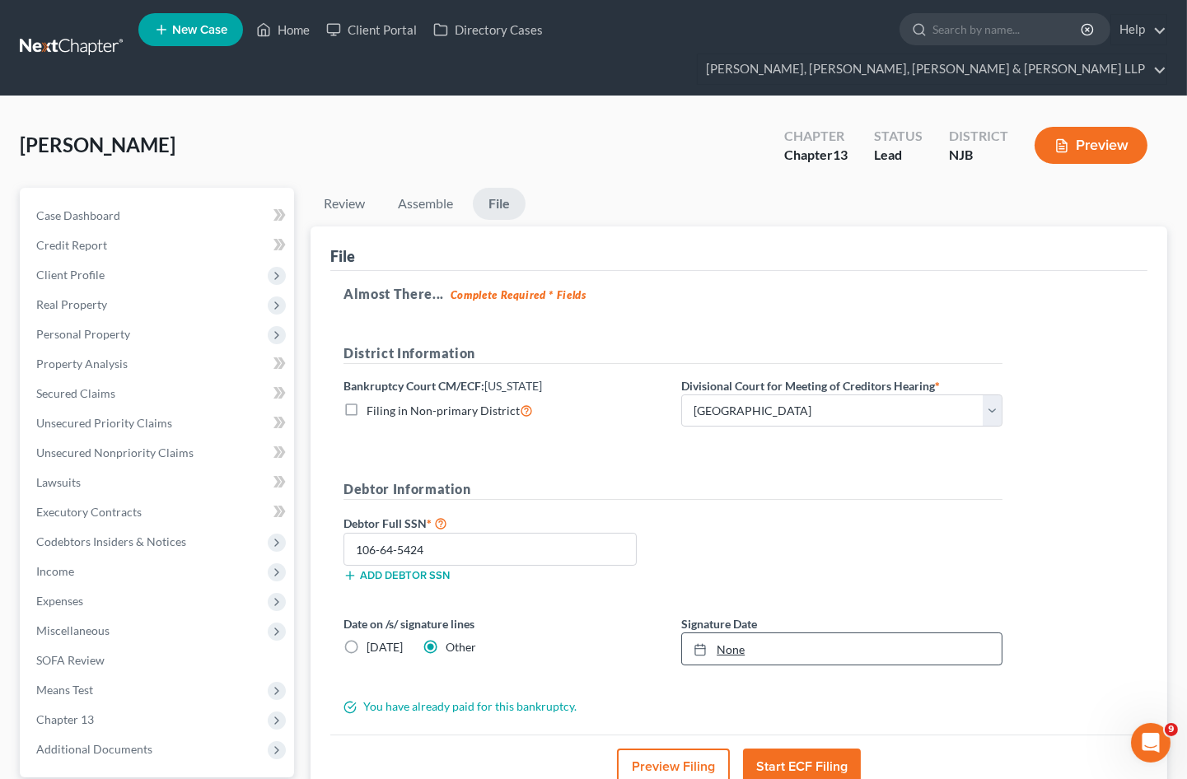
click at [820, 633] on link "None" at bounding box center [841, 648] width 319 height 31
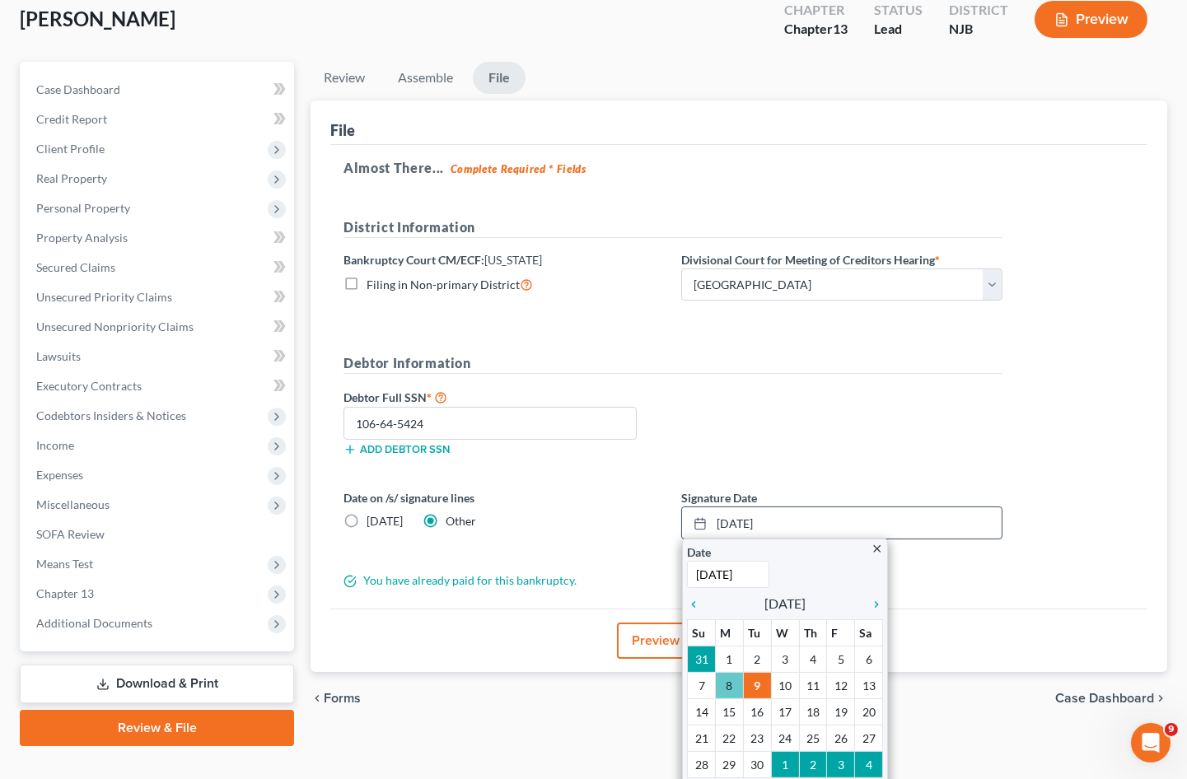
scroll to position [124, 0]
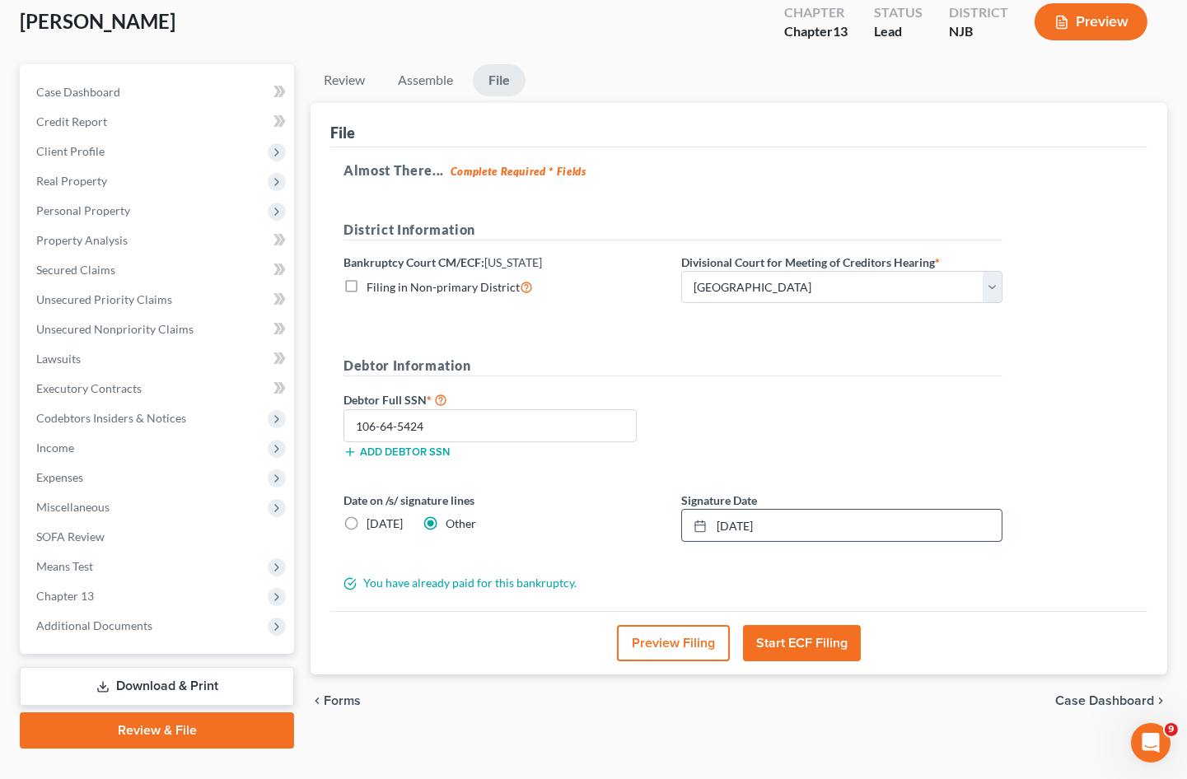
click at [914, 611] on div "Preview Filing Start ECF Filing" at bounding box center [738, 642] width 817 height 63
click at [823, 389] on div "Debtor Full SSN * 106-64-5424 Add debtor SSN" at bounding box center [672, 430] width 675 height 82
drag, startPoint x: 857, startPoint y: 389, endPoint x: 433, endPoint y: 55, distance: 539.5
click at [857, 389] on div "Debtor Full SSN * 106-64-5424 Add debtor SSN" at bounding box center [672, 430] width 675 height 82
click at [787, 389] on div "Debtor Full SSN * 106-64-5424 Add debtor SSN" at bounding box center [672, 430] width 675 height 82
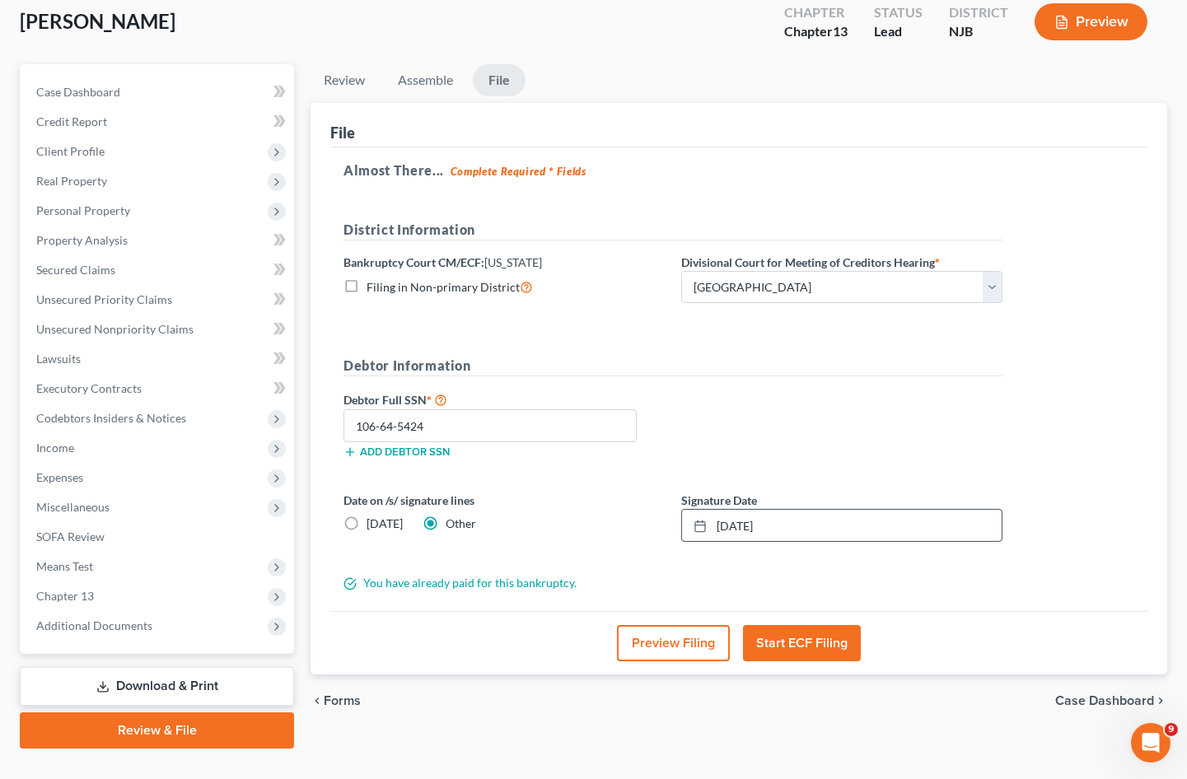
click at [827, 357] on div "Debtor Information Debtor Full SSN * 106-64-5424 Add debtor SSN" at bounding box center [672, 414] width 675 height 116
click at [734, 389] on div "Debtor Full SSN * 106-64-5424 Add debtor SSN" at bounding box center [672, 430] width 675 height 82
click at [809, 393] on div "Debtor Full SSN * 106-64-5424 Add debtor SSN" at bounding box center [672, 430] width 675 height 82
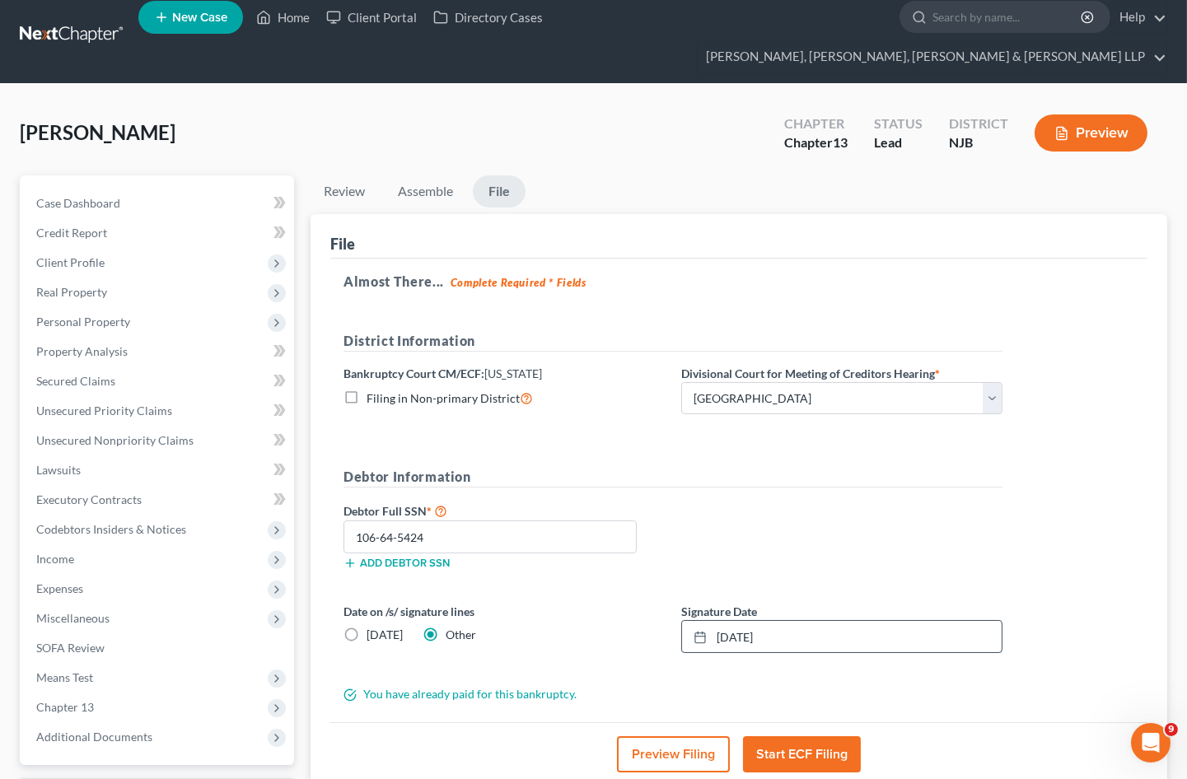
scroll to position [0, 0]
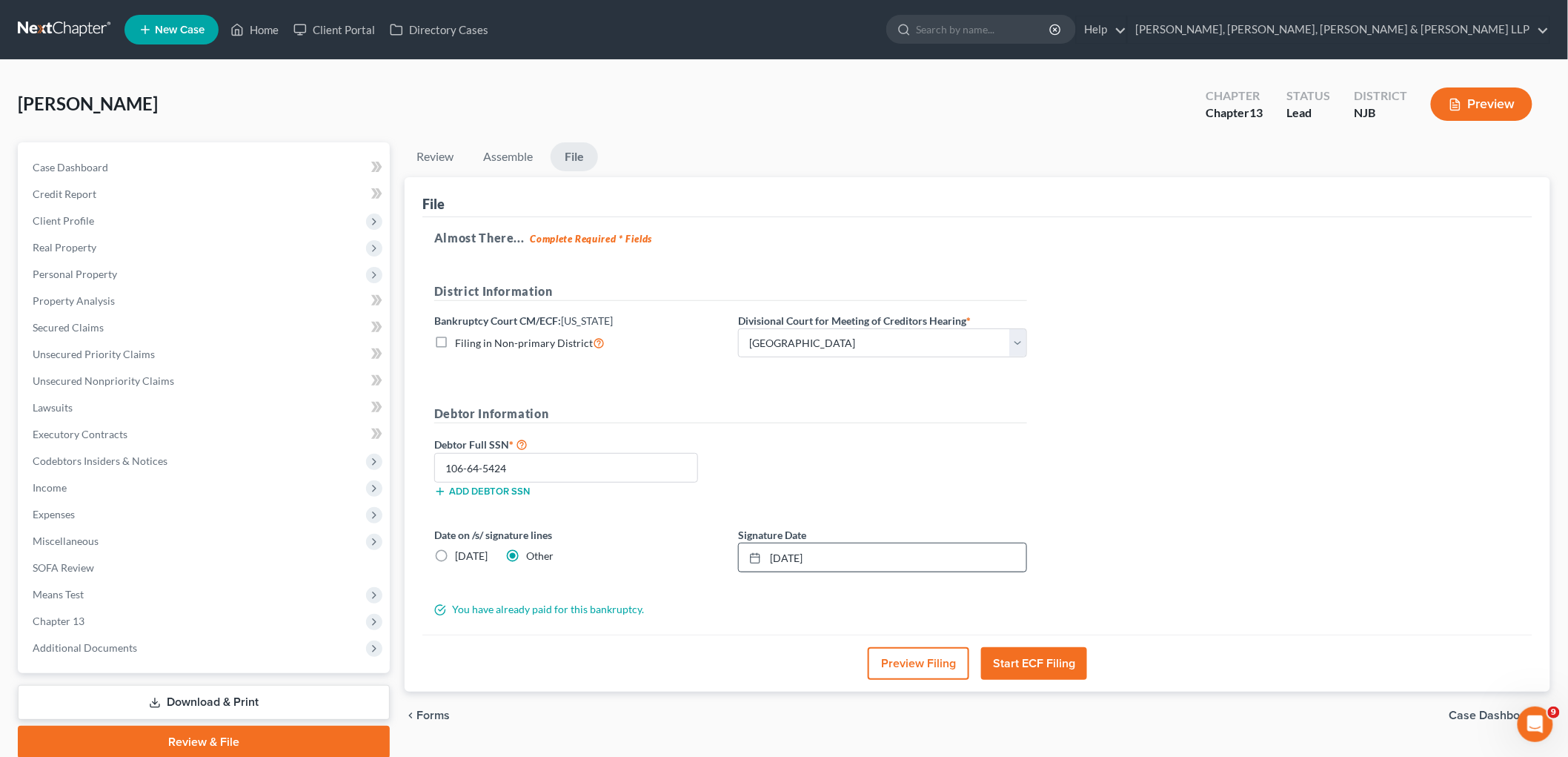
click at [1026, 662] on button "Start ECF Filing" at bounding box center [1034, 663] width 106 height 32
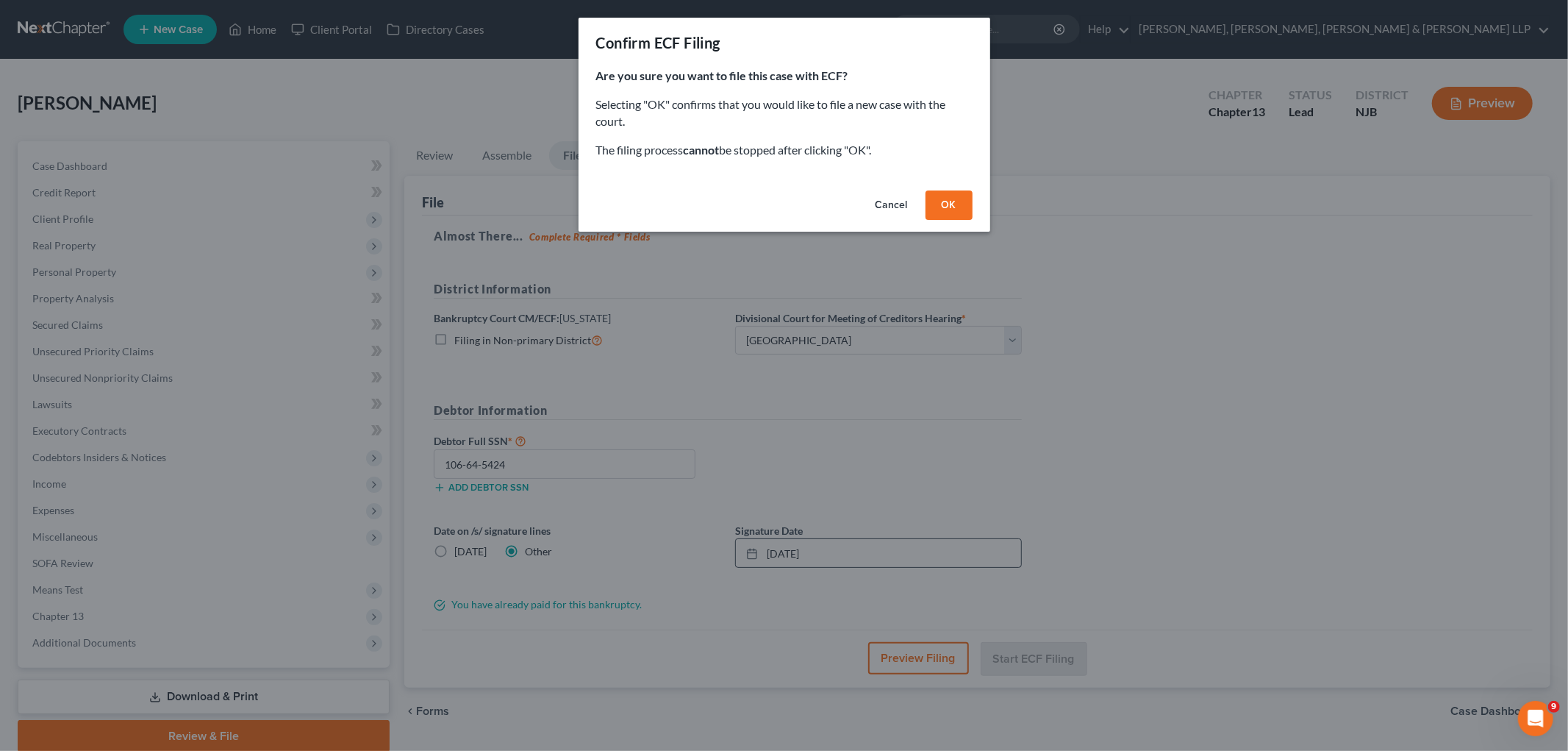
click at [955, 197] on button "OK" at bounding box center [949, 204] width 47 height 29
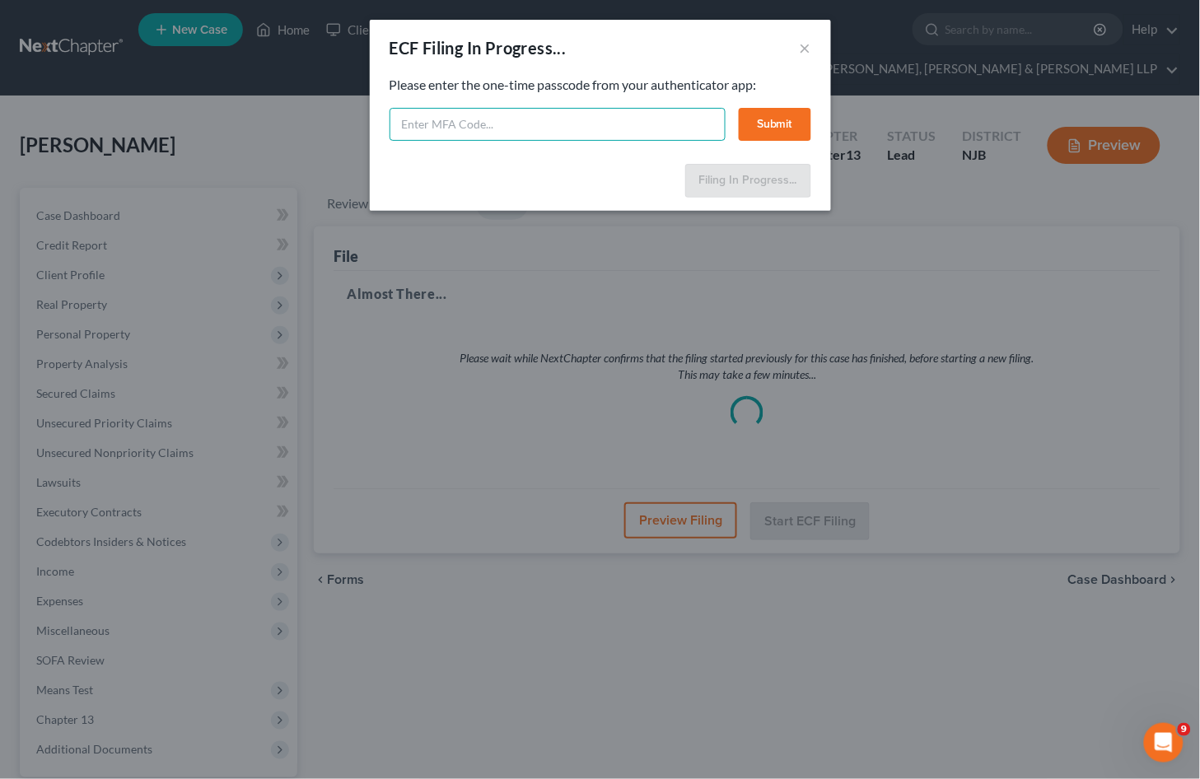
click at [423, 126] on input "text" at bounding box center [557, 124] width 336 height 33
type input "090410"
click at [762, 128] on button "Submit" at bounding box center [775, 124] width 72 height 33
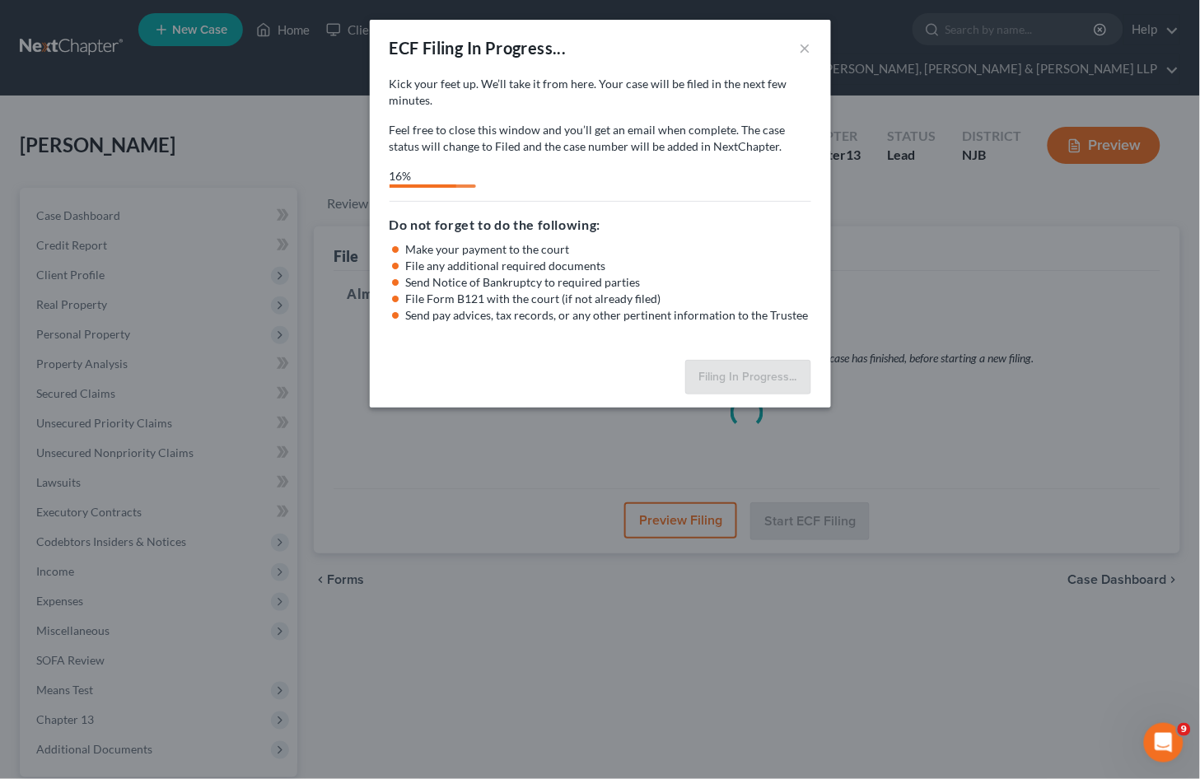
select select "2"
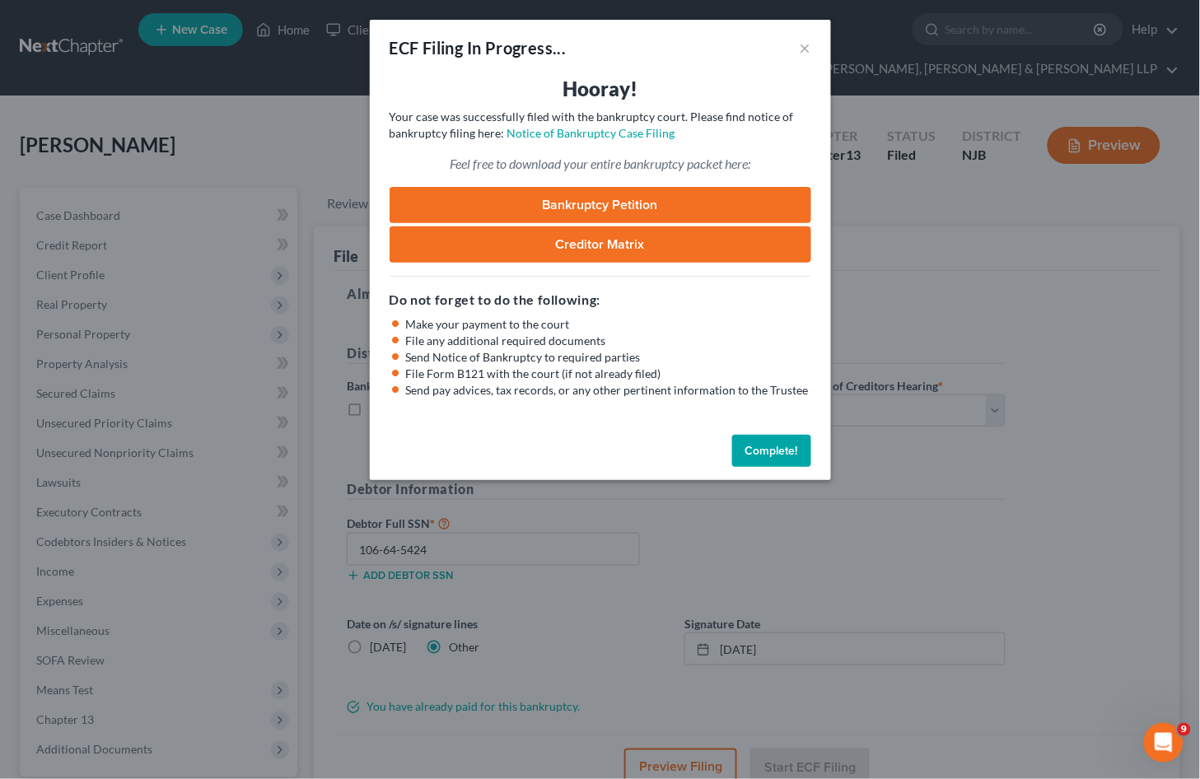
click at [760, 442] on button "Complete!" at bounding box center [771, 451] width 79 height 33
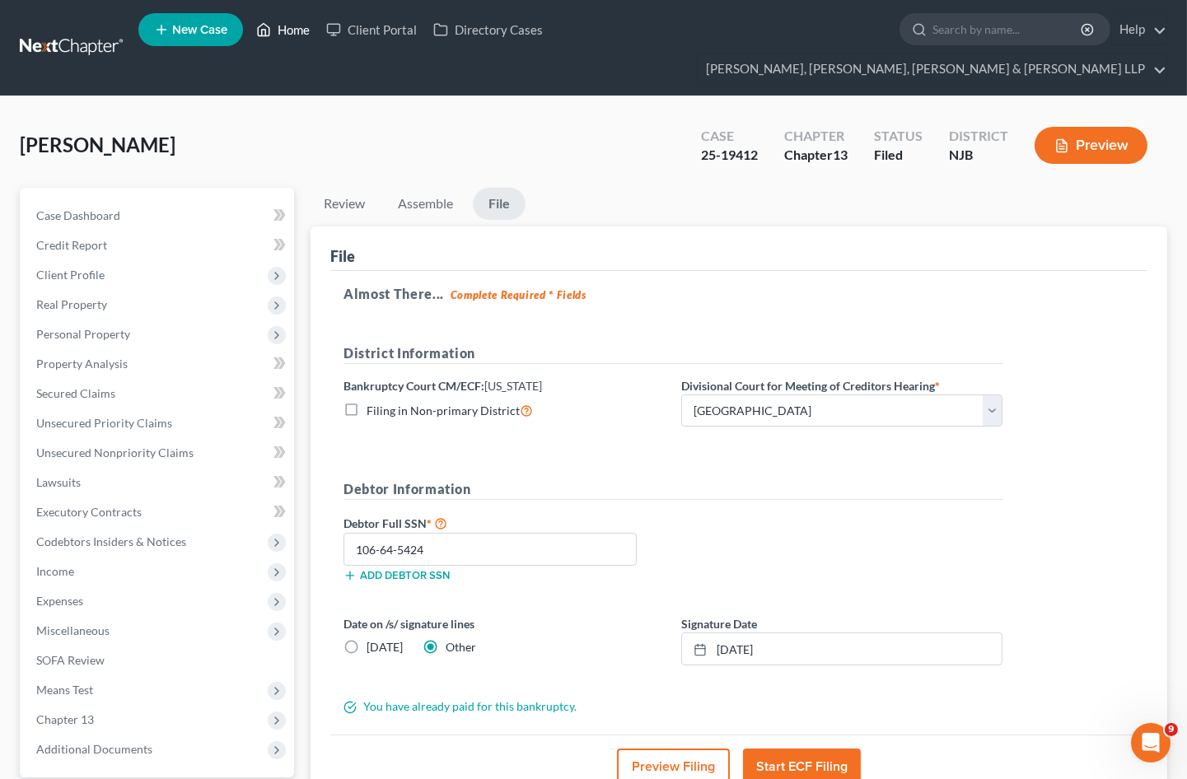
click at [285, 30] on link "Home" at bounding box center [283, 30] width 70 height 30
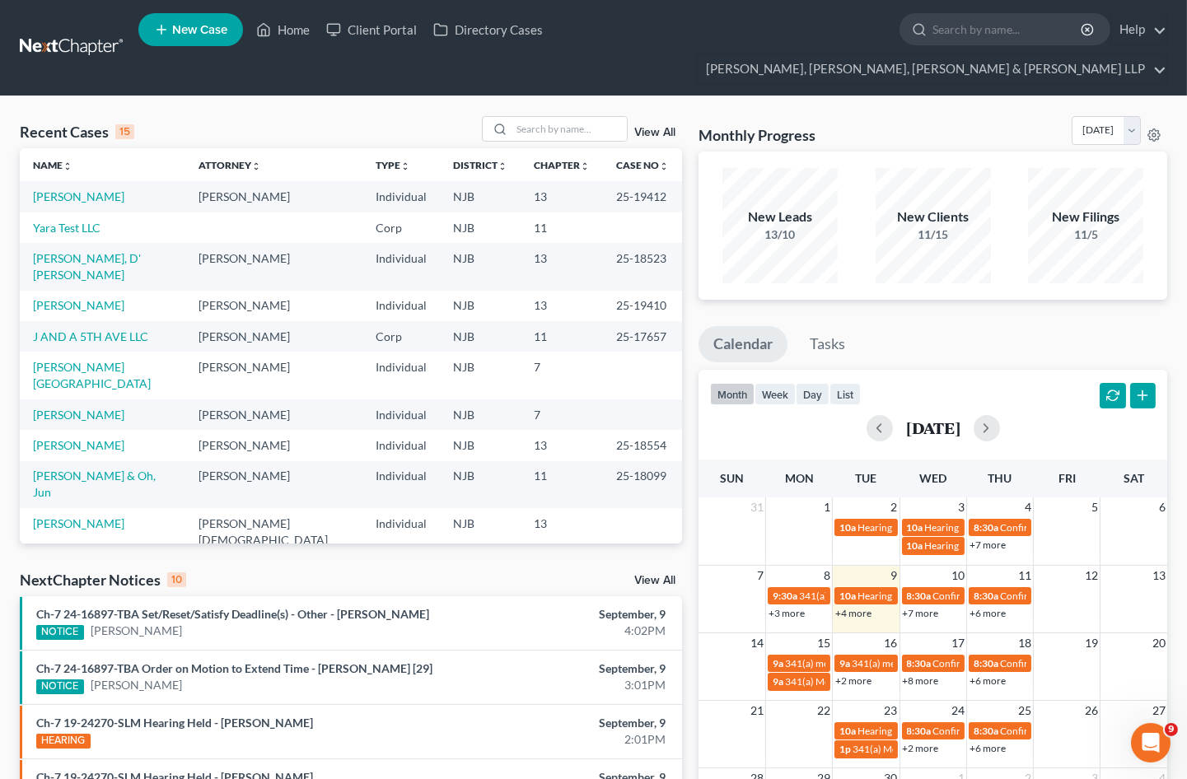
click at [253, 96] on div "Recent Cases 15 View All Name unfold_more expand_more expand_less Attorney unfo…" at bounding box center [593, 640] width 1187 height 1089
drag, startPoint x: 586, startPoint y: 167, endPoint x: 644, endPoint y: 170, distance: 57.7
click at [644, 181] on td "25-19412" at bounding box center [642, 196] width 79 height 30
copy td "25-19412"
click at [78, 189] on link "[PERSON_NAME]" at bounding box center [78, 196] width 91 height 14
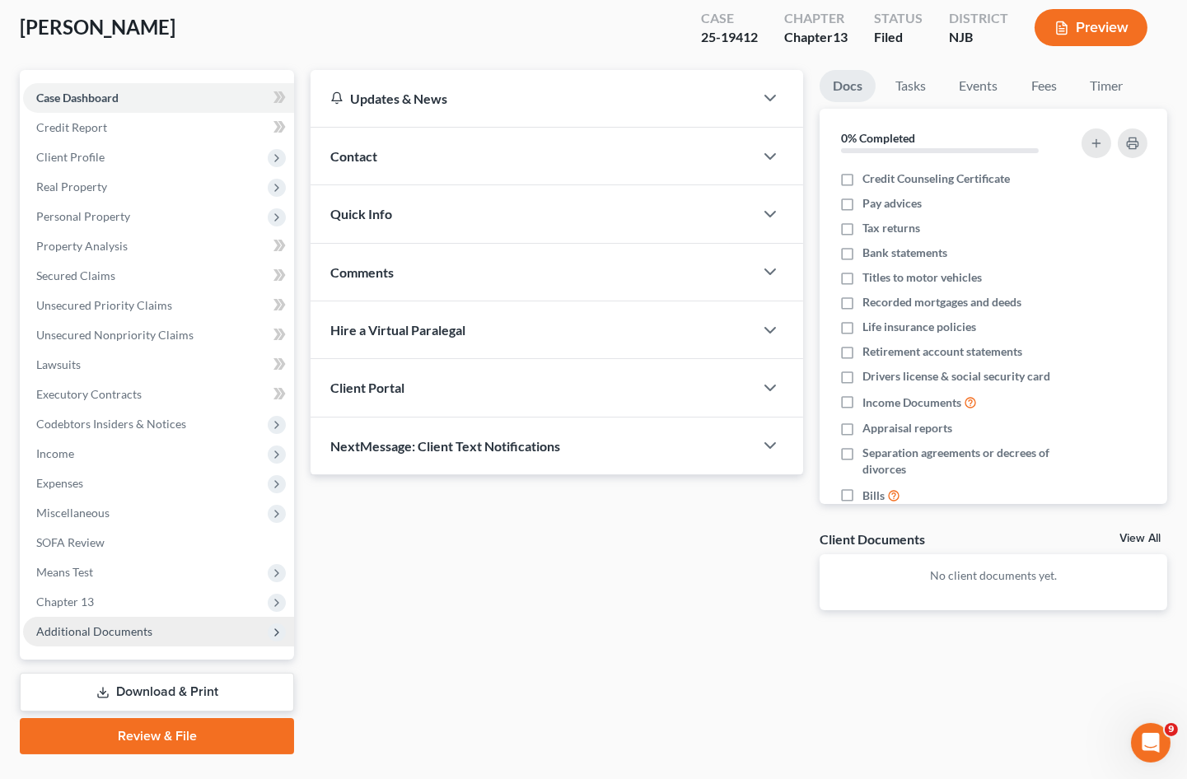
scroll to position [124, 0]
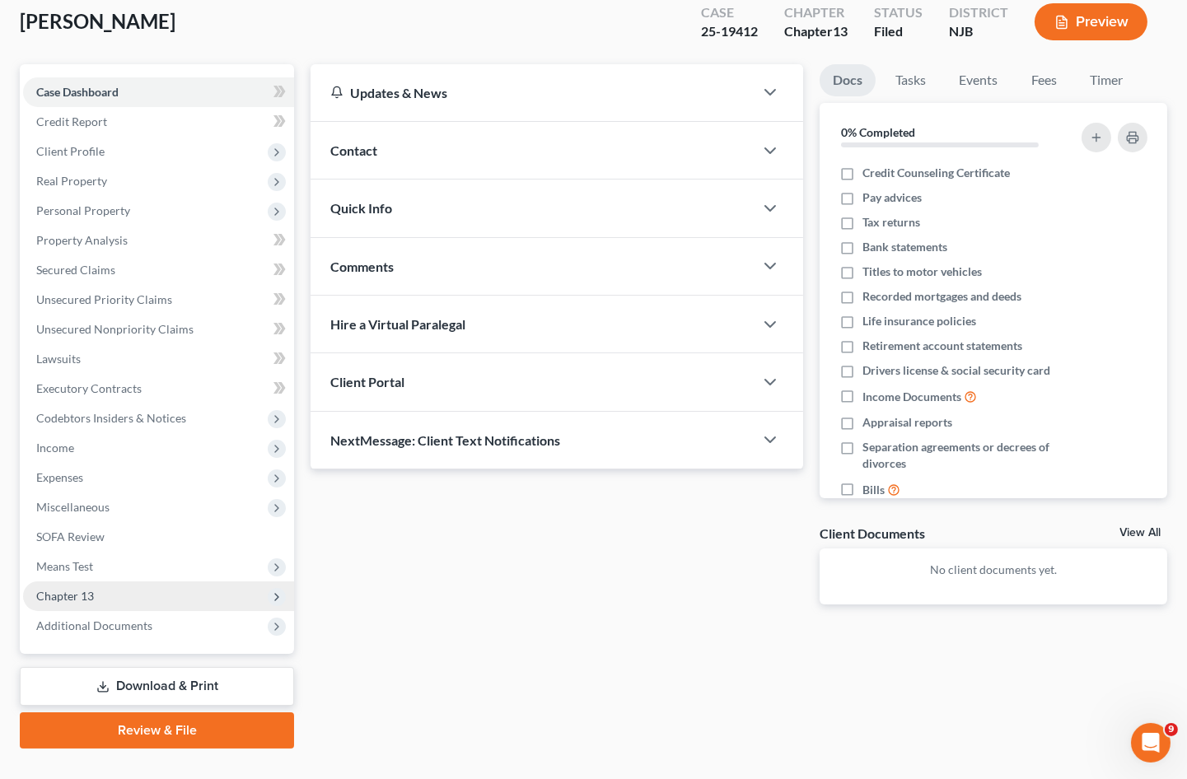
click at [71, 589] on span "Chapter 13" at bounding box center [65, 596] width 58 height 14
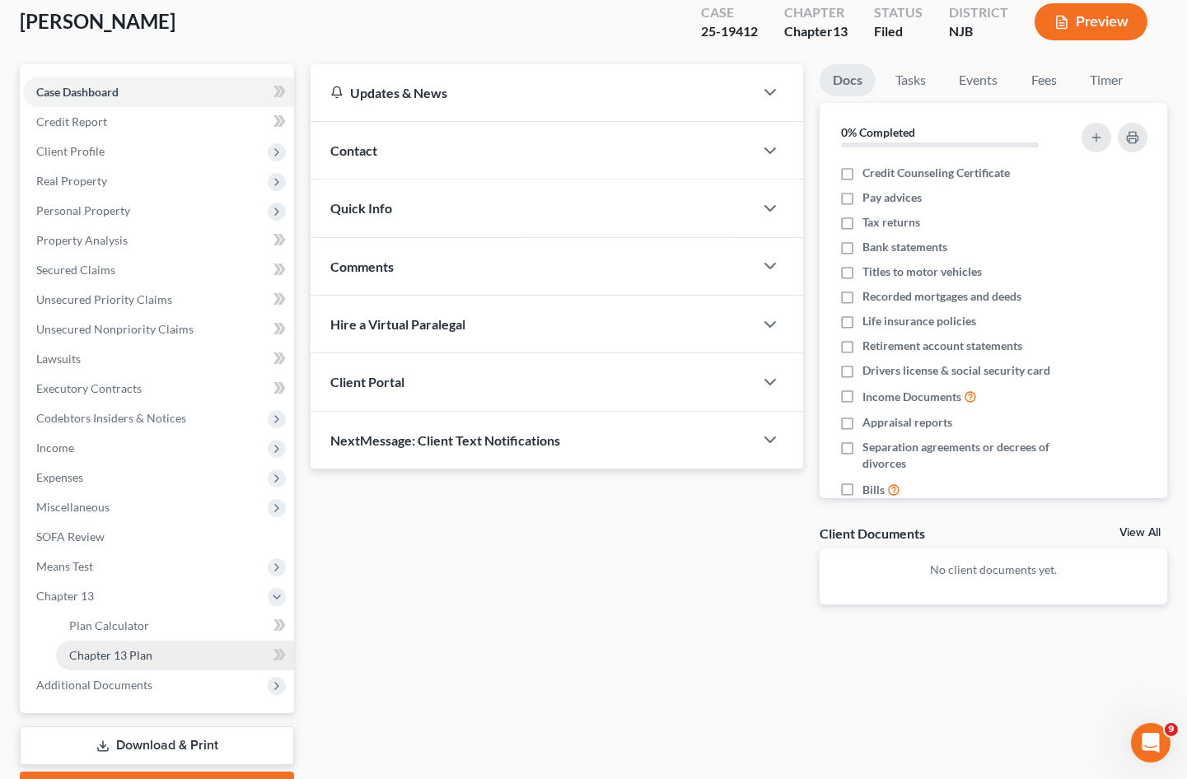
click at [103, 648] on span "Chapter 13 Plan" at bounding box center [110, 655] width 83 height 14
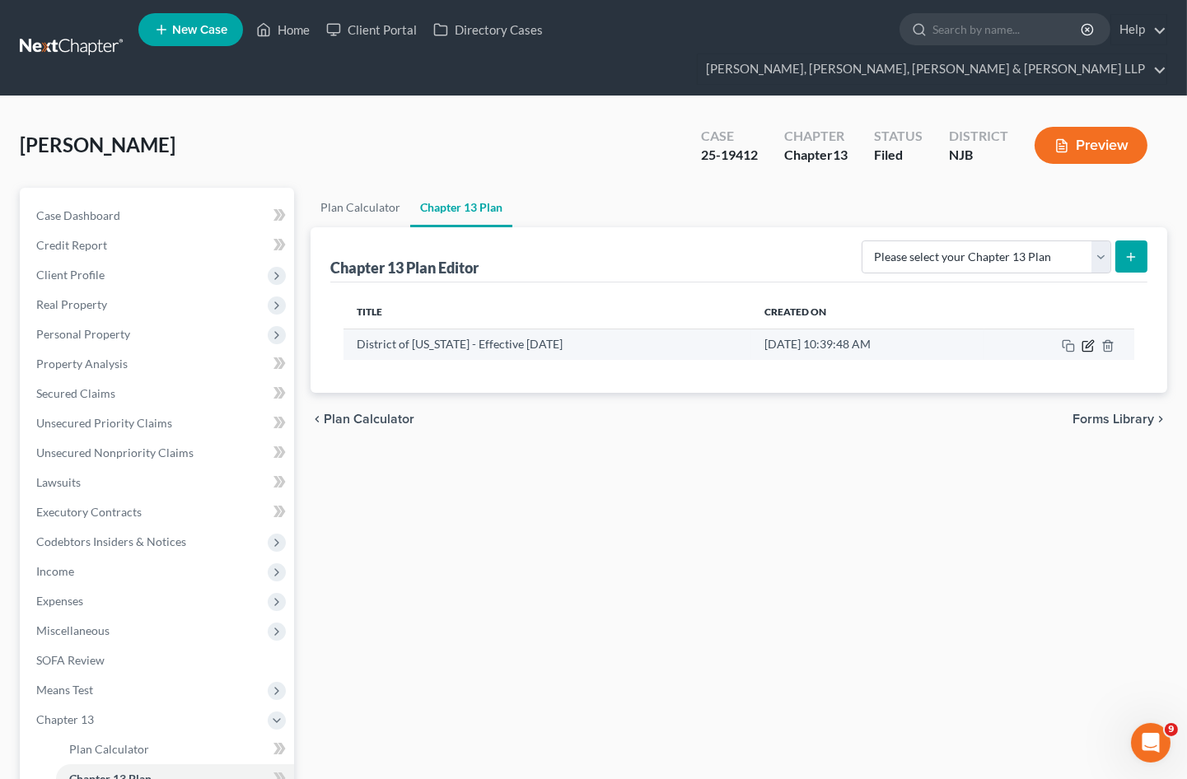
click at [1088, 339] on icon "button" at bounding box center [1087, 345] width 13 height 13
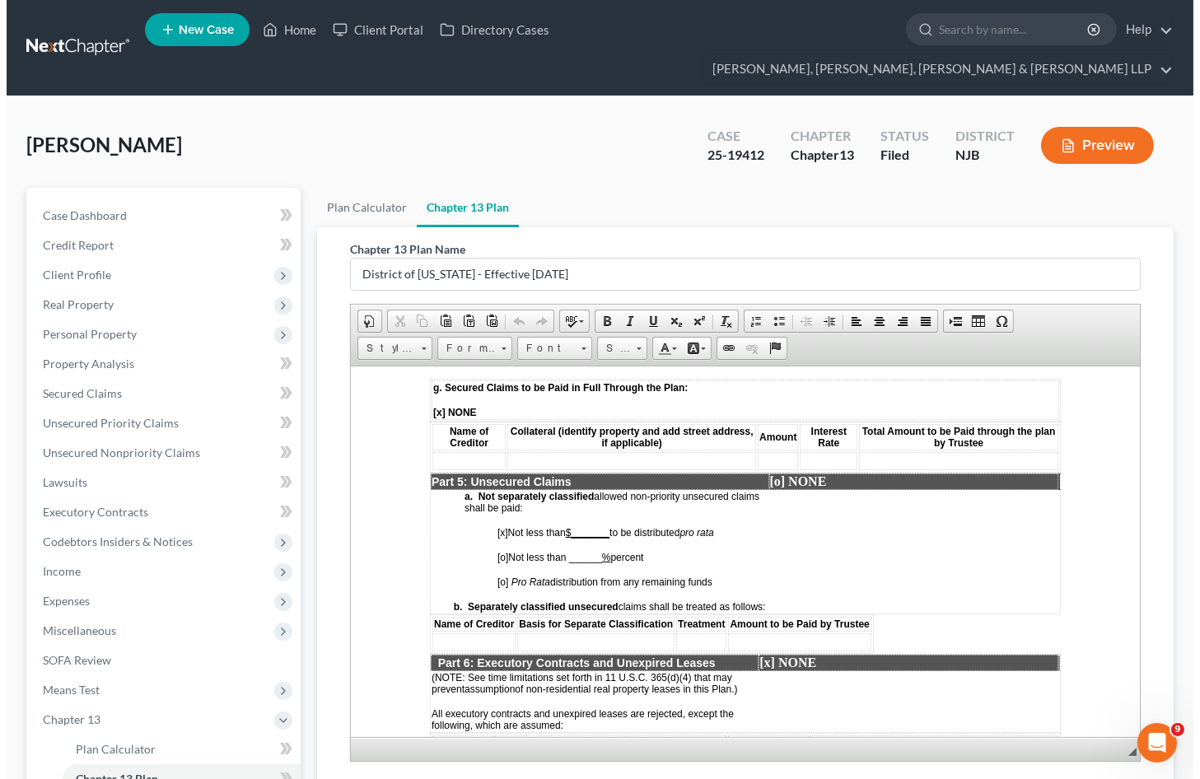
scroll to position [2836, 0]
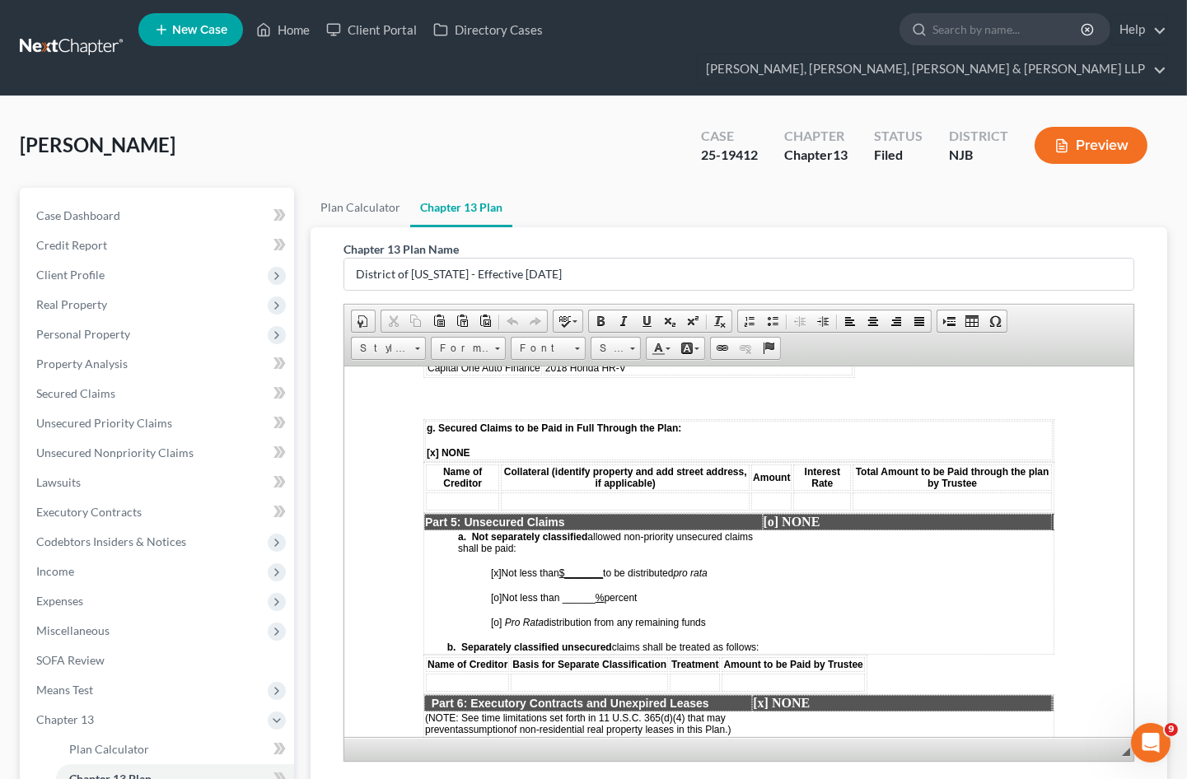
click at [499, 616] on span "[o]" at bounding box center [496, 622] width 11 height 12
click at [498, 567] on span "[x]" at bounding box center [496, 573] width 11 height 12
drag, startPoint x: 1017, startPoint y: 776, endPoint x: 1000, endPoint y: 778, distance: 16.7
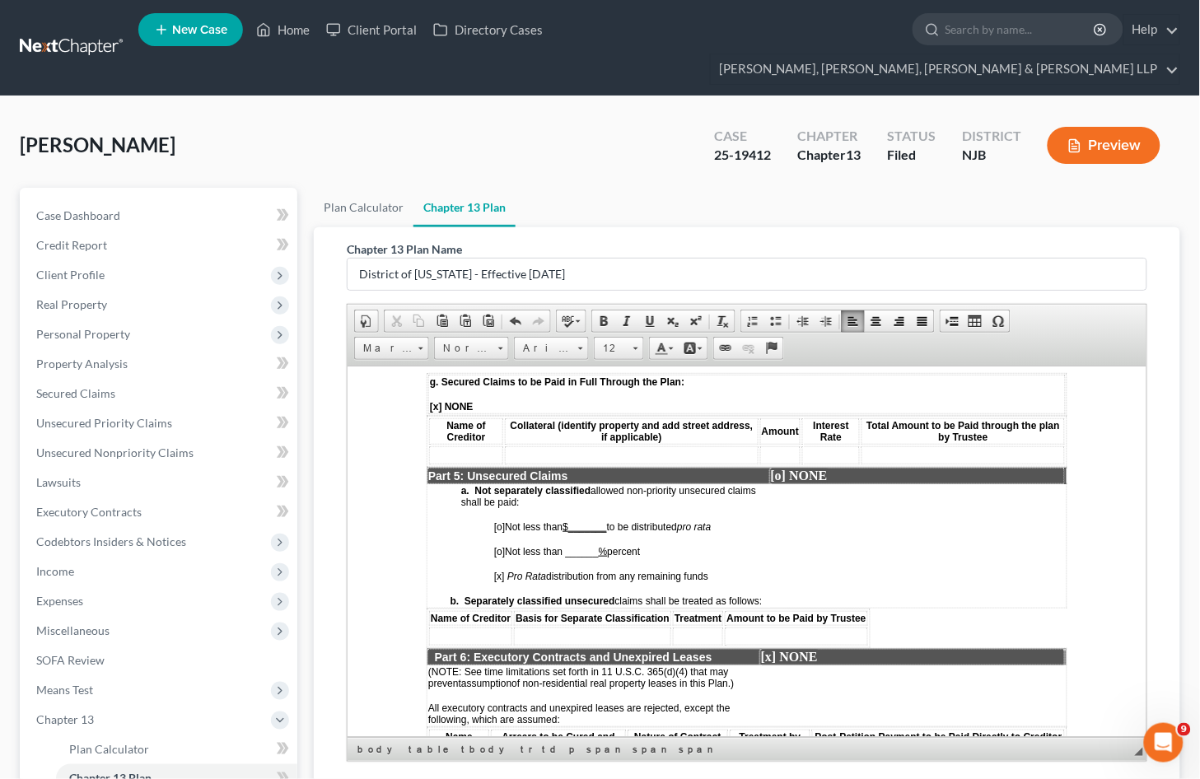
scroll to position [2814, 0]
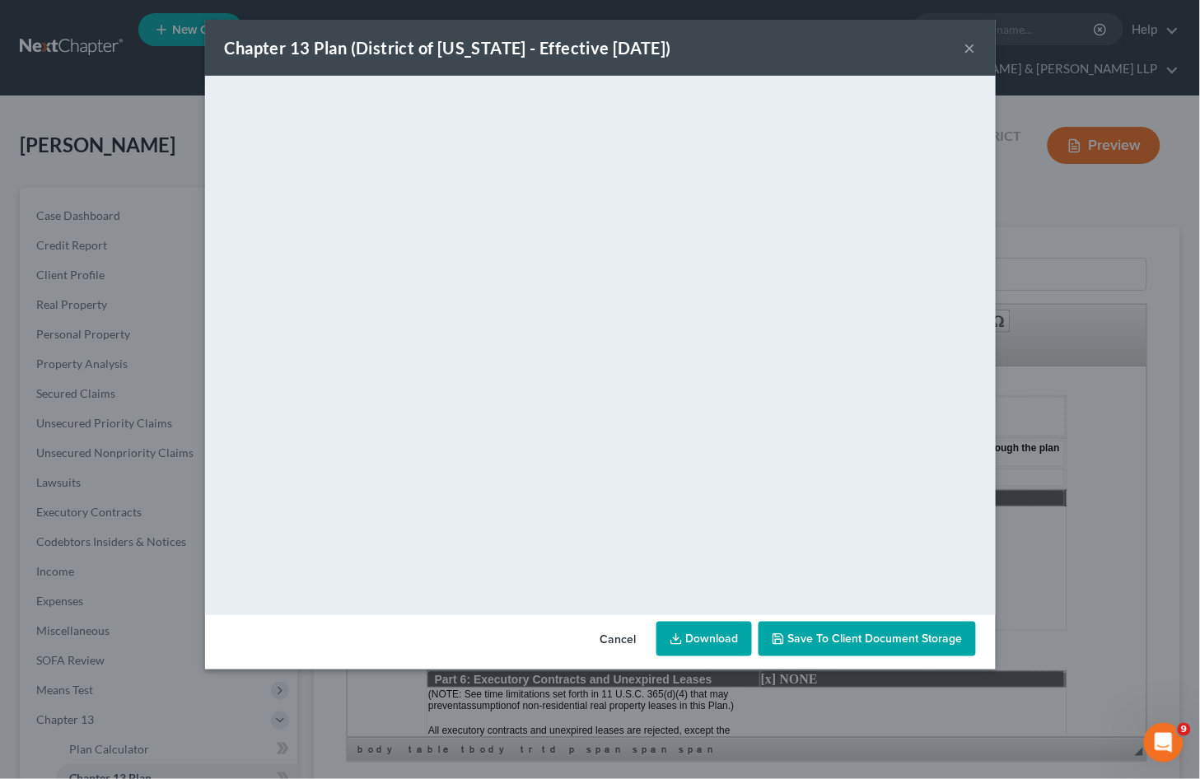
drag, startPoint x: 615, startPoint y: 643, endPoint x: 972, endPoint y: 655, distance: 357.6
click at [615, 643] on button "Cancel" at bounding box center [618, 639] width 63 height 33
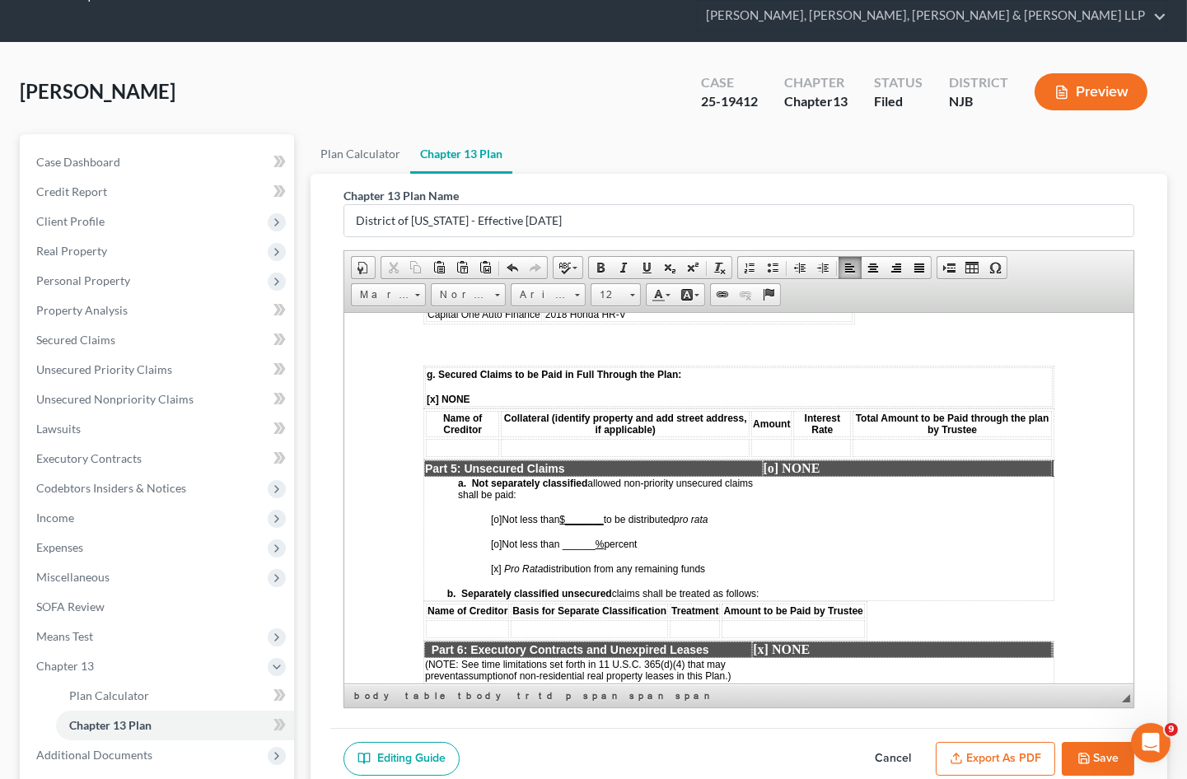
scroll to position [91, 0]
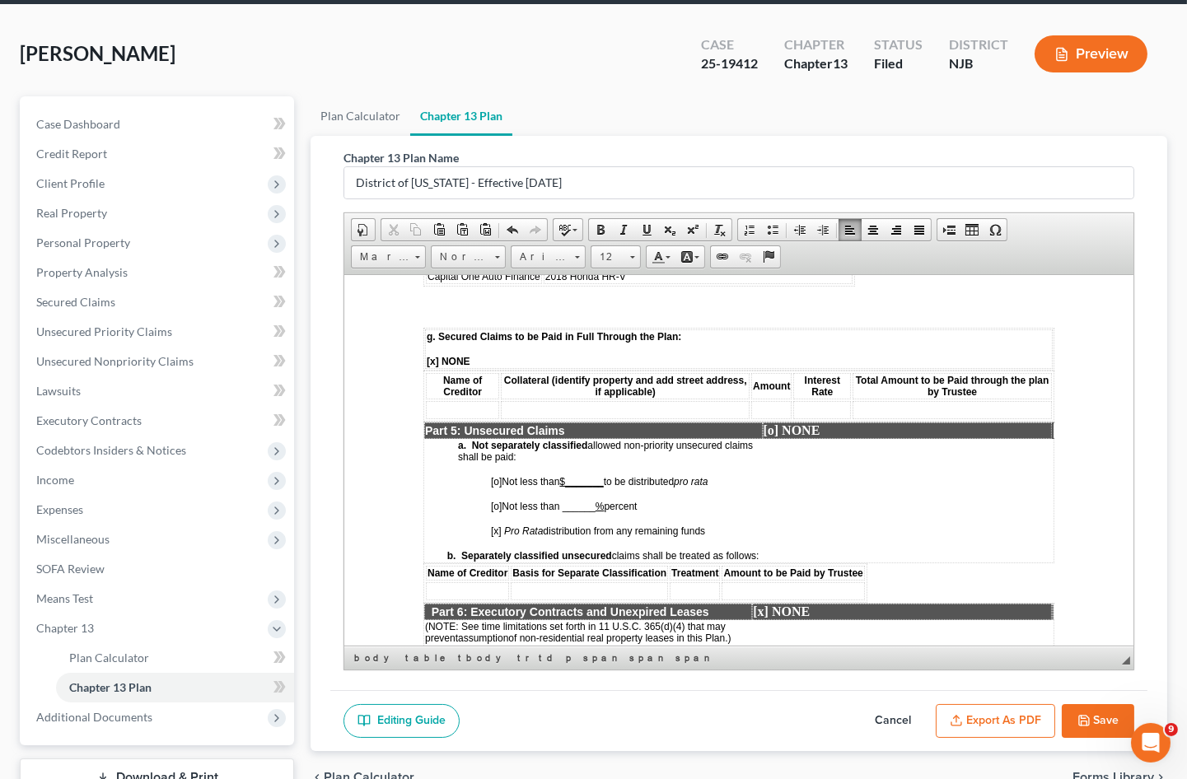
click at [1103, 704] on button "Save" at bounding box center [1097, 721] width 72 height 35
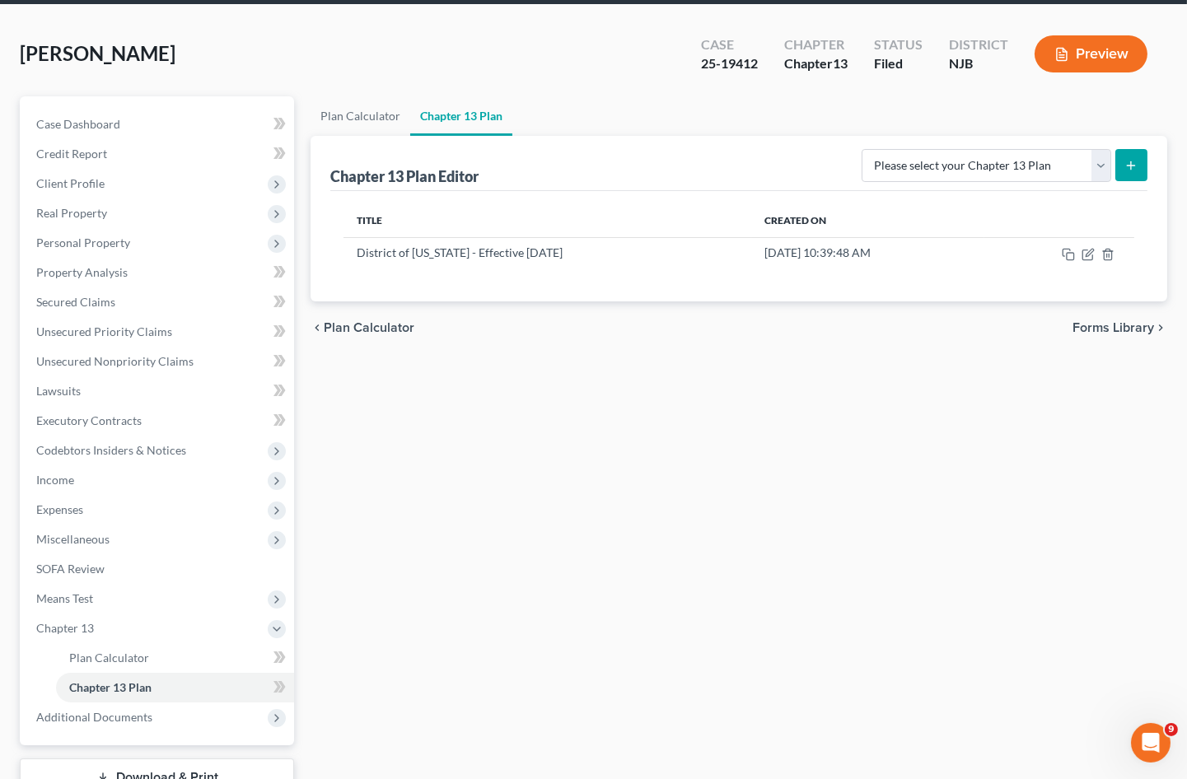
drag, startPoint x: 818, startPoint y: 468, endPoint x: 715, endPoint y: 508, distance: 110.6
click at [818, 468] on div "Plan Calculator Chapter 13 Plan Chapter 13 Plan Editor Please select your Chapt…" at bounding box center [738, 468] width 873 height 744
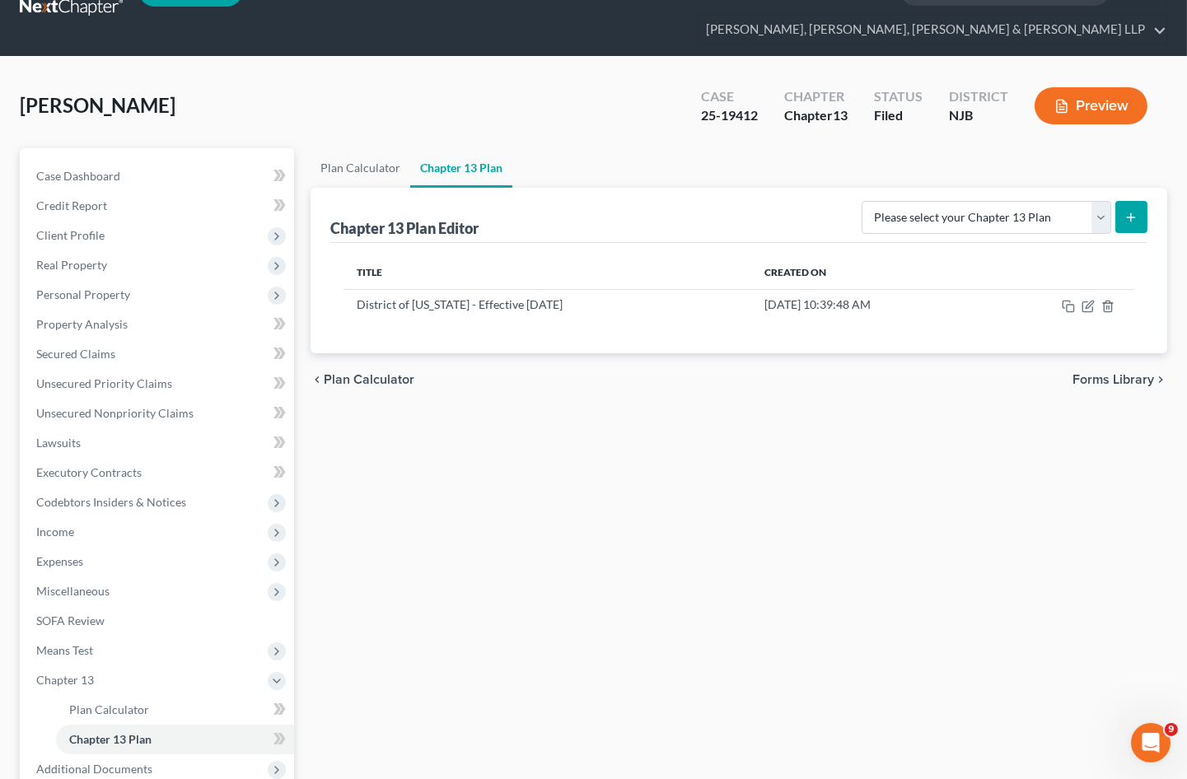
scroll to position [0, 0]
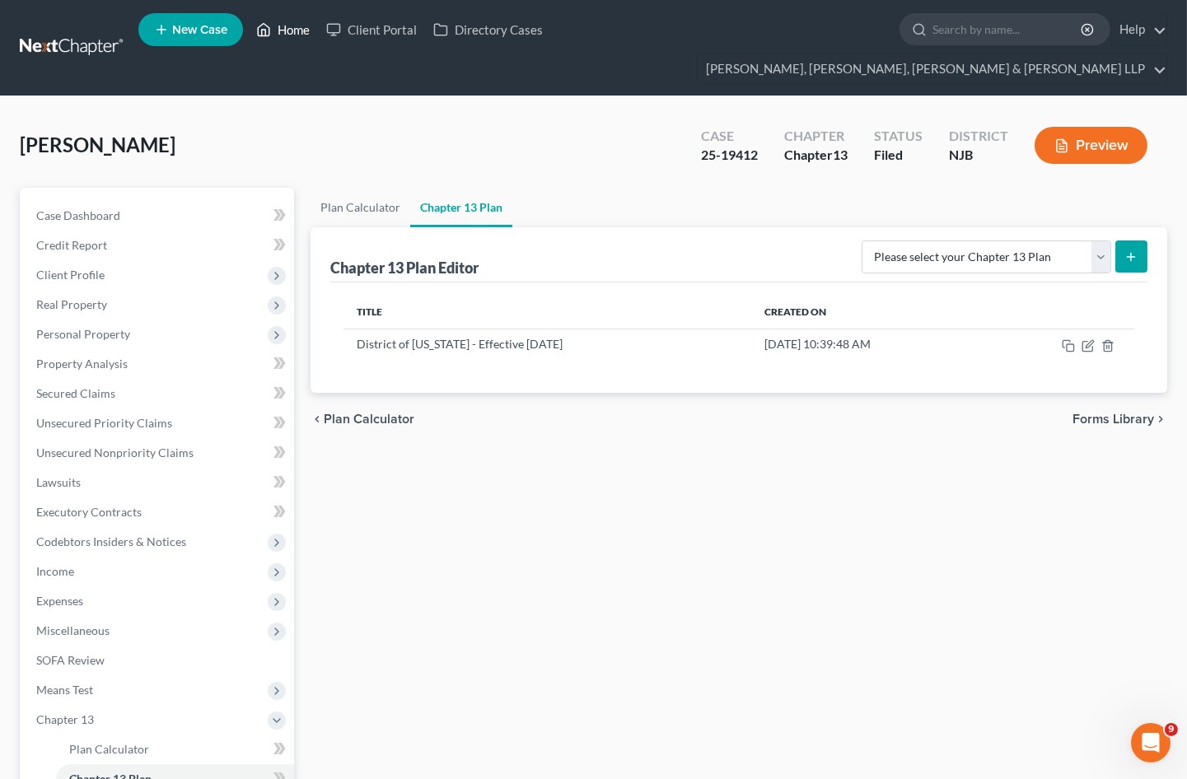
click at [291, 33] on link "Home" at bounding box center [283, 30] width 70 height 30
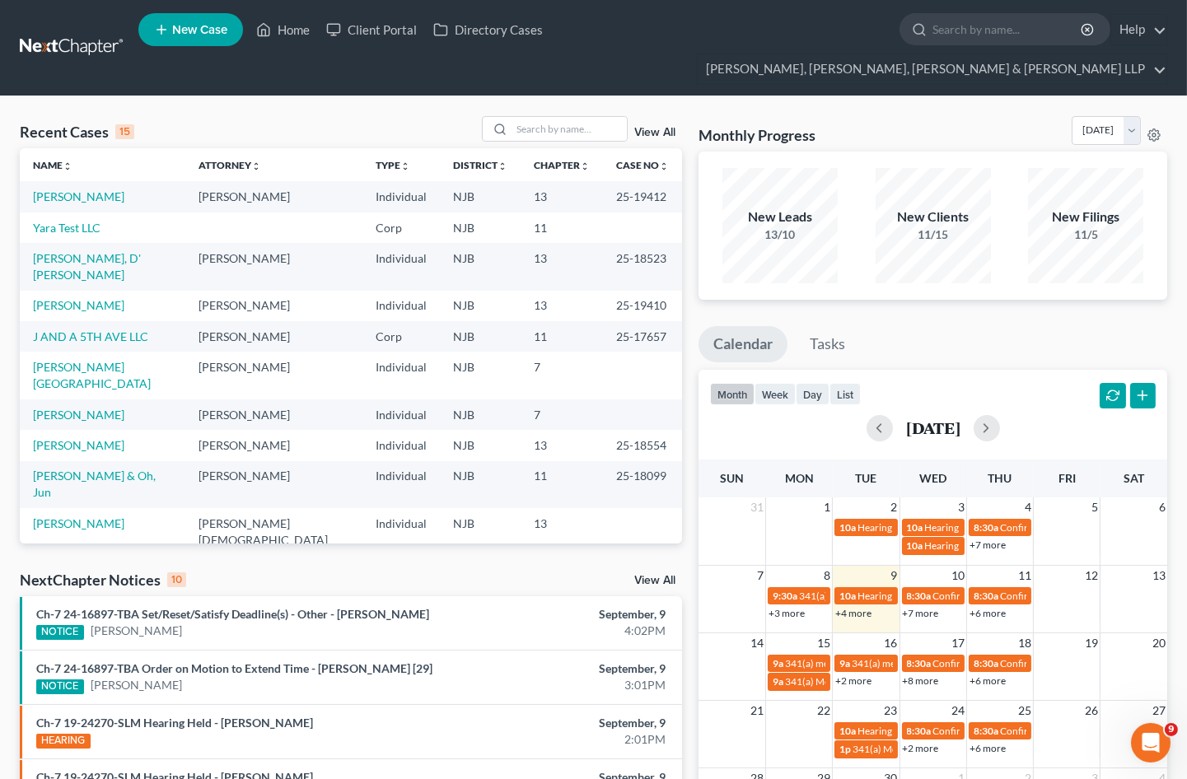
click at [438, 96] on div "Recent Cases 15 View All Name unfold_more expand_more expand_less Attorney unfo…" at bounding box center [593, 640] width 1187 height 1089
